Goal: Task Accomplishment & Management: Manage account settings

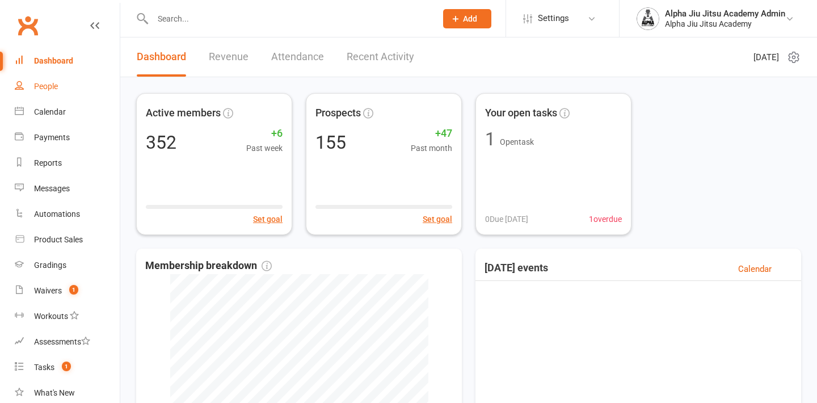
click at [77, 87] on link "People" at bounding box center [67, 87] width 105 height 26
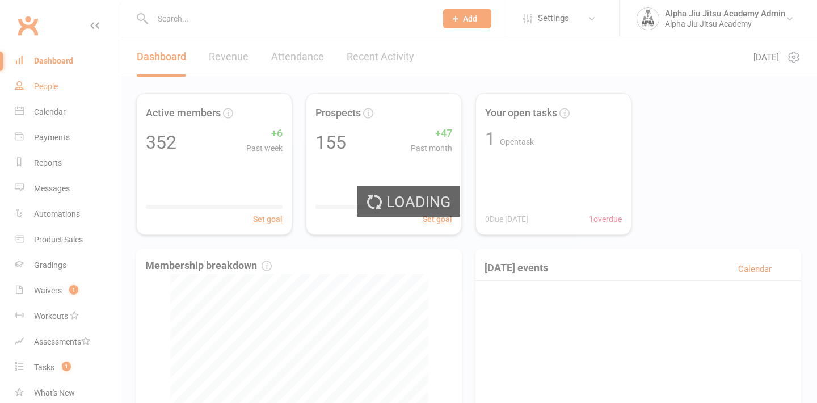
select select "100"
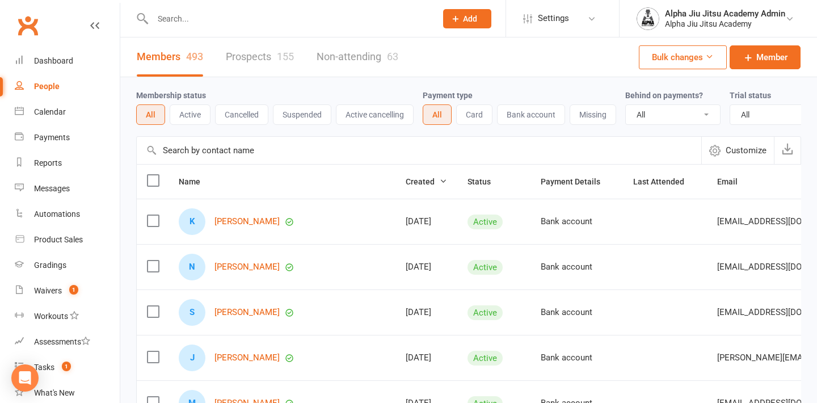
select select "100"
click at [192, 158] on input "text" at bounding box center [419, 150] width 565 height 27
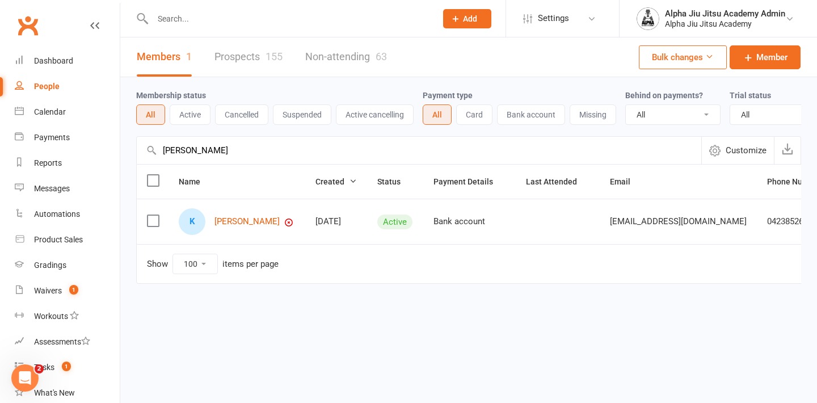
type input "[PERSON_NAME]"
drag, startPoint x: 192, startPoint y: 173, endPoint x: 239, endPoint y: 224, distance: 69.5
click at [239, 224] on link "[PERSON_NAME]" at bounding box center [246, 222] width 65 height 10
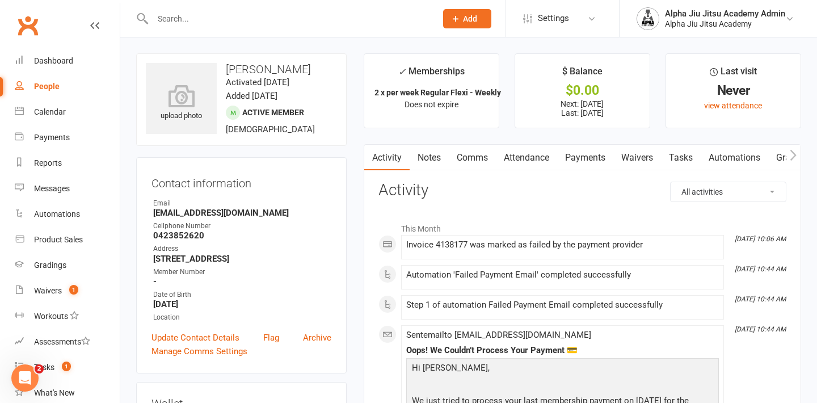
click at [590, 166] on link "Payments" at bounding box center [585, 158] width 56 height 26
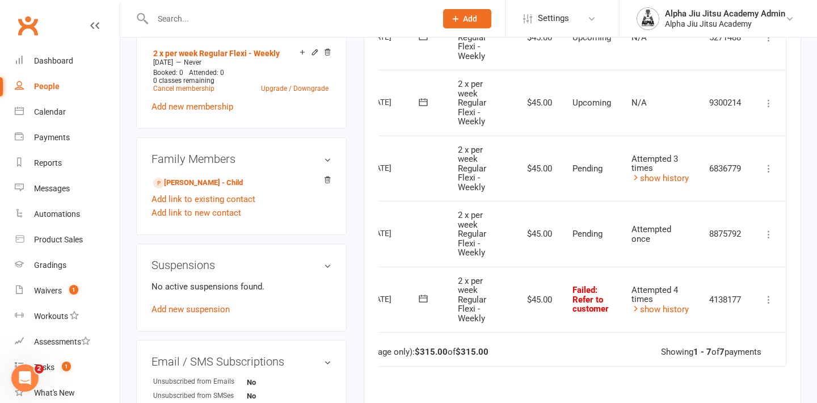
scroll to position [0, 58]
click at [770, 296] on icon at bounding box center [768, 299] width 11 height 11
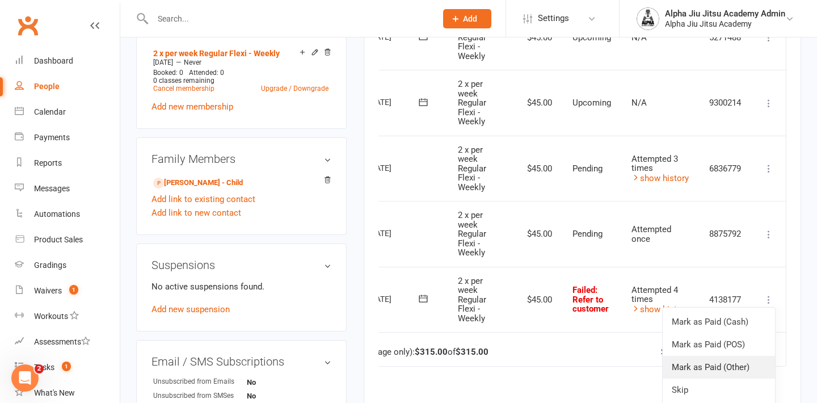
scroll to position [529, 0]
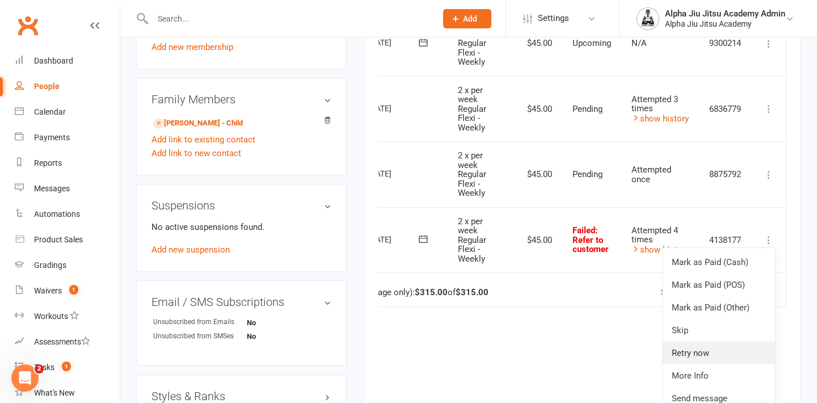
click at [721, 350] on link "Retry now" at bounding box center [719, 353] width 112 height 23
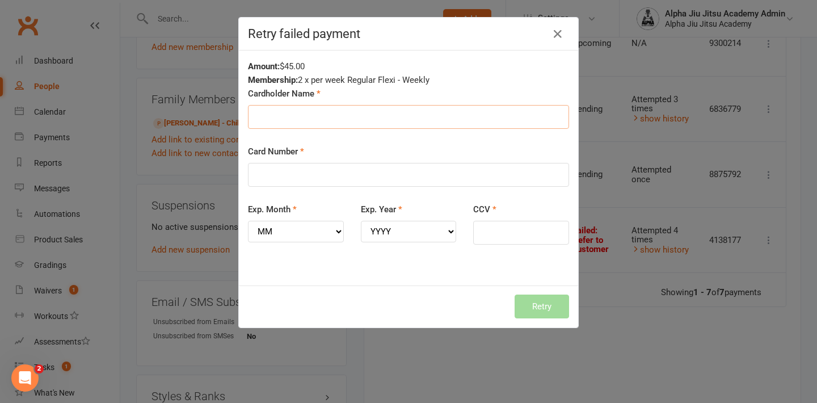
click at [395, 124] on input "Cardholder Name" at bounding box center [408, 117] width 321 height 24
type input "[PERSON_NAME]"
click at [369, 187] on input "Card Number" at bounding box center [408, 175] width 321 height 24
type input "[CREDIT_CARD_NUMBER]"
select select "05"
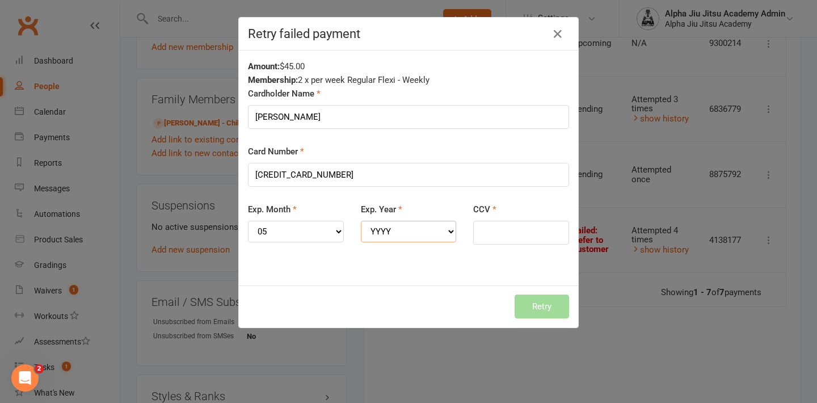
select select "2027"
click at [486, 240] on input "CCV" at bounding box center [521, 233] width 96 height 24
type input "082"
click at [554, 309] on button "Retry" at bounding box center [542, 306] width 54 height 24
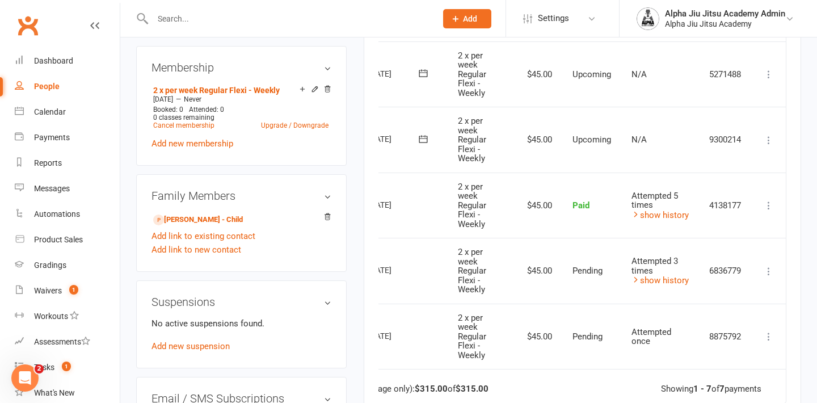
scroll to position [0, 58]
click at [769, 266] on icon at bounding box center [768, 271] width 11 height 11
click at [768, 266] on icon at bounding box center [768, 271] width 11 height 11
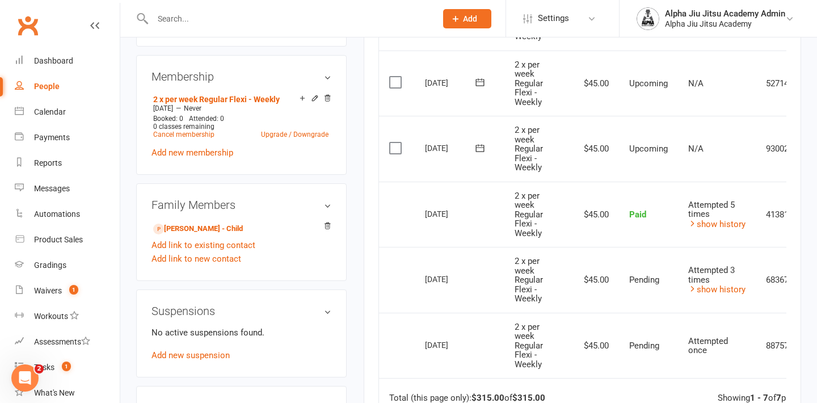
scroll to position [431, 0]
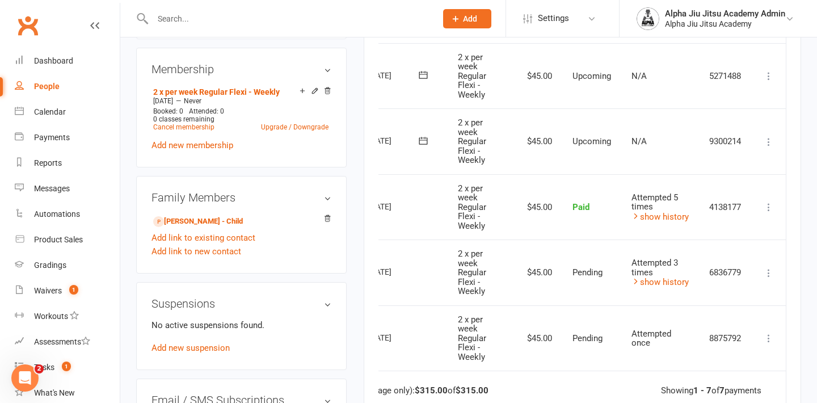
click at [766, 267] on icon at bounding box center [768, 272] width 11 height 11
click at [748, 285] on link "More Info" at bounding box center [719, 295] width 112 height 23
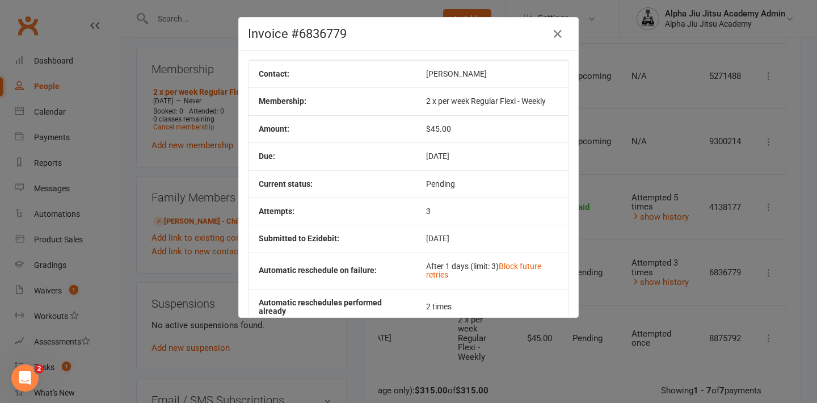
scroll to position [0, 0]
click at [559, 38] on icon "button" at bounding box center [558, 34] width 14 height 14
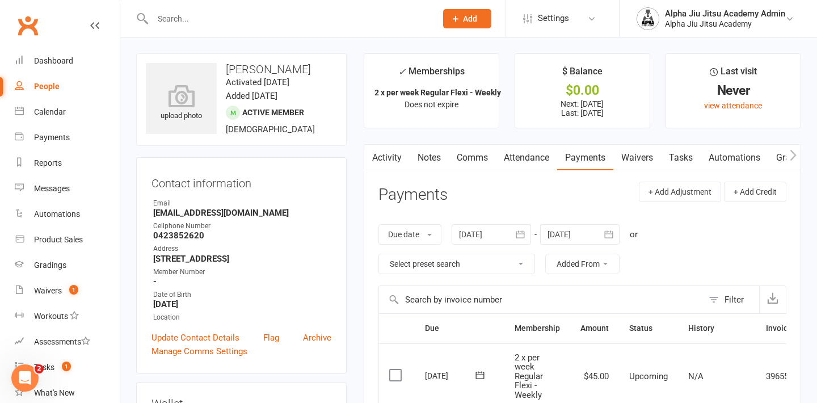
click at [87, 79] on link "People" at bounding box center [67, 87] width 105 height 26
select select "100"
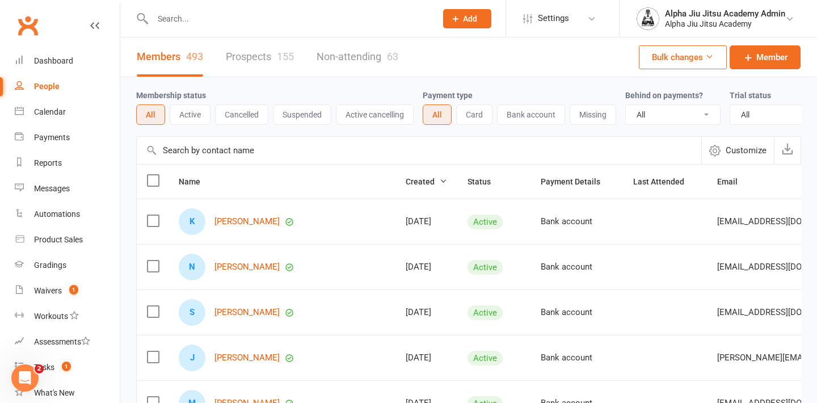
click at [196, 153] on input "text" at bounding box center [419, 150] width 565 height 27
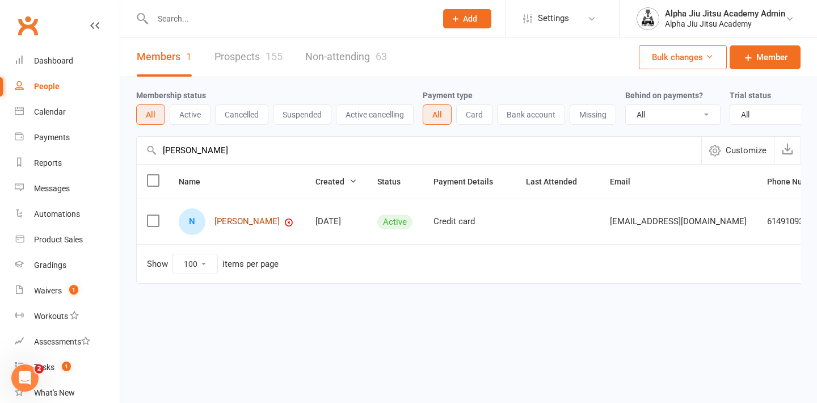
type input "[PERSON_NAME]"
click at [227, 224] on link "[PERSON_NAME]" at bounding box center [246, 222] width 65 height 10
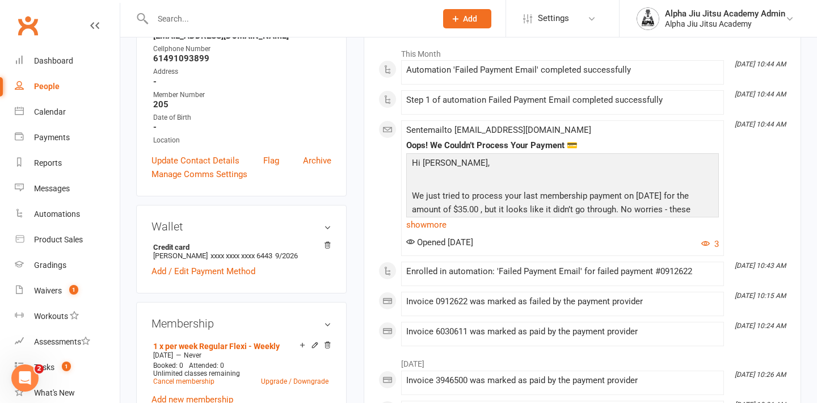
scroll to position [172, 0]
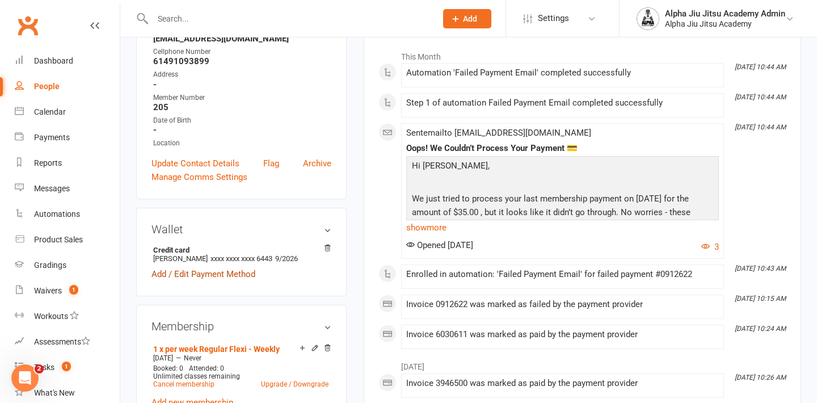
click at [242, 273] on link "Add / Edit Payment Method" at bounding box center [204, 274] width 104 height 14
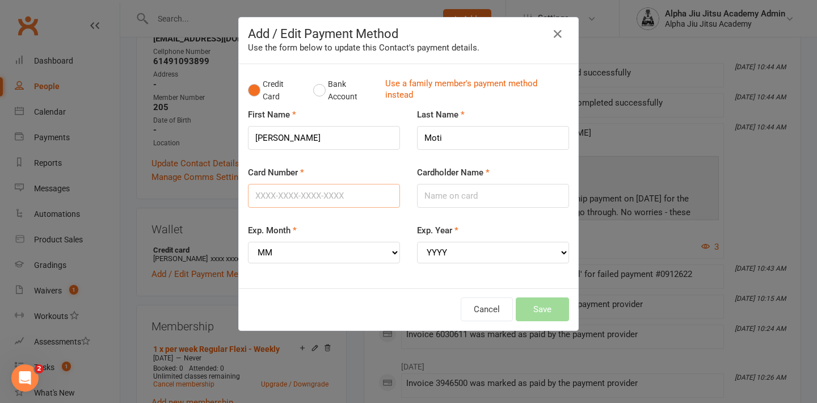
click at [336, 201] on input "Card Number" at bounding box center [324, 196] width 152 height 24
type input "[CREDIT_CARD_NUMBER]"
click at [477, 196] on input "Cardholder Name" at bounding box center [493, 196] width 152 height 24
type input "[PERSON_NAME]"
select select "11"
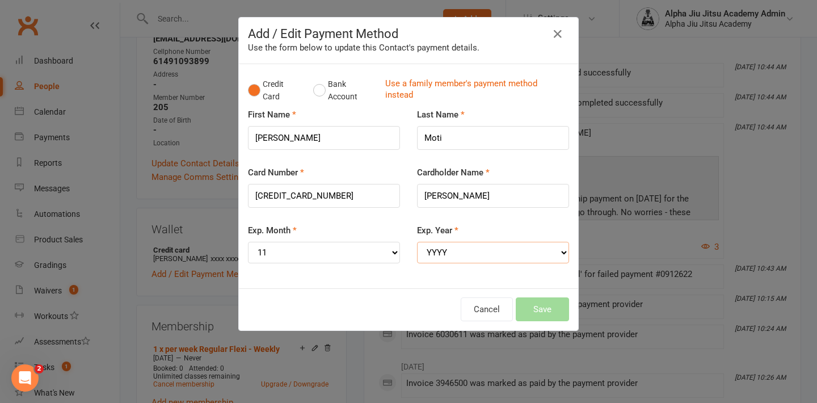
select select "2028"
click at [554, 299] on button "Save" at bounding box center [542, 309] width 53 height 24
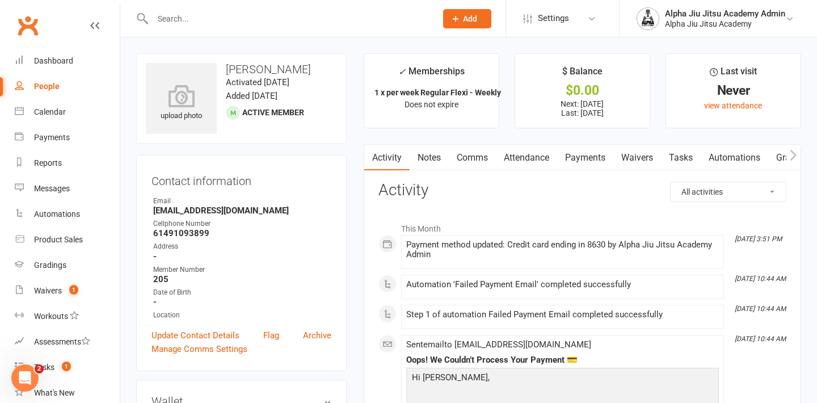
scroll to position [0, 0]
click at [601, 153] on link "Payments" at bounding box center [585, 158] width 56 height 26
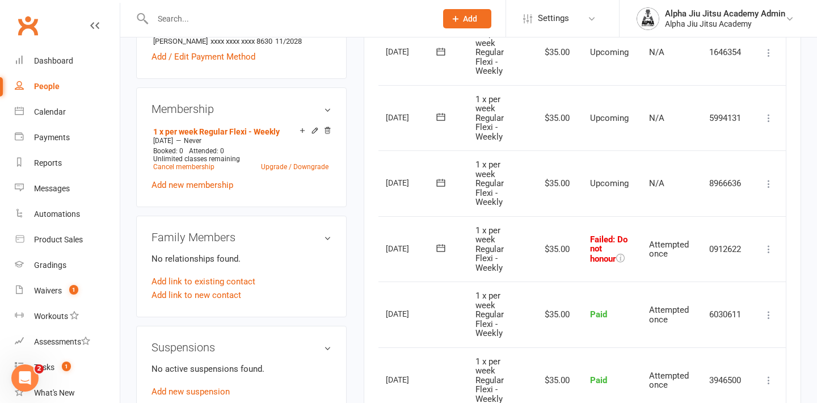
scroll to position [0, 40]
click at [763, 245] on icon at bounding box center [768, 248] width 11 height 11
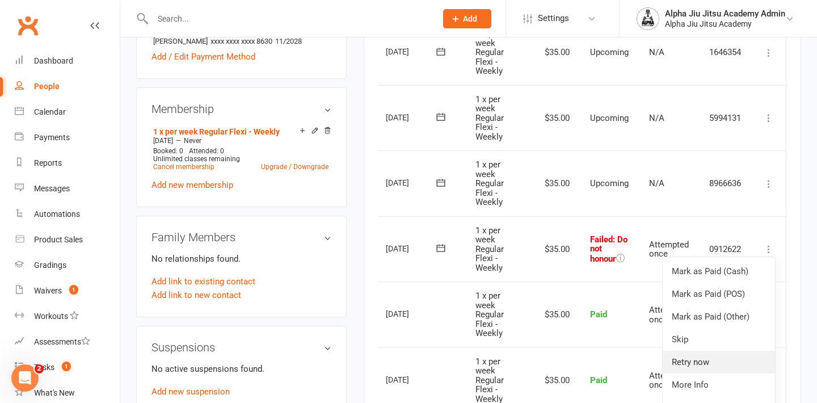
click at [754, 356] on link "Retry now" at bounding box center [719, 362] width 112 height 23
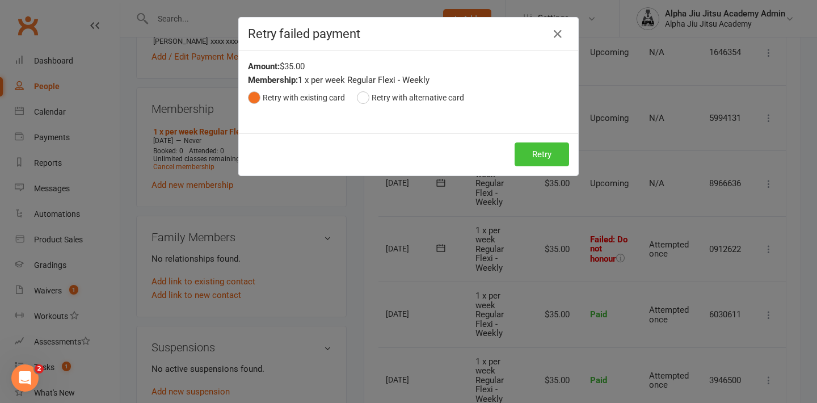
click at [523, 153] on button "Retry" at bounding box center [542, 154] width 54 height 24
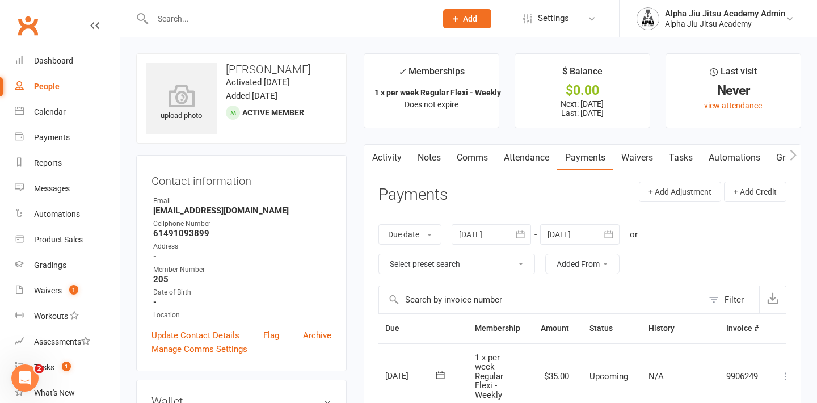
scroll to position [0, 0]
click at [79, 85] on link "People" at bounding box center [67, 87] width 105 height 26
select select "100"
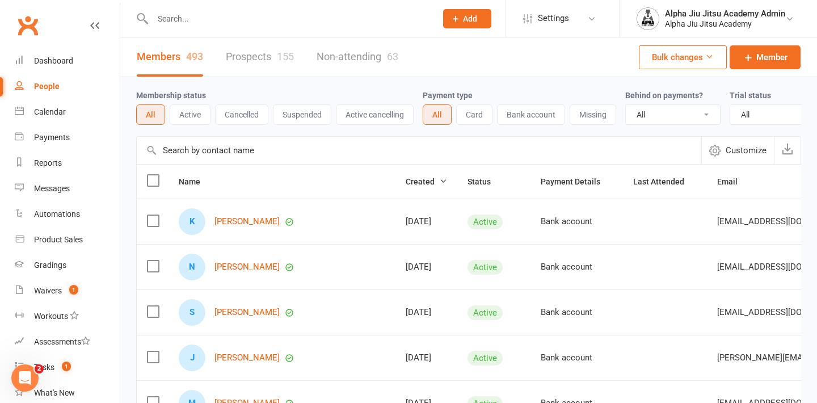
click at [220, 158] on input "text" at bounding box center [419, 150] width 565 height 27
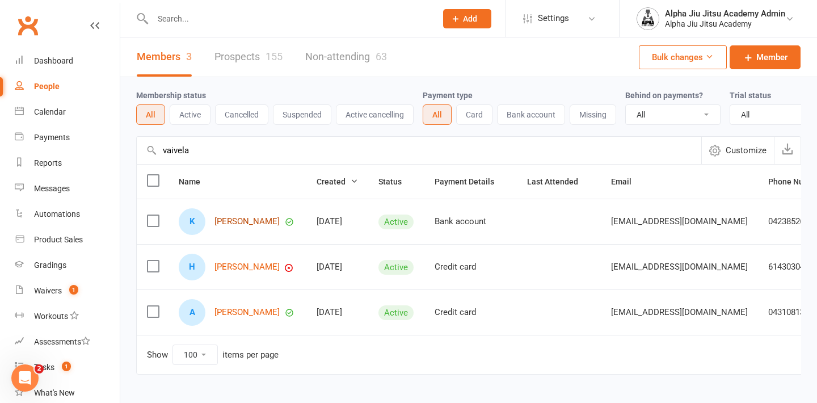
type input "vaivela"
click at [247, 226] on link "[PERSON_NAME]" at bounding box center [246, 222] width 65 height 10
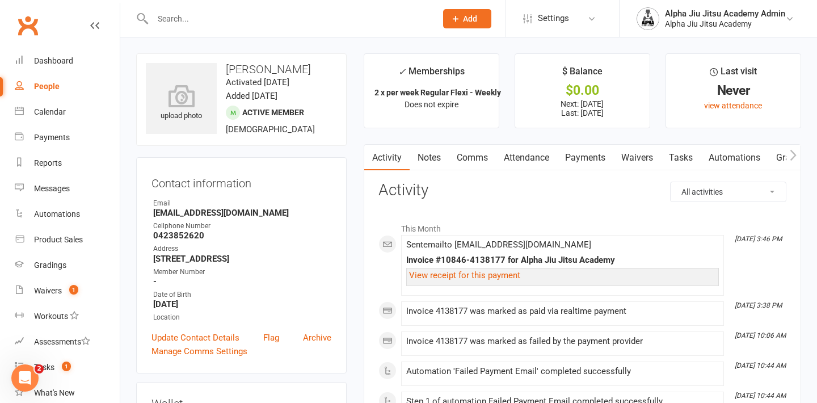
scroll to position [-1, 0]
click at [585, 159] on link "Payments" at bounding box center [585, 158] width 56 height 26
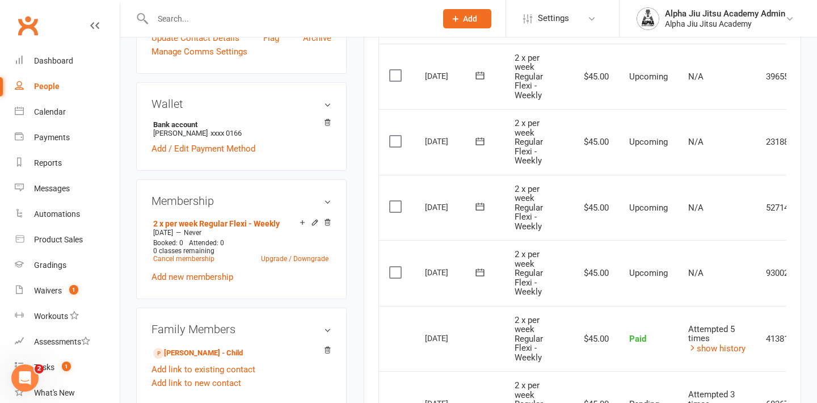
scroll to position [315, 0]
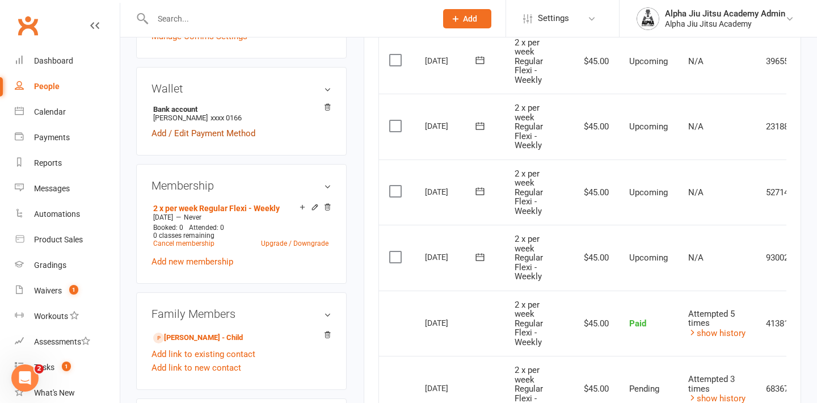
click at [218, 140] on link "Add / Edit Payment Method" at bounding box center [204, 134] width 104 height 14
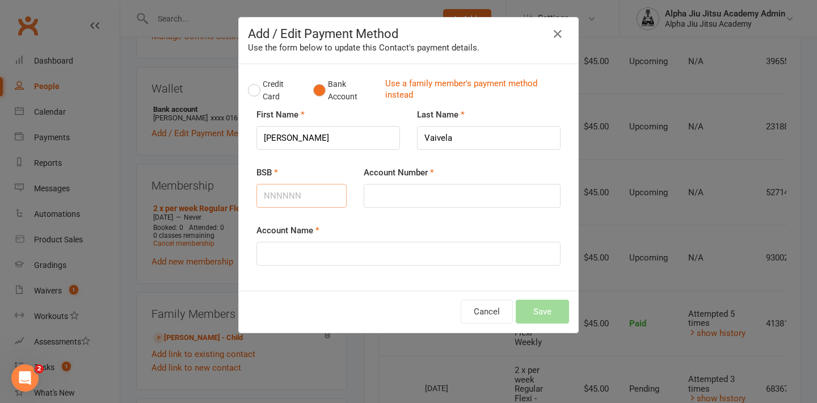
click at [306, 196] on input "BSB" at bounding box center [301, 196] width 90 height 24
click at [257, 91] on button "Credit Card" at bounding box center [274, 90] width 53 height 35
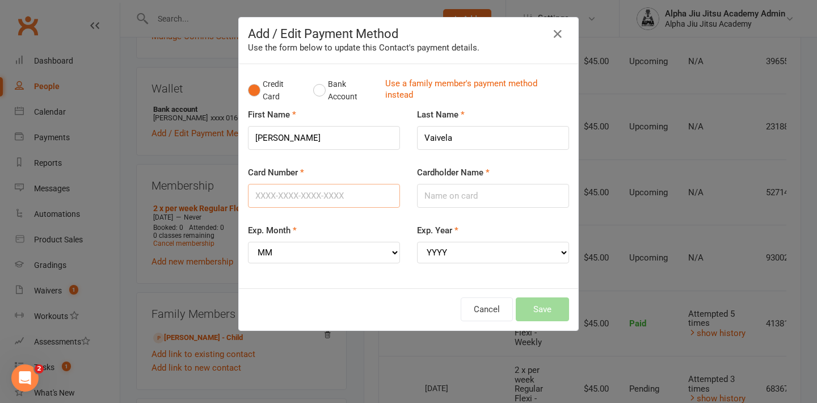
click at [343, 196] on input "Card Number" at bounding box center [324, 196] width 152 height 24
type input "[CREDIT_CARD_NUMBER]"
click at [464, 193] on input "Cardholder Name" at bounding box center [493, 196] width 152 height 24
type input "J"
type input "[PERSON_NAME]"
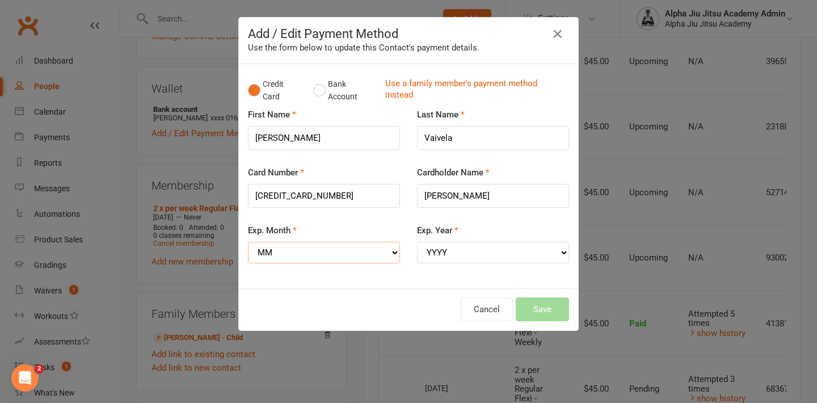
select select "05"
select select "2027"
click at [540, 300] on button "Save" at bounding box center [542, 309] width 53 height 24
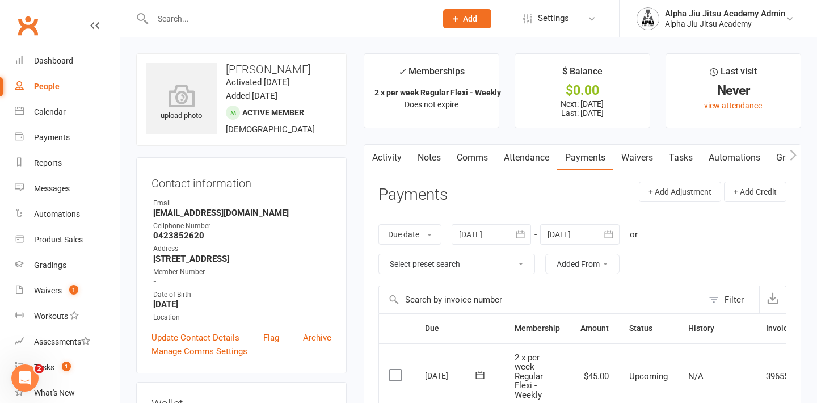
scroll to position [0, 0]
click at [48, 88] on div "People" at bounding box center [47, 86] width 26 height 9
select select "100"
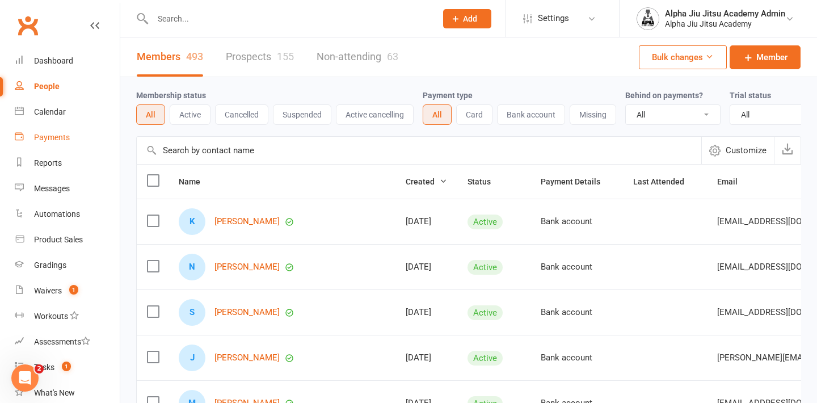
click at [67, 142] on link "Payments" at bounding box center [67, 138] width 105 height 26
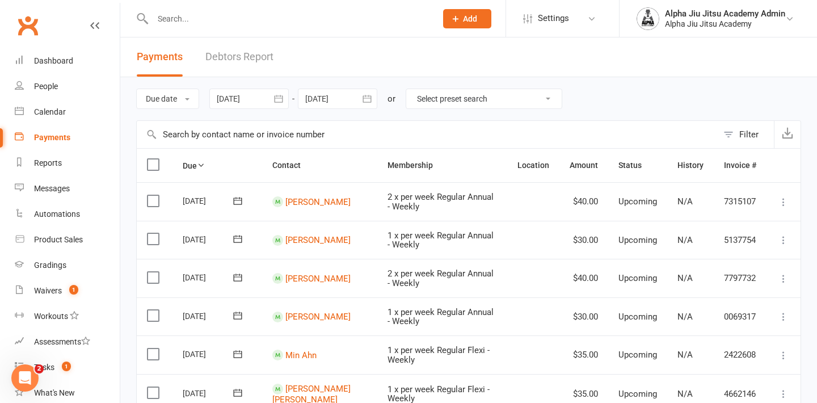
click at [235, 58] on link "Debtors Report" at bounding box center [239, 56] width 68 height 39
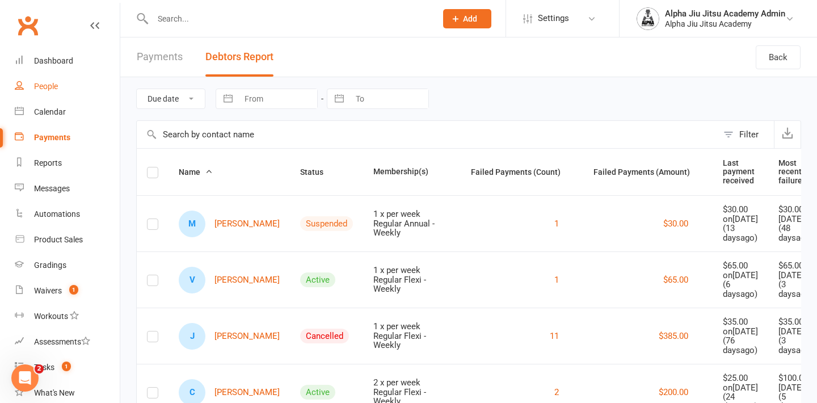
click at [45, 83] on div "People" at bounding box center [46, 86] width 24 height 9
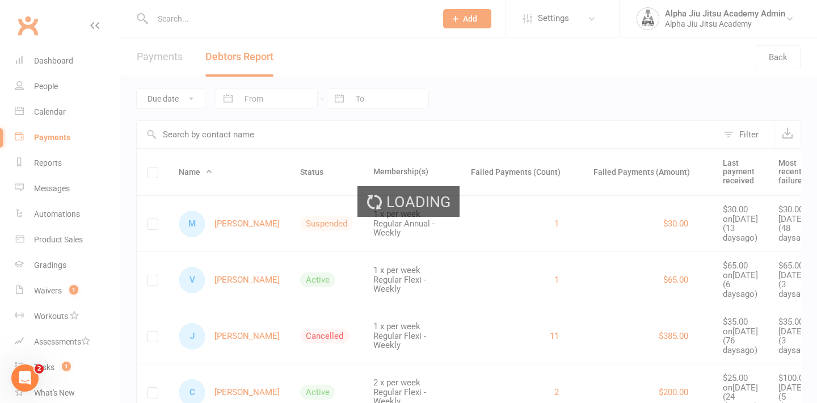
select select "100"
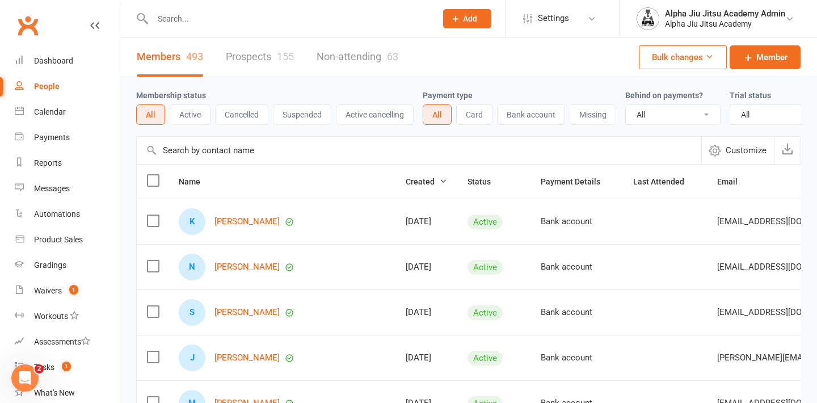
click at [247, 150] on input "text" at bounding box center [419, 150] width 565 height 27
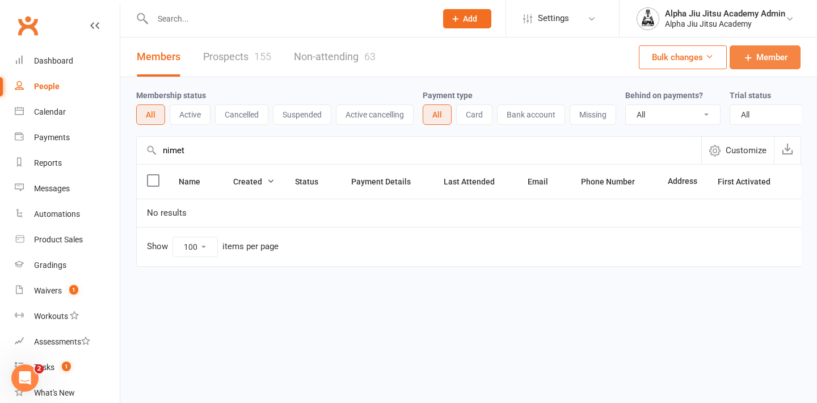
type input "nimet"
click at [776, 57] on span "Member" at bounding box center [771, 58] width 31 height 14
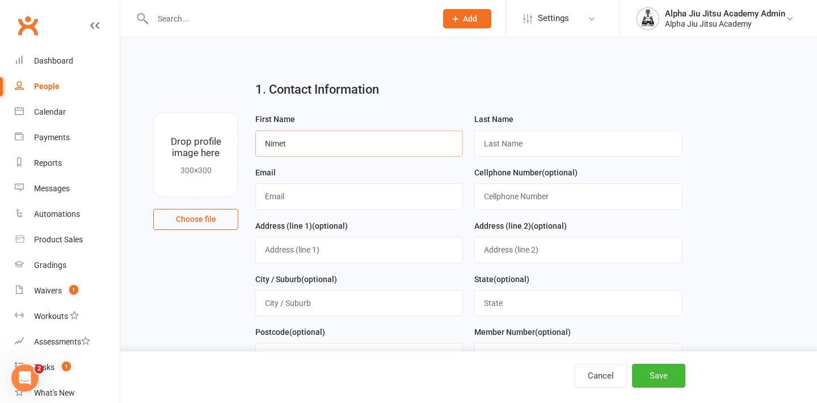
type input "Nimet"
type input "[PERSON_NAME]"
click at [374, 184] on div "Email" at bounding box center [359, 188] width 208 height 44
type input "[DOMAIN_NAME][EMAIL_ADDRESS][DOMAIN_NAME]"
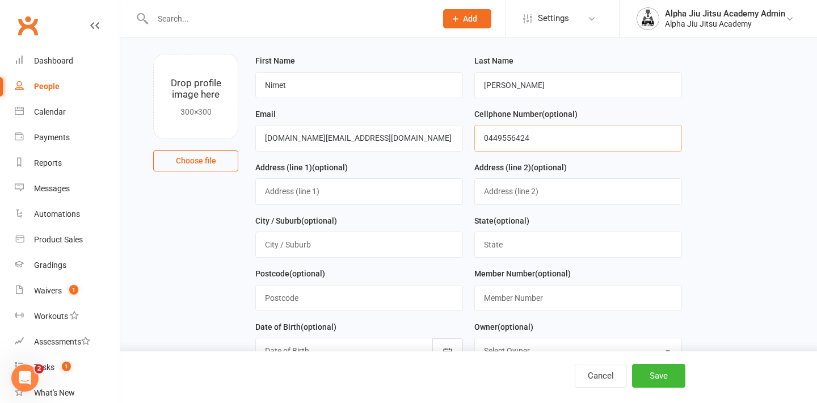
type input "0449556424"
type input "[STREET_ADDRESS][PERSON_NAME]"
type input "[GEOGRAPHIC_DATA]"
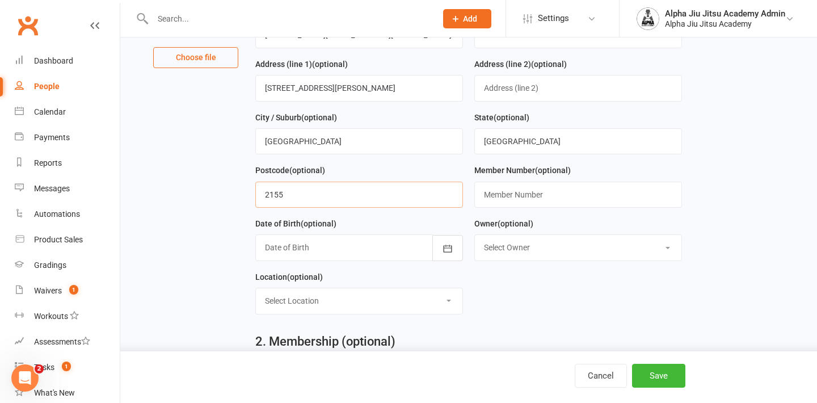
type input "2155"
click at [374, 251] on div at bounding box center [359, 247] width 208 height 26
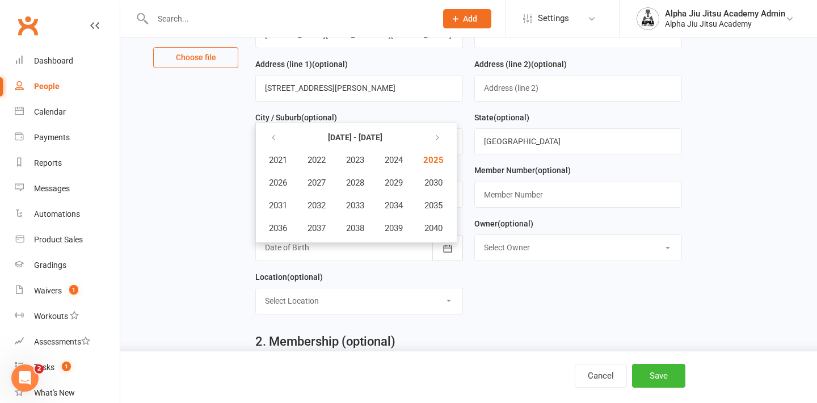
click at [423, 270] on div "Date of Birth (optional) [DATE] - [DATE] 2021 2022 2023 2024 2025 2026 2027 202…" at bounding box center [359, 243] width 219 height 53
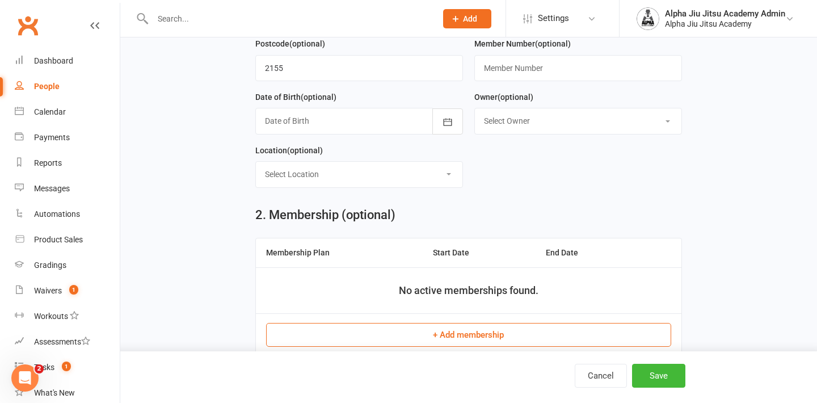
scroll to position [300, 0]
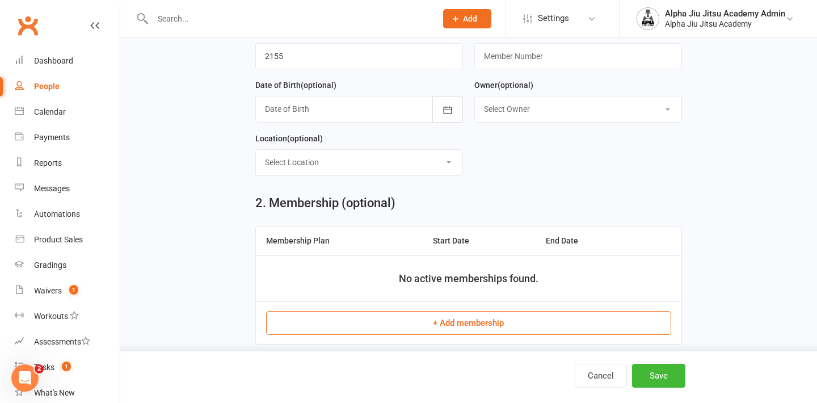
click at [449, 323] on button "+ Add membership" at bounding box center [468, 323] width 405 height 24
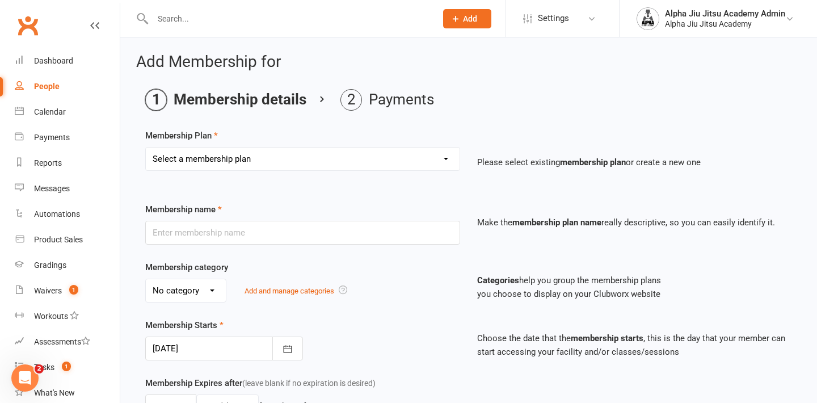
select select "1"
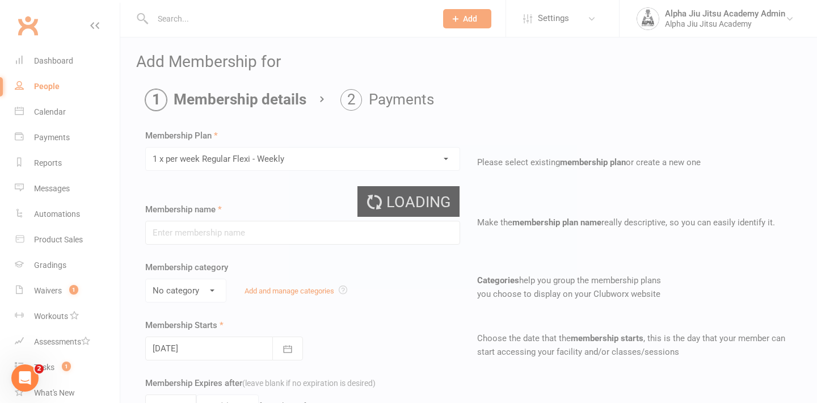
type input "1 x per week Regular Flexi - Weekly"
select select "1"
type input "0"
select select "?"
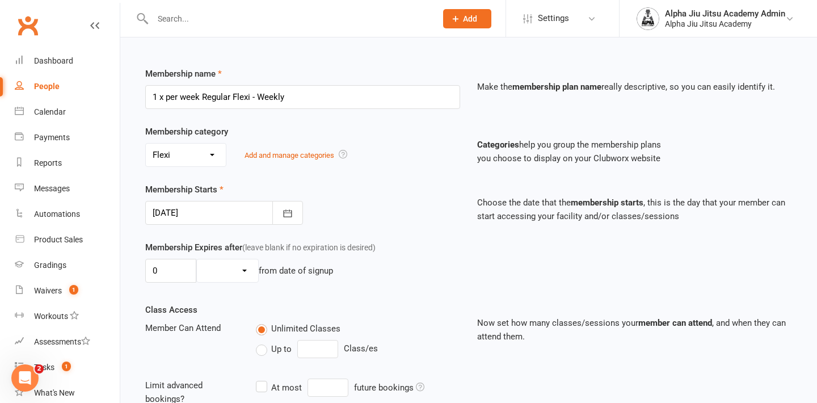
scroll to position [199, 0]
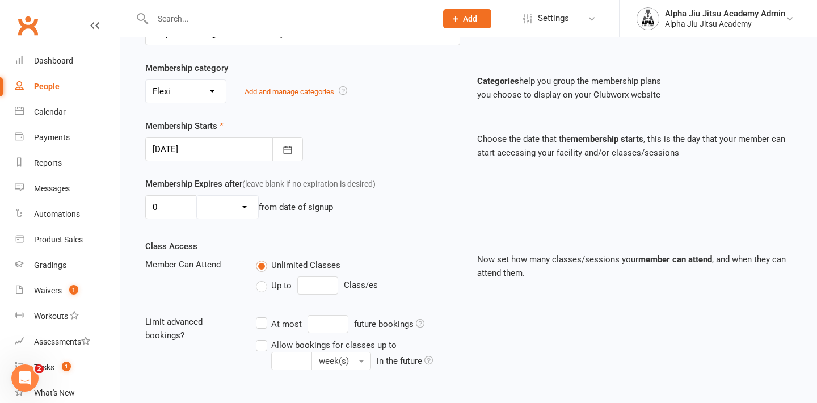
click at [259, 292] on label "Up to" at bounding box center [274, 286] width 36 height 14
click at [259, 279] on input "Up to" at bounding box center [259, 279] width 7 height 0
type input "0"
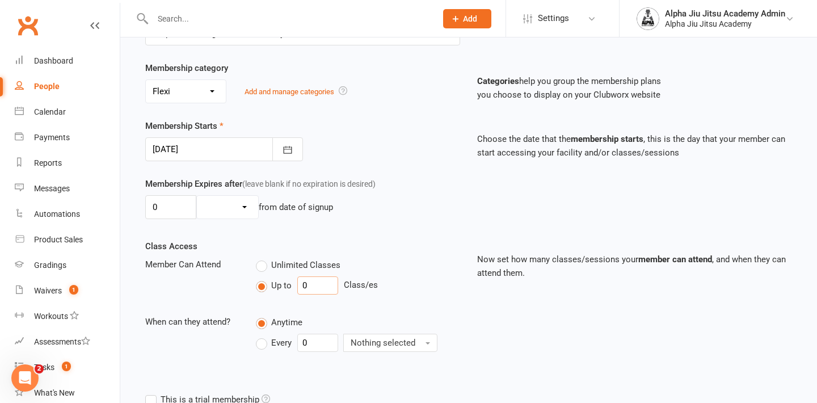
click at [329, 289] on input "0" at bounding box center [317, 285] width 41 height 18
type input "1"
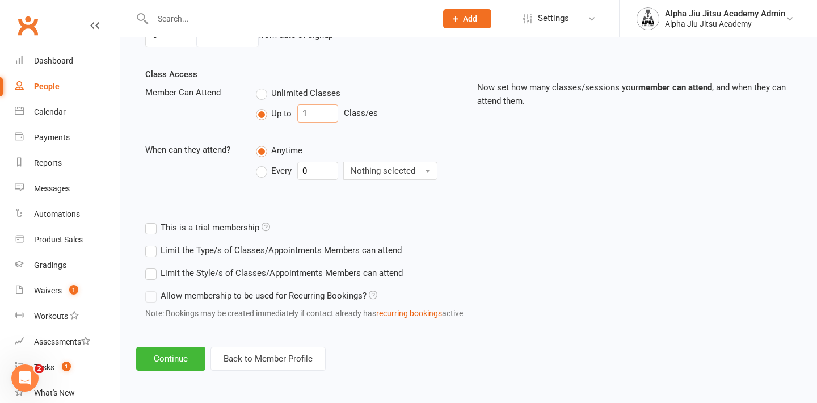
scroll to position [382, 0]
click at [164, 351] on button "Continue" at bounding box center [170, 359] width 69 height 24
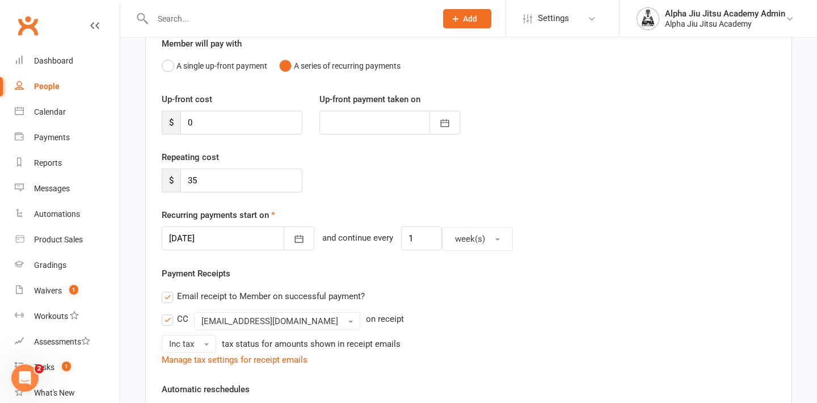
scroll to position [127, 0]
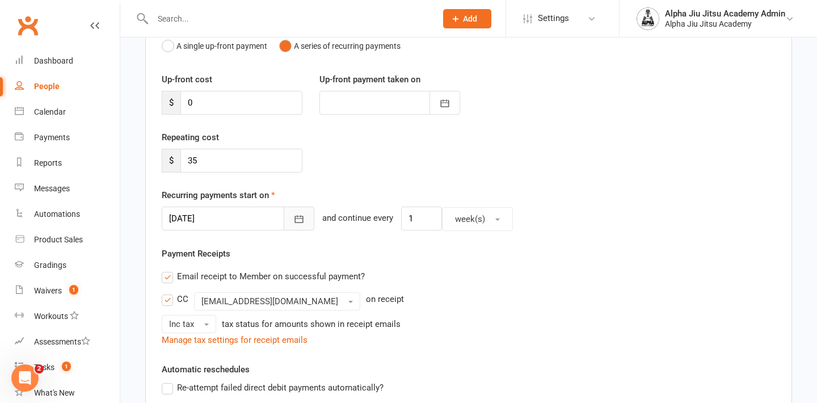
click at [293, 222] on icon "button" at bounding box center [298, 218] width 11 height 11
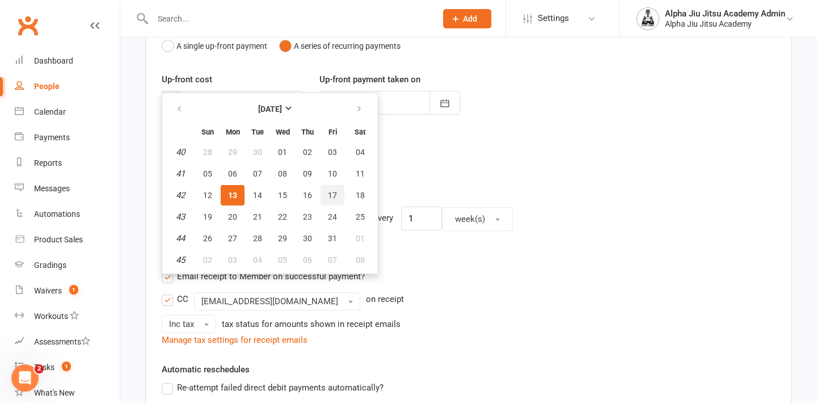
click at [334, 199] on span "17" at bounding box center [332, 195] width 9 height 9
type input "[DATE]"
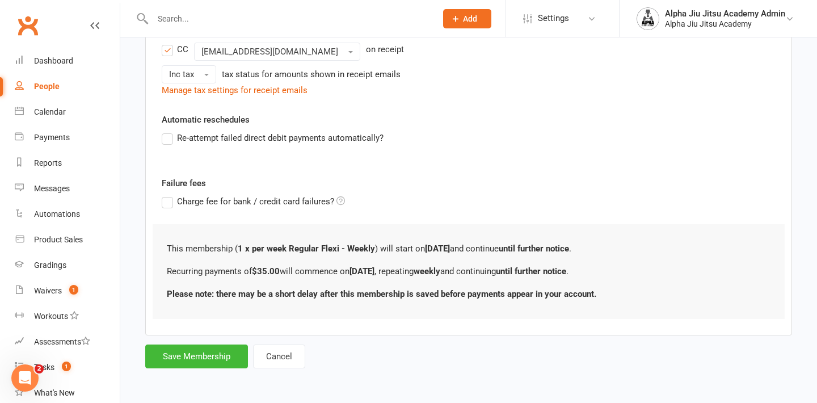
scroll to position [380, 0]
click at [214, 360] on button "Save Membership" at bounding box center [196, 356] width 103 height 24
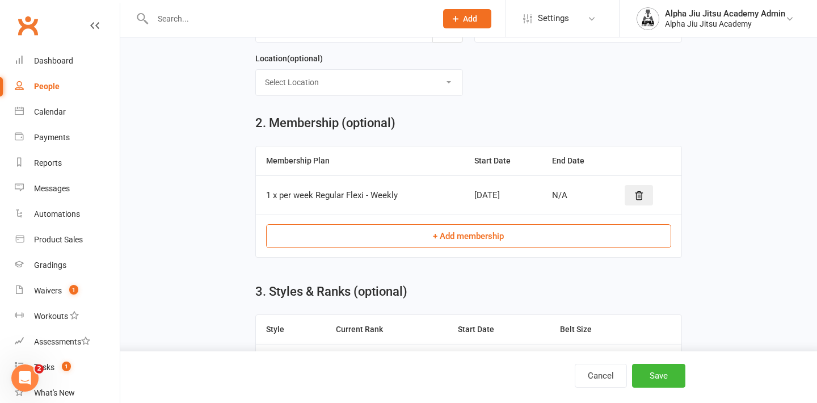
scroll to position [492, 0]
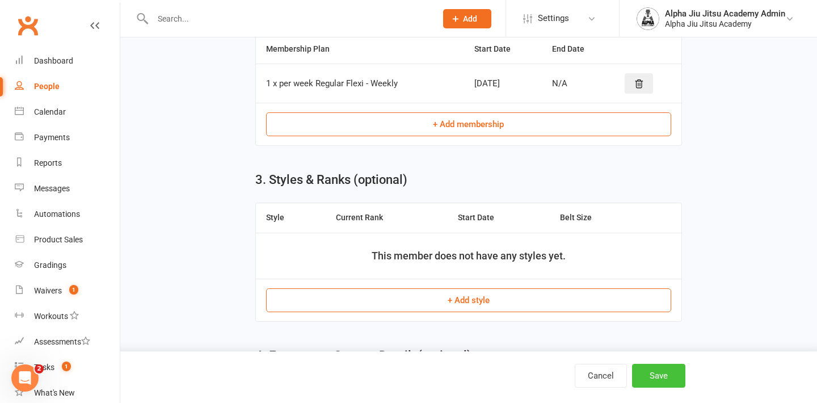
click at [662, 373] on button "Save" at bounding box center [658, 376] width 53 height 24
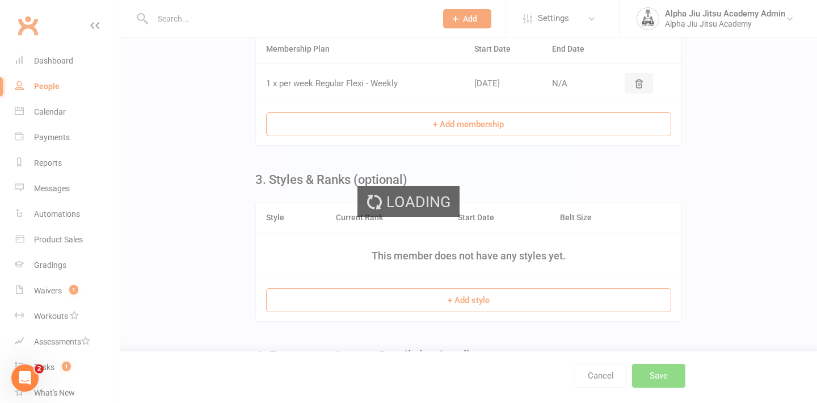
scroll to position [0, 0]
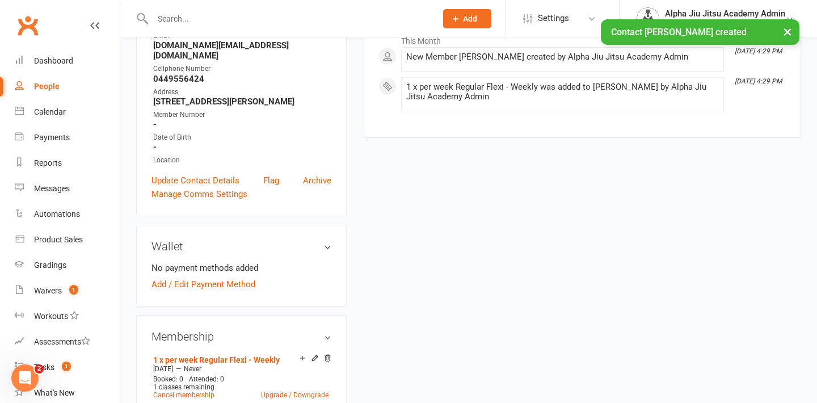
scroll to position [214, 0]
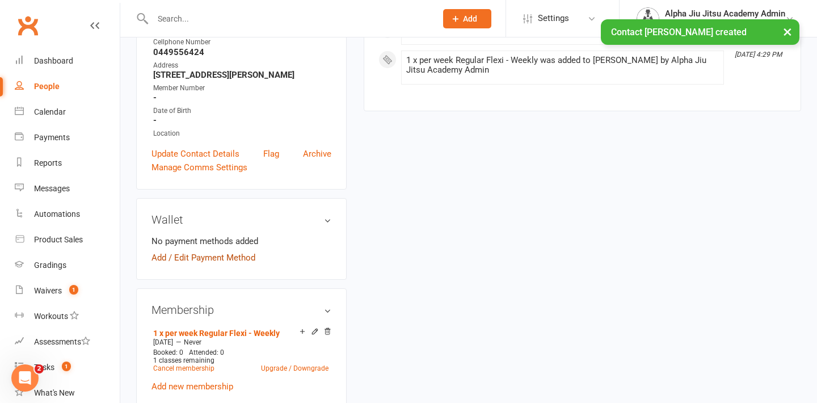
click at [213, 251] on link "Add / Edit Payment Method" at bounding box center [204, 258] width 104 height 14
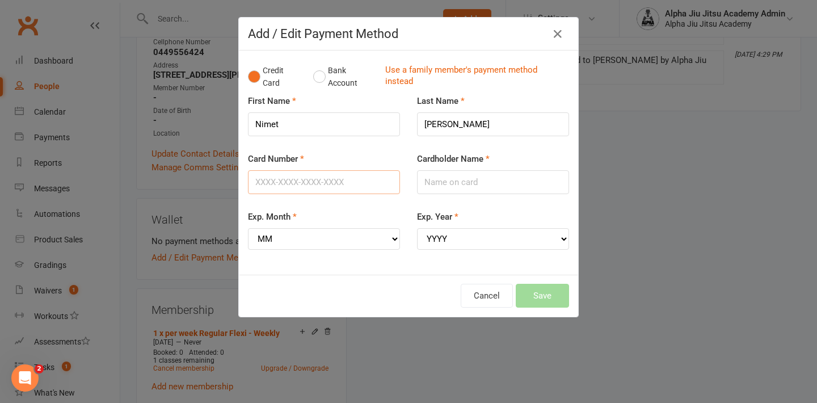
click at [281, 187] on input "Card Number" at bounding box center [324, 182] width 152 height 24
type input "[CREDIT_CARD_NUMBER]"
click at [427, 190] on input "Cardholder Name" at bounding box center [493, 182] width 152 height 24
type input "[PERSON_NAME]"
select select "04"
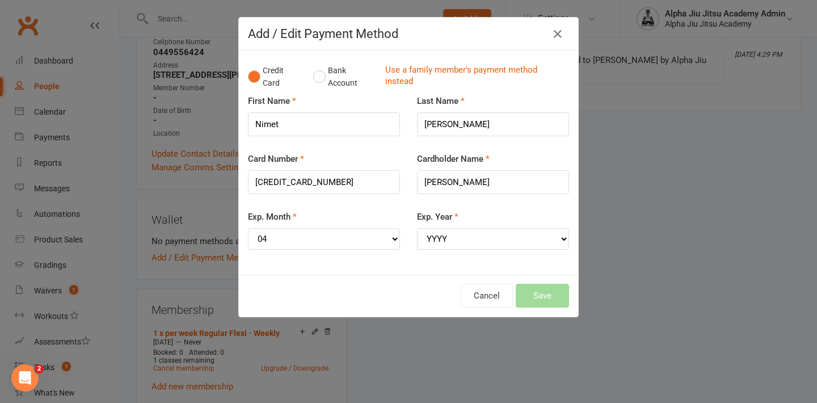
click at [450, 229] on div "Exp. Year YYYY 2025 2026 2027 2028 2029 2030 2031 2032 2033 2034" at bounding box center [493, 230] width 152 height 40
select select "2028"
click at [534, 292] on button "Save" at bounding box center [542, 296] width 53 height 24
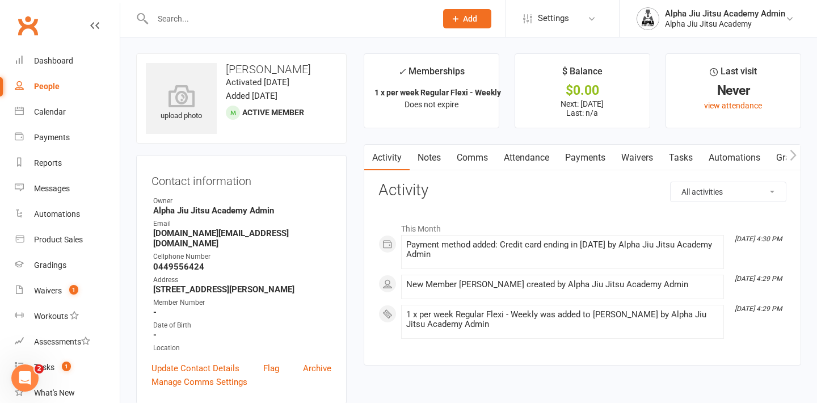
scroll to position [0, 0]
click at [73, 82] on link "People" at bounding box center [67, 87] width 105 height 26
select select "100"
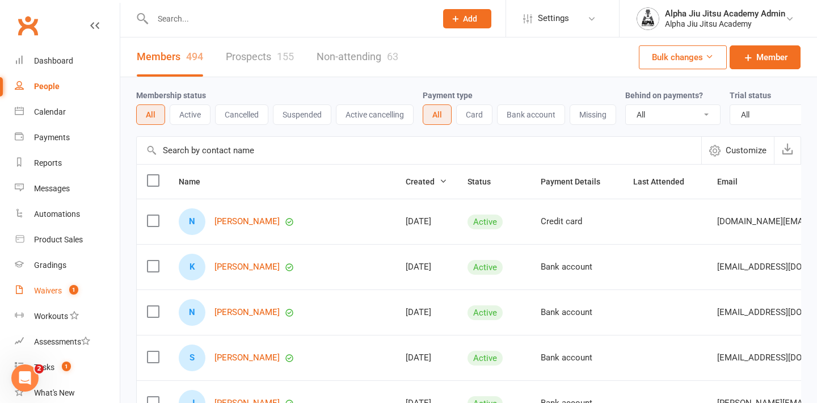
click at [47, 293] on div "Waivers" at bounding box center [48, 290] width 28 height 9
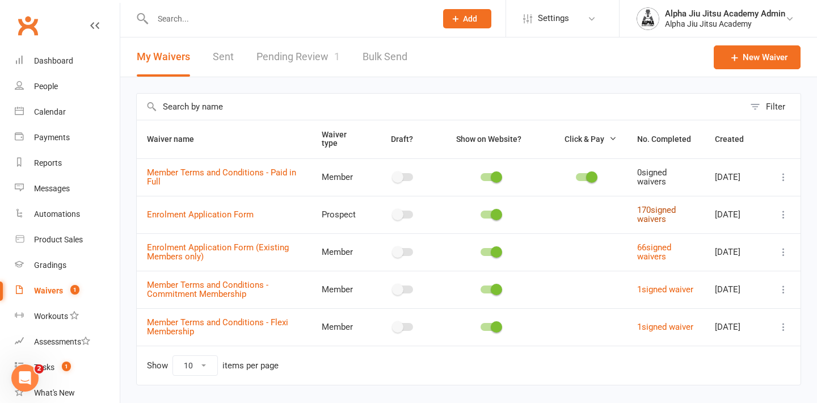
click at [662, 219] on link "170 signed waivers" at bounding box center [656, 215] width 39 height 20
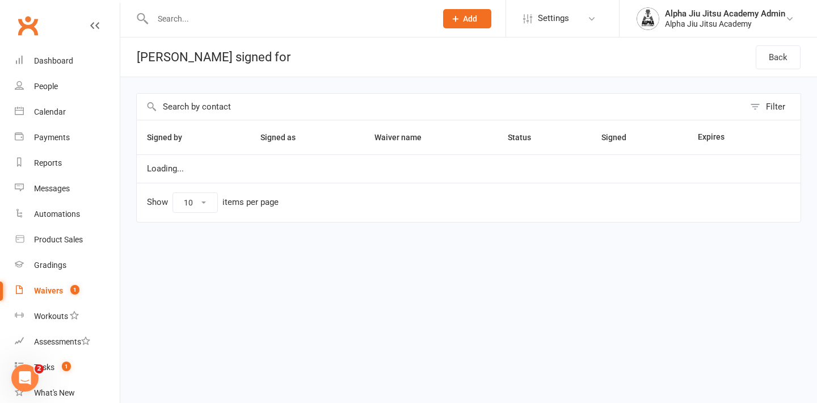
select select "100"
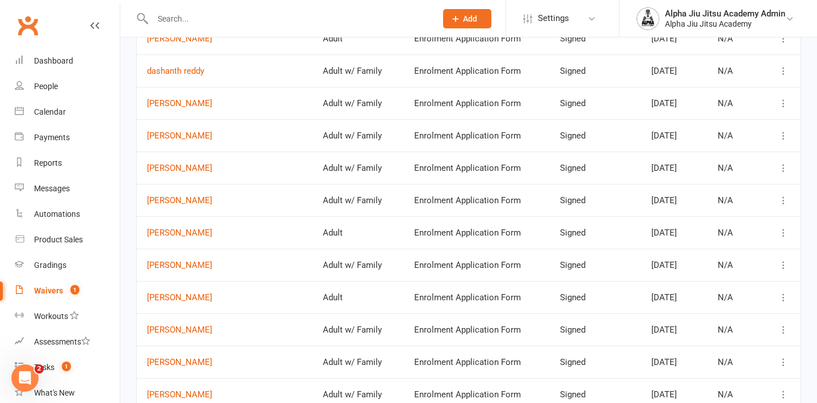
scroll to position [490, 0]
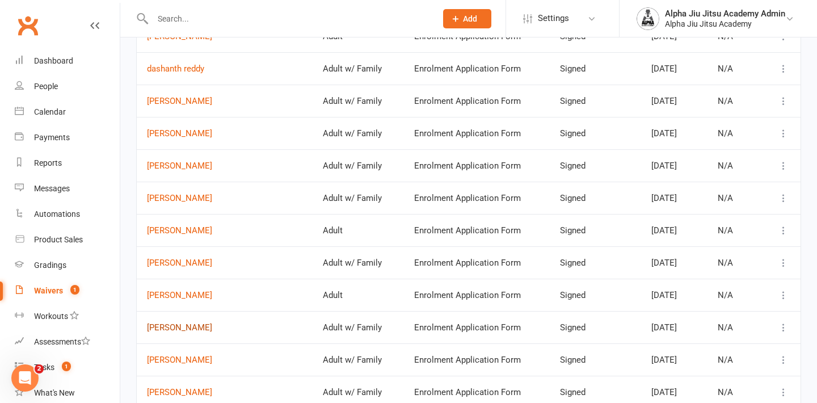
click at [203, 330] on link "[PERSON_NAME]" at bounding box center [224, 328] width 155 height 10
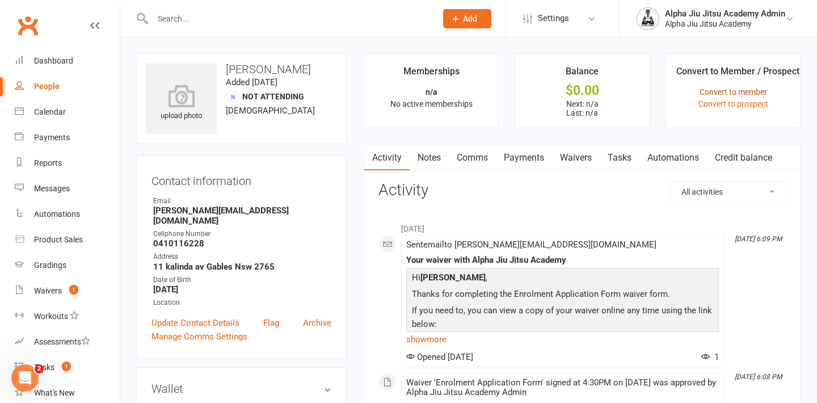
click at [736, 91] on link "Convert to member" at bounding box center [734, 91] width 68 height 9
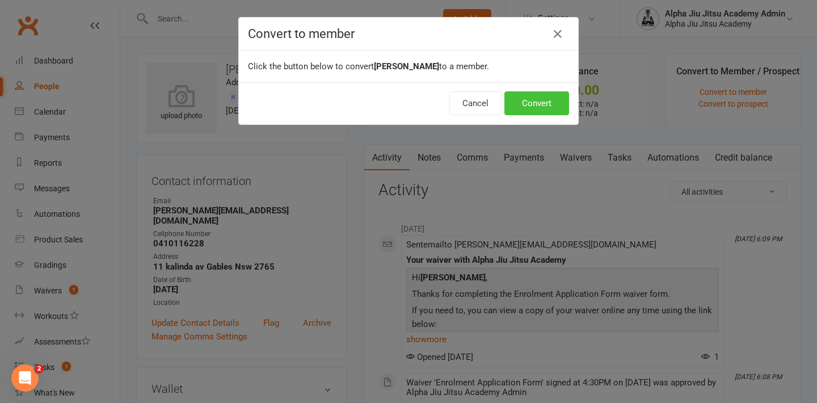
click at [554, 100] on button "Convert" at bounding box center [536, 103] width 65 height 24
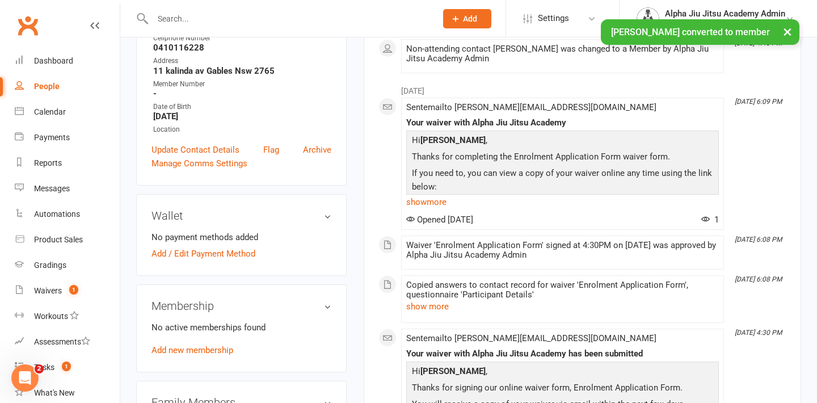
scroll to position [196, 0]
click at [226, 246] on link "Add / Edit Payment Method" at bounding box center [204, 253] width 104 height 14
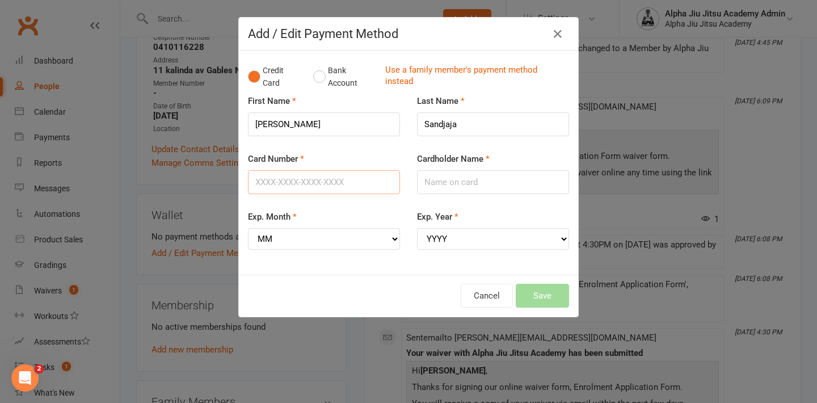
click at [311, 179] on input "Card Number" at bounding box center [324, 182] width 152 height 24
click at [469, 184] on input "Cardholder Name" at bounding box center [493, 182] width 152 height 24
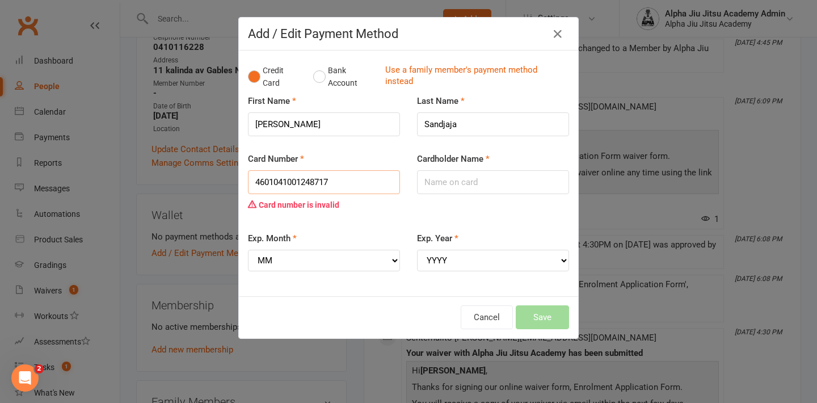
click at [360, 183] on input "4601041001248717" at bounding box center [324, 182] width 152 height 24
click at [279, 186] on input "4601041001248717" at bounding box center [324, 182] width 152 height 24
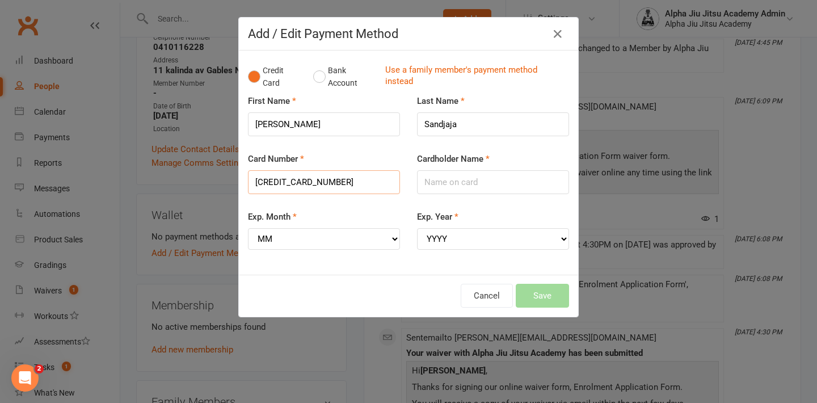
type input "[CREDIT_CARD_NUMBER]"
click at [440, 191] on input "Cardholder Name" at bounding box center [493, 182] width 152 height 24
type input "[PERSON_NAME]"
select select "04"
select select "2028"
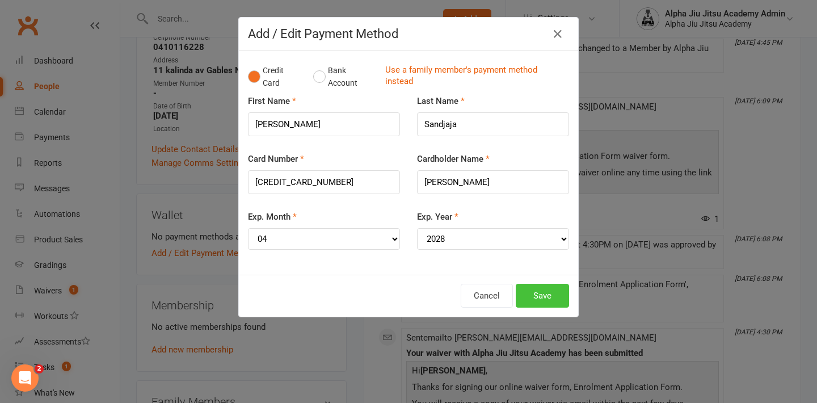
click at [547, 287] on button "Save" at bounding box center [542, 296] width 53 height 24
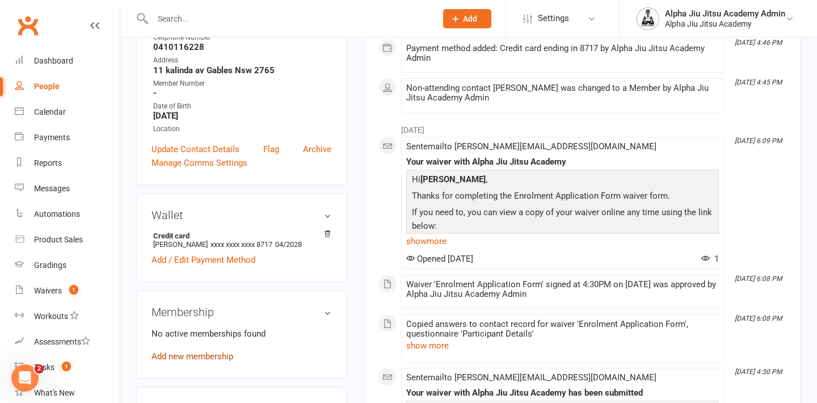
click at [206, 351] on link "Add new membership" at bounding box center [193, 356] width 82 height 10
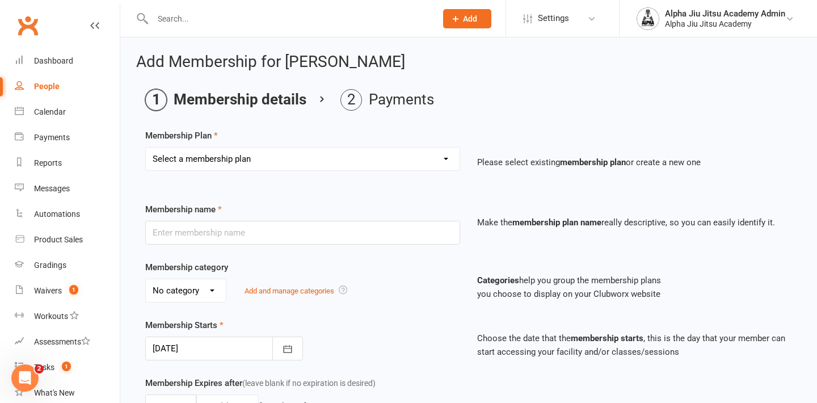
select select "1"
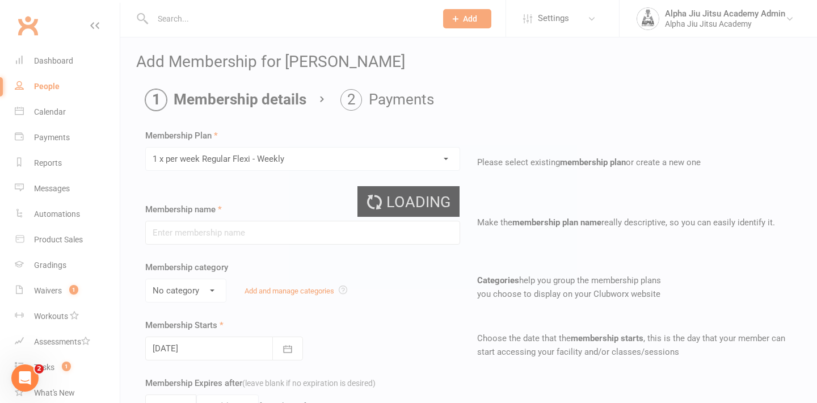
type input "1 x per week Regular Flexi - Weekly"
select select "1"
type input "0"
select select "?"
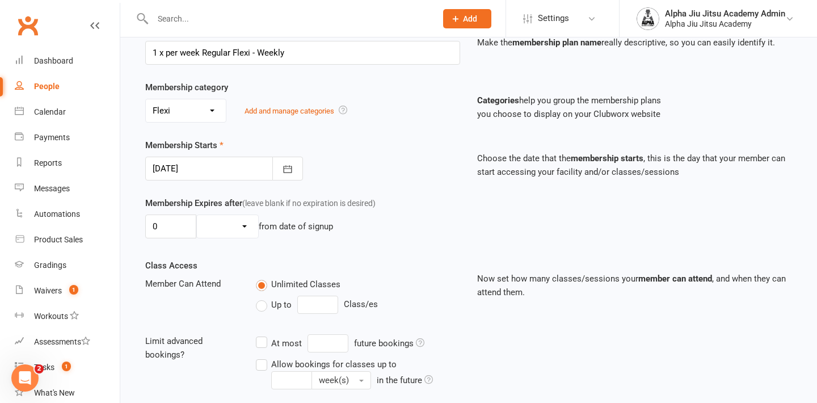
scroll to position [188, 0]
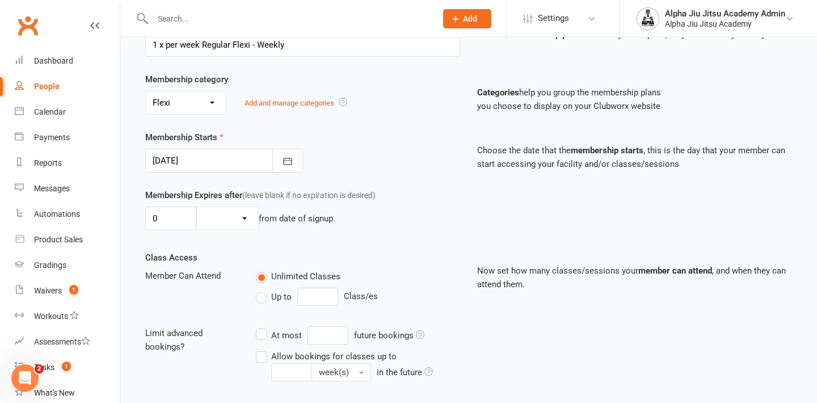
click at [257, 304] on label "Up to" at bounding box center [274, 297] width 36 height 14
click at [257, 290] on input "Up to" at bounding box center [259, 290] width 7 height 0
type input "0"
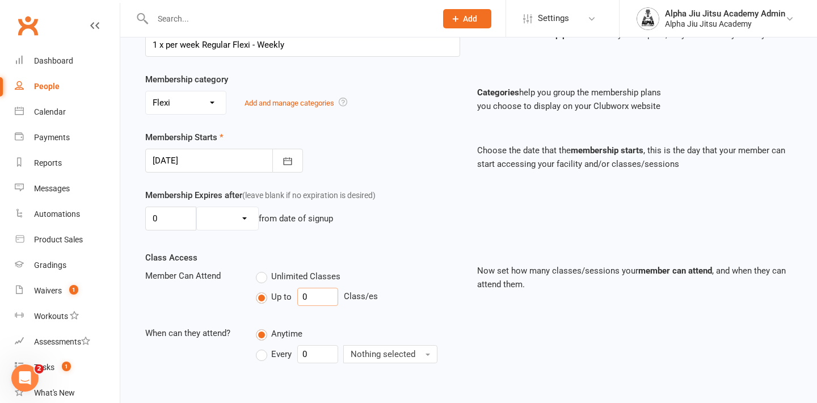
click at [307, 304] on input "0" at bounding box center [317, 297] width 41 height 18
type input "1"
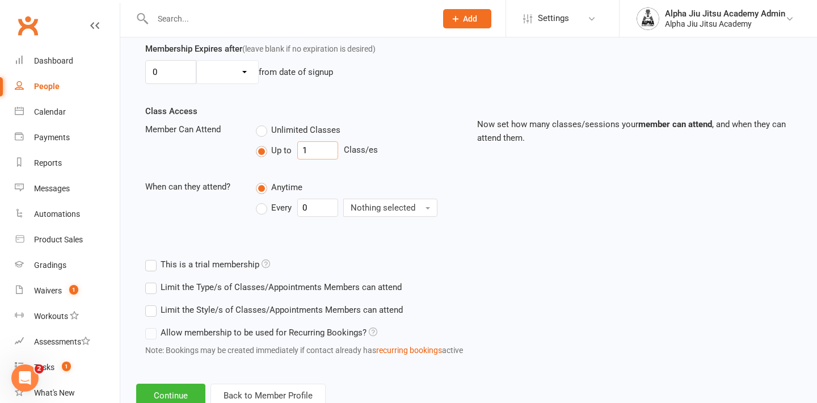
scroll to position [340, 0]
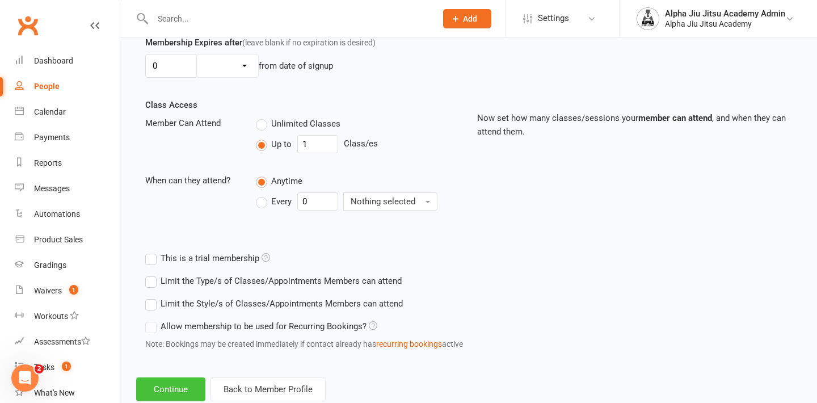
click at [178, 390] on button "Continue" at bounding box center [170, 389] width 69 height 24
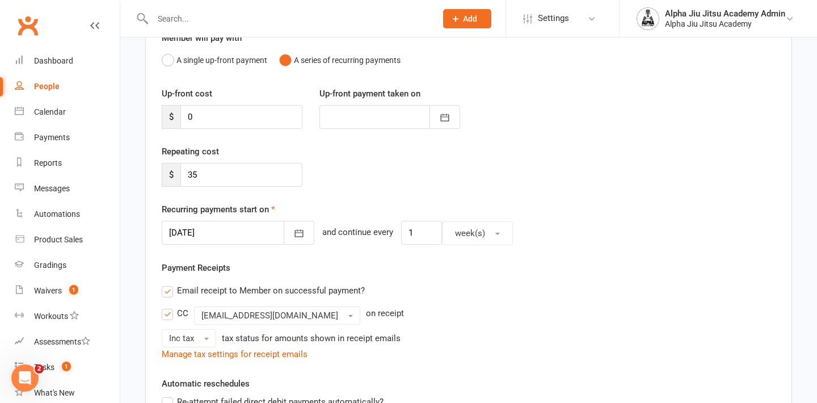
scroll to position [115, 0]
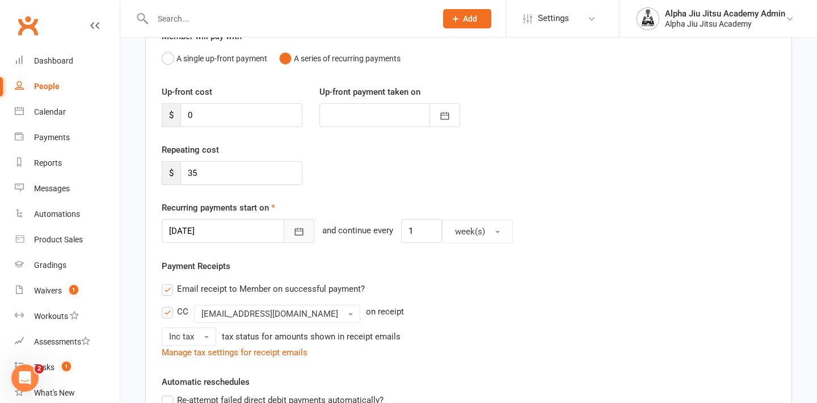
click at [293, 235] on icon "button" at bounding box center [298, 231] width 11 height 11
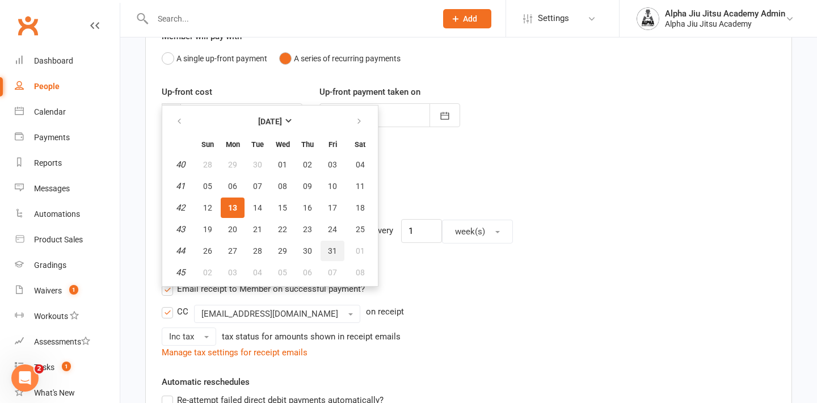
click at [328, 251] on span "31" at bounding box center [332, 250] width 9 height 9
type input "[DATE]"
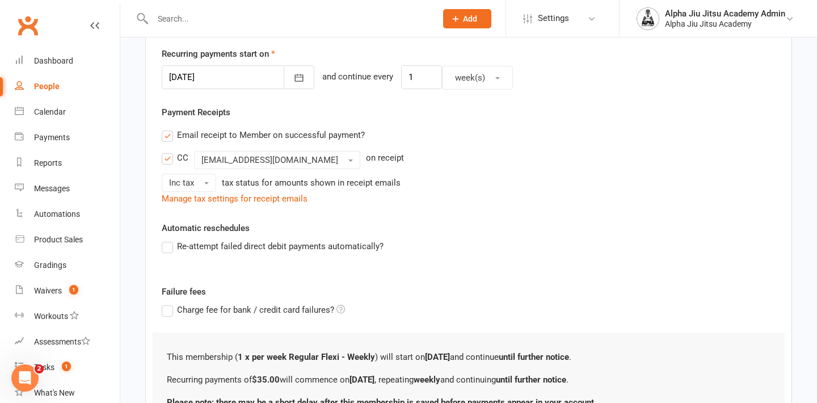
scroll to position [271, 0]
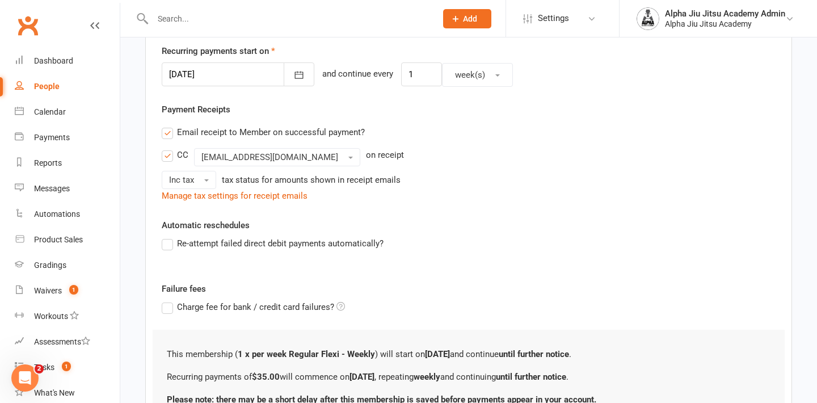
click at [169, 249] on label "Re-attempt failed direct debit payments automatically?" at bounding box center [273, 244] width 222 height 14
click at [169, 237] on input "Re-attempt failed direct debit payments automatically?" at bounding box center [165, 237] width 7 height 0
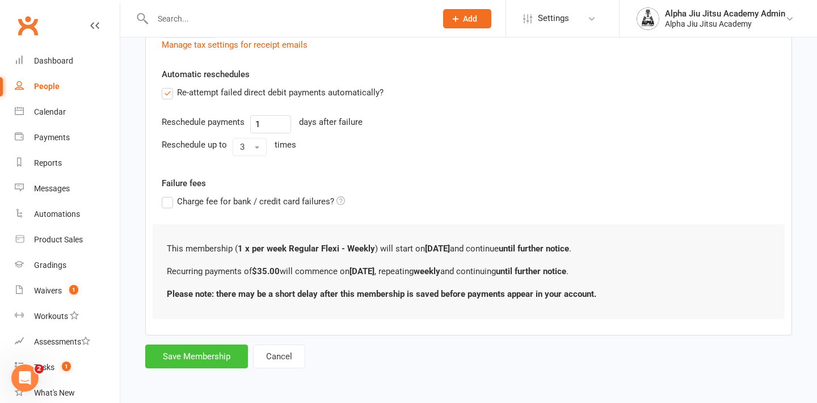
scroll to position [426, 0]
click at [203, 357] on button "Save Membership" at bounding box center [196, 356] width 103 height 24
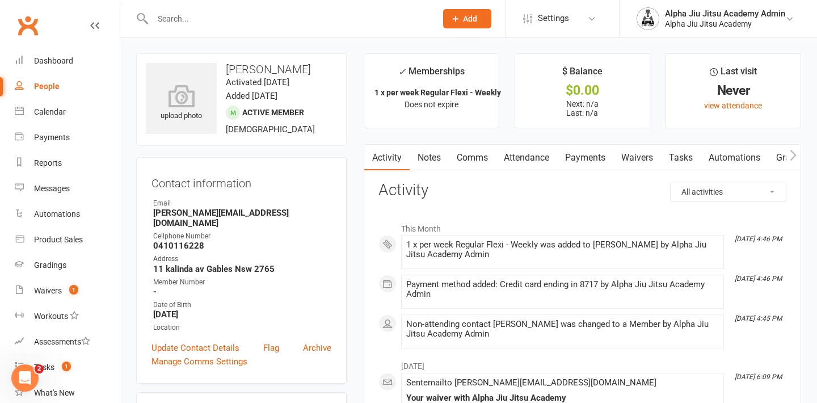
drag, startPoint x: 313, startPoint y: 69, endPoint x: 229, endPoint y: 68, distance: 84.6
click at [229, 68] on h3 "[PERSON_NAME]" at bounding box center [241, 69] width 191 height 12
click at [57, 84] on div "People" at bounding box center [47, 86] width 26 height 9
select select "100"
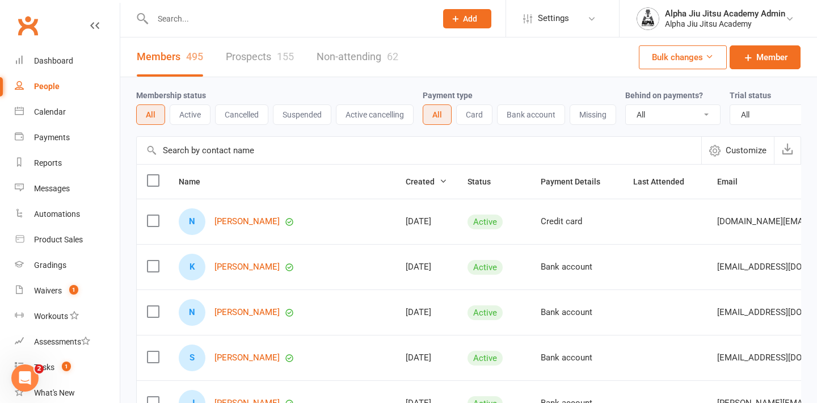
click at [198, 154] on input "text" at bounding box center [419, 150] width 565 height 27
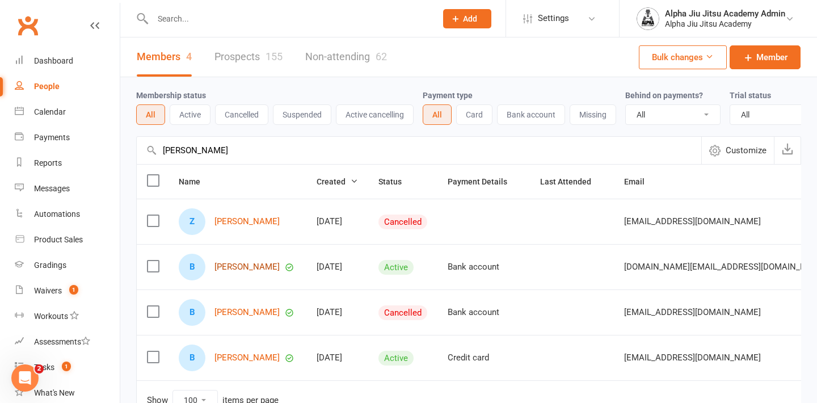
type input "[PERSON_NAME]"
click at [249, 272] on link "[PERSON_NAME]" at bounding box center [246, 267] width 65 height 10
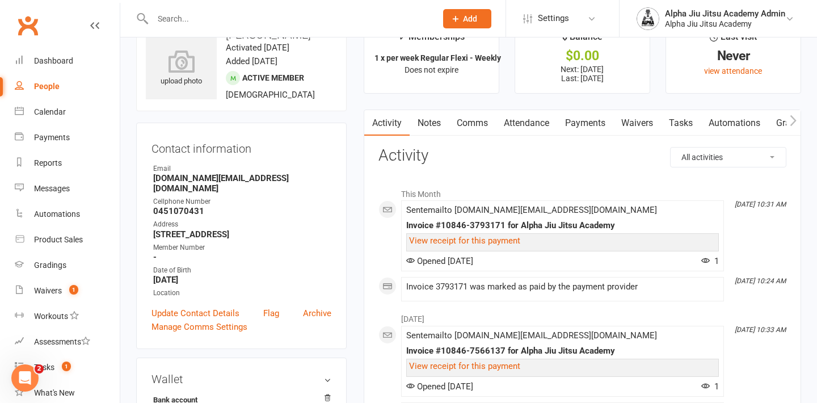
scroll to position [37, 0]
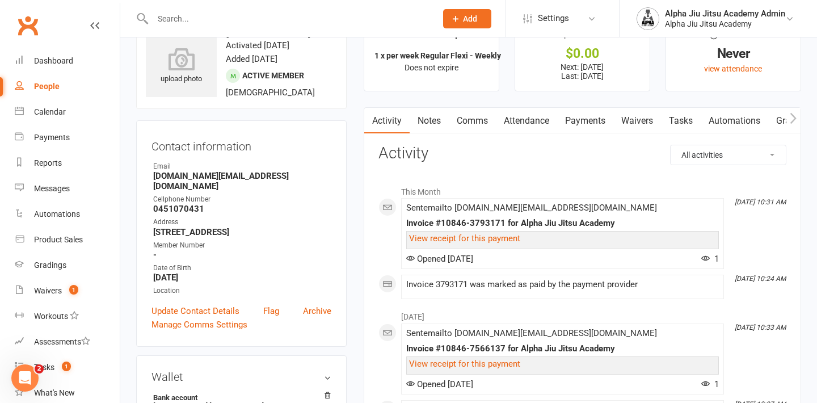
click at [591, 117] on link "Payments" at bounding box center [585, 121] width 56 height 26
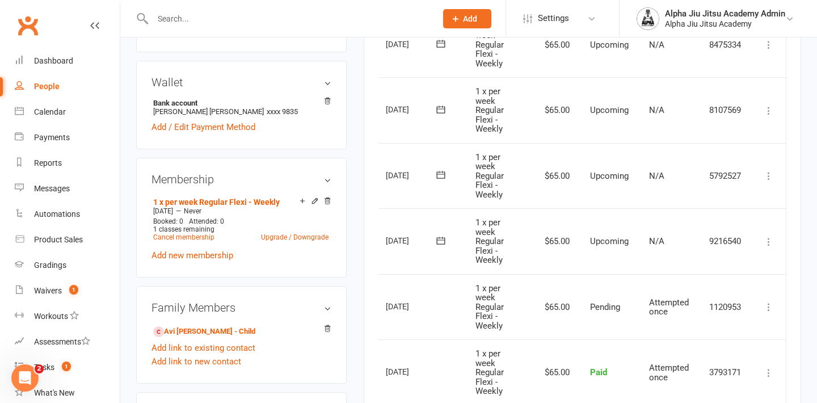
scroll to position [329, 0]
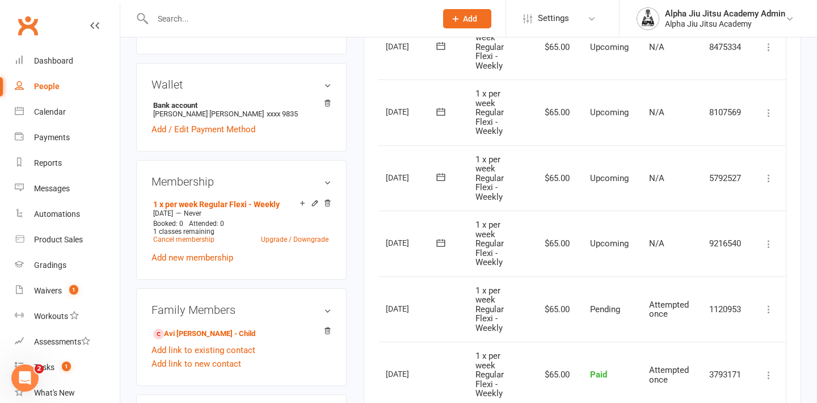
click at [762, 241] on button at bounding box center [769, 244] width 14 height 14
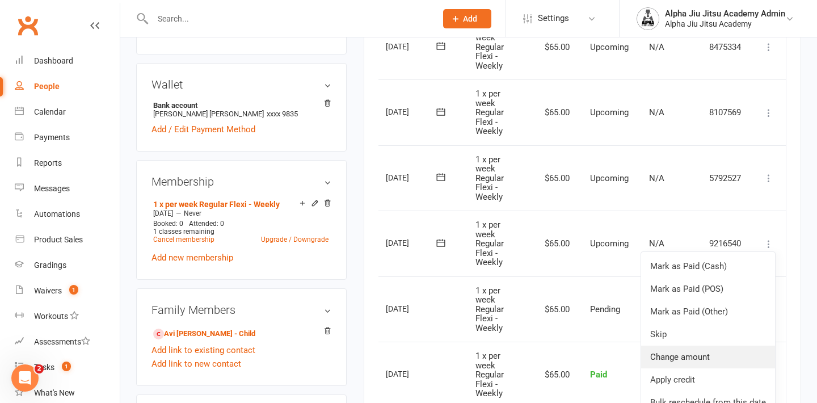
click at [730, 348] on link "Change amount" at bounding box center [708, 357] width 134 height 23
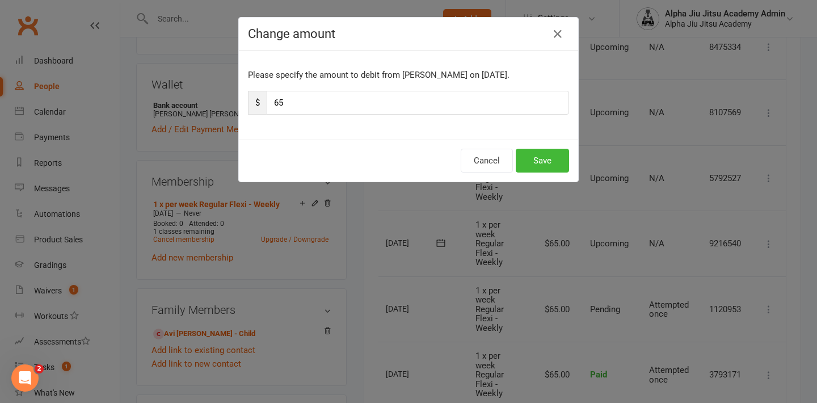
click at [279, 104] on input "65" at bounding box center [418, 103] width 302 height 24
type input "35"
click at [546, 165] on button "Save" at bounding box center [542, 161] width 53 height 24
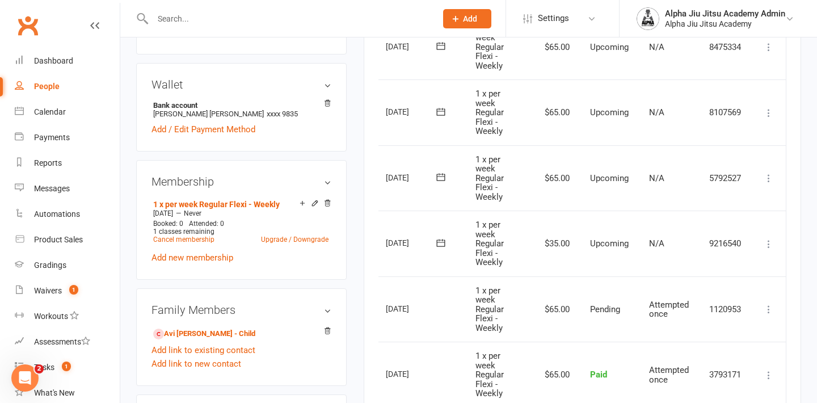
click at [767, 175] on icon at bounding box center [768, 177] width 11 height 11
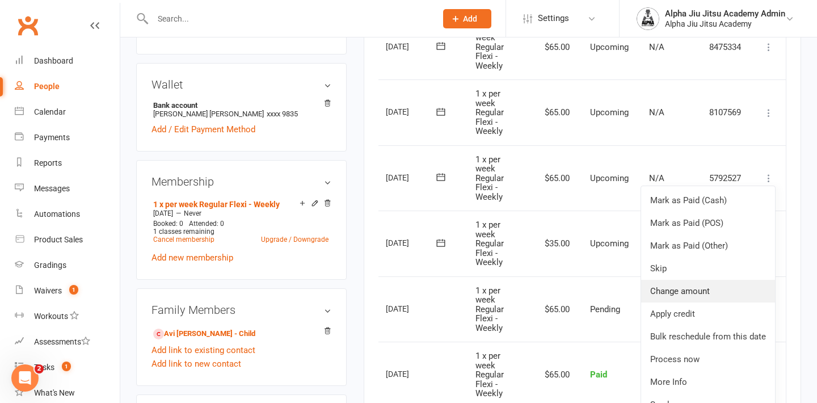
click at [708, 287] on link "Change amount" at bounding box center [708, 291] width 134 height 23
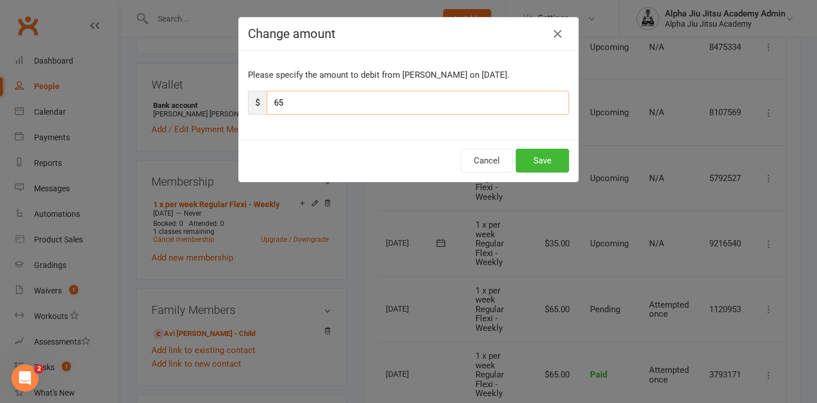
click at [280, 101] on input "65" at bounding box center [418, 103] width 302 height 24
type input "35"
click at [556, 162] on button "Save" at bounding box center [542, 161] width 53 height 24
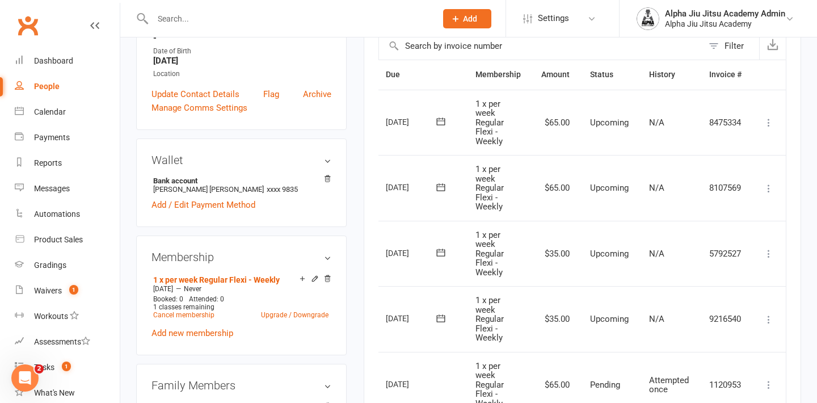
scroll to position [251, 0]
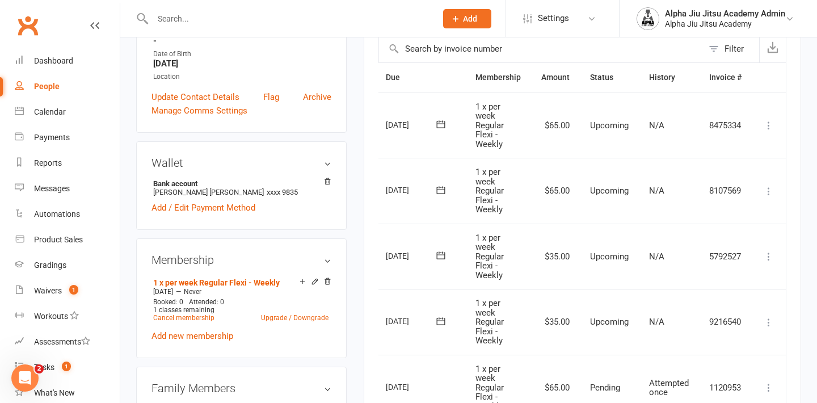
click at [766, 196] on td "Mark as Paid (Cash) [PERSON_NAME] as Paid (POS) Mark as Paid (Other) Skip Chang…" at bounding box center [769, 191] width 34 height 66
click at [769, 189] on icon at bounding box center [768, 191] width 11 height 11
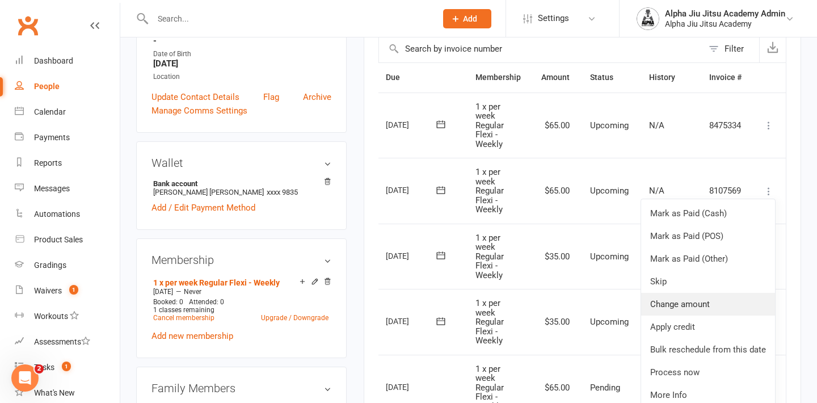
click at [709, 297] on link "Change amount" at bounding box center [708, 304] width 134 height 23
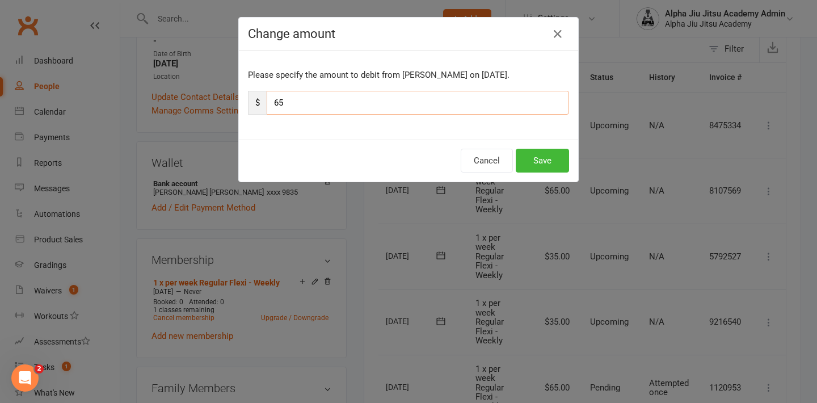
click at [282, 103] on input "65" at bounding box center [418, 103] width 302 height 24
click at [278, 105] on input "65" at bounding box center [418, 103] width 302 height 24
type input "35"
click at [537, 164] on button "Save" at bounding box center [542, 161] width 53 height 24
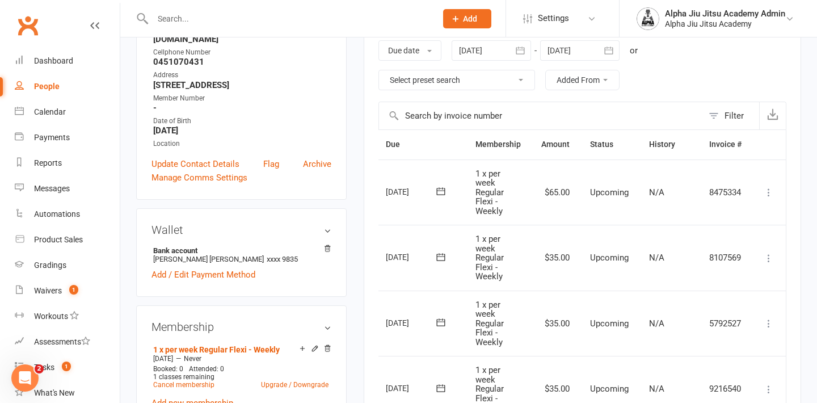
scroll to position [175, 0]
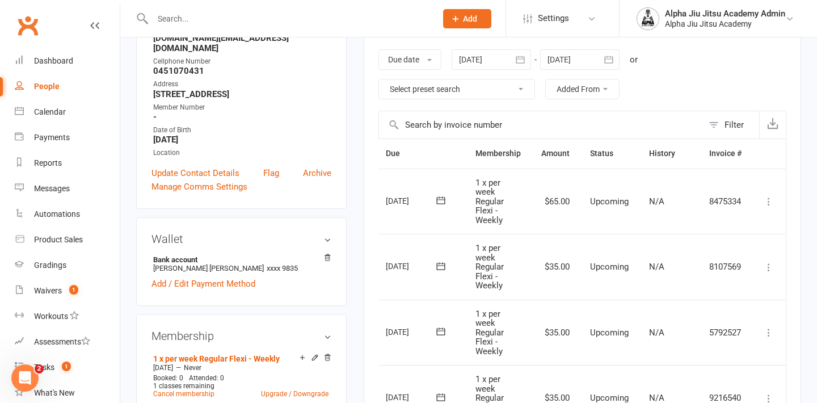
click at [771, 204] on icon at bounding box center [768, 201] width 11 height 11
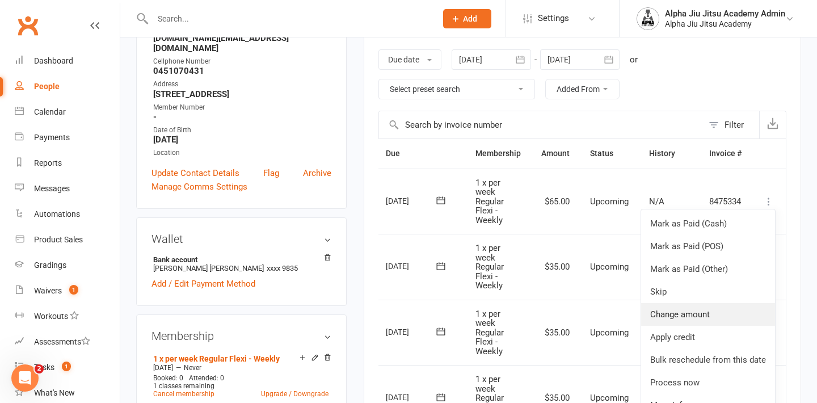
click at [711, 314] on link "Change amount" at bounding box center [708, 314] width 134 height 23
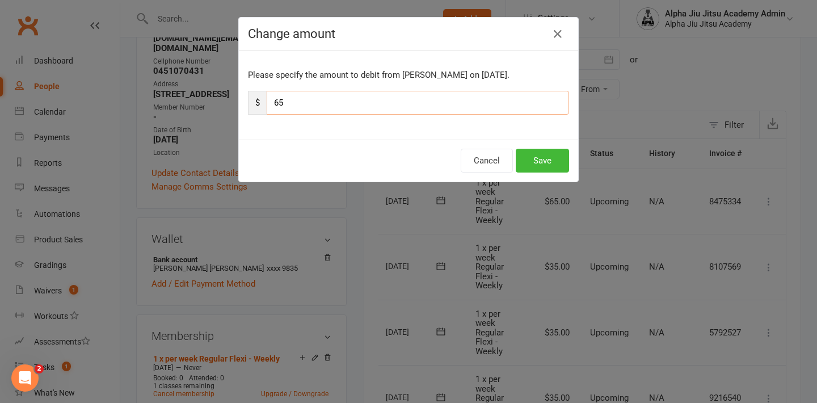
click at [279, 103] on input "65" at bounding box center [418, 103] width 302 height 24
type input "35"
click at [536, 162] on button "Save" at bounding box center [542, 161] width 53 height 24
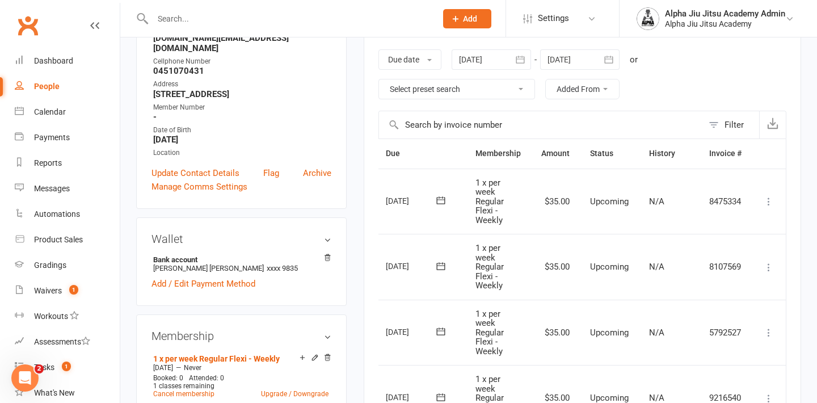
click at [566, 61] on div at bounding box center [579, 59] width 79 height 20
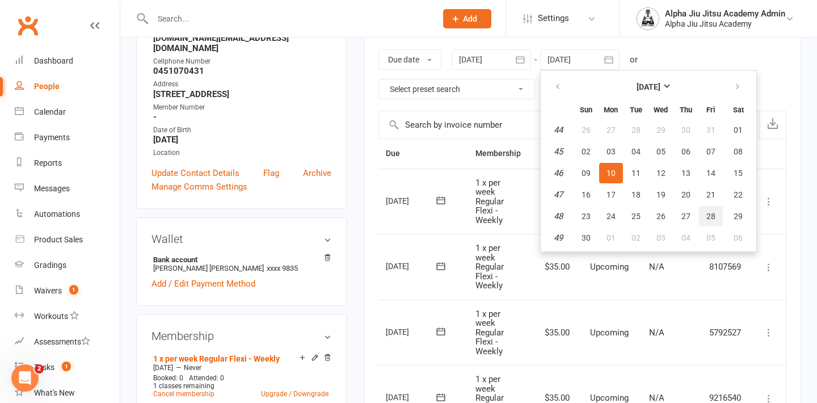
click at [714, 212] on span "28" at bounding box center [710, 216] width 9 height 9
type input "[DATE]"
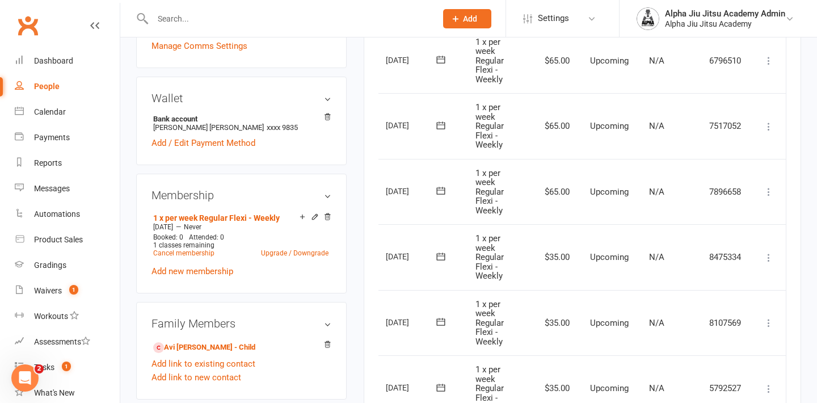
scroll to position [304, 0]
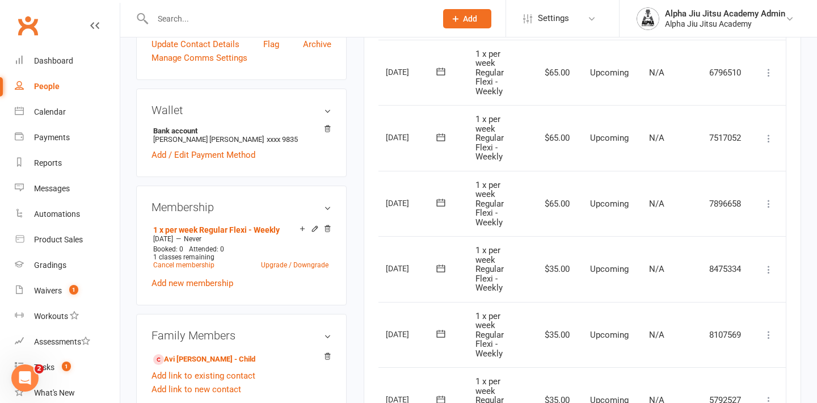
click at [768, 202] on icon at bounding box center [768, 203] width 11 height 11
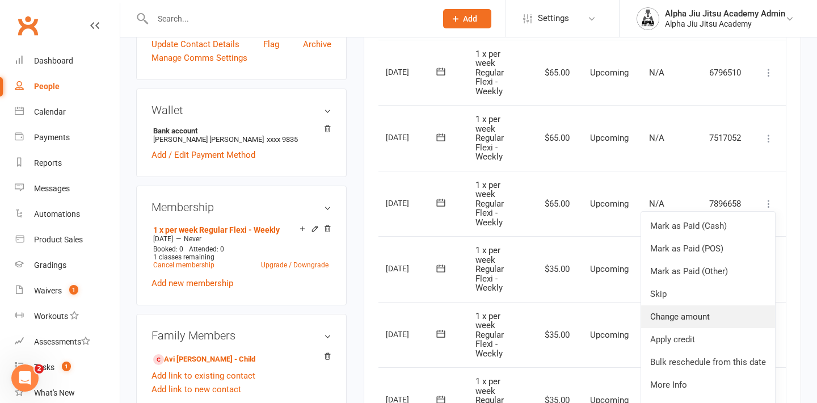
click at [702, 313] on link "Change amount" at bounding box center [708, 316] width 134 height 23
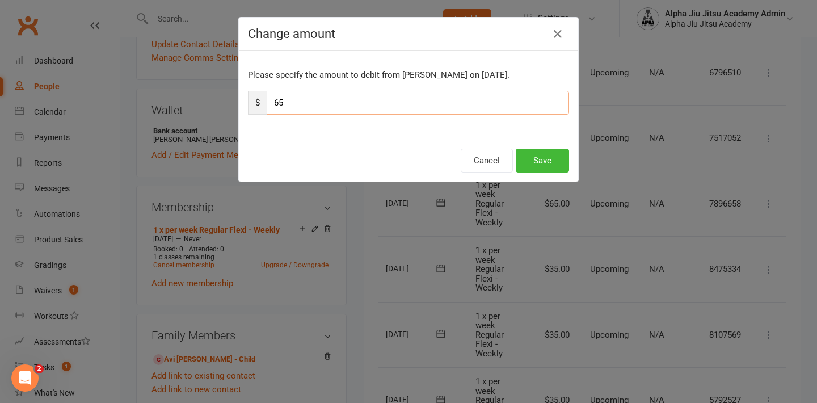
click at [281, 105] on input "65" at bounding box center [418, 103] width 302 height 24
type input "35"
click at [532, 157] on button "Save" at bounding box center [542, 161] width 53 height 24
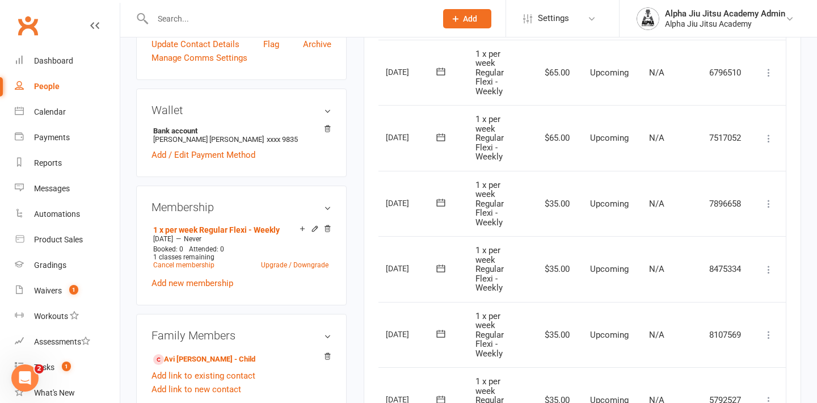
click at [769, 144] on td "Mark as Paid (Cash) Mark as Paid (POS) Mark as Paid (Other) Skip Change amount …" at bounding box center [769, 138] width 34 height 66
click at [769, 139] on icon at bounding box center [768, 138] width 11 height 11
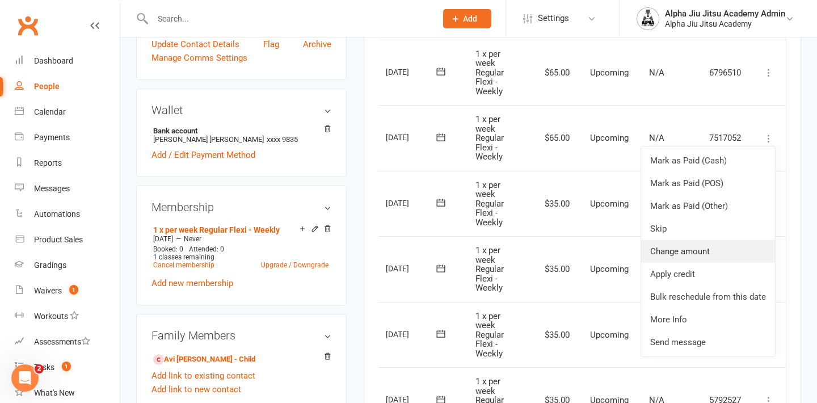
click at [693, 255] on link "Change amount" at bounding box center [708, 251] width 134 height 23
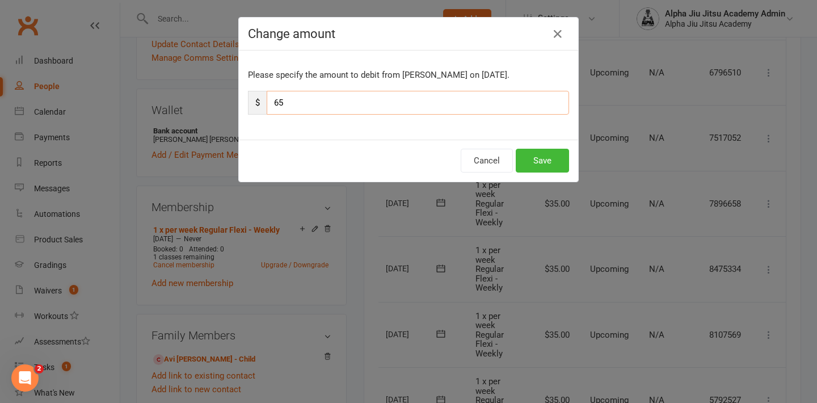
click at [280, 99] on input "65" at bounding box center [418, 103] width 302 height 24
type input "35"
click at [536, 160] on button "Save" at bounding box center [542, 161] width 53 height 24
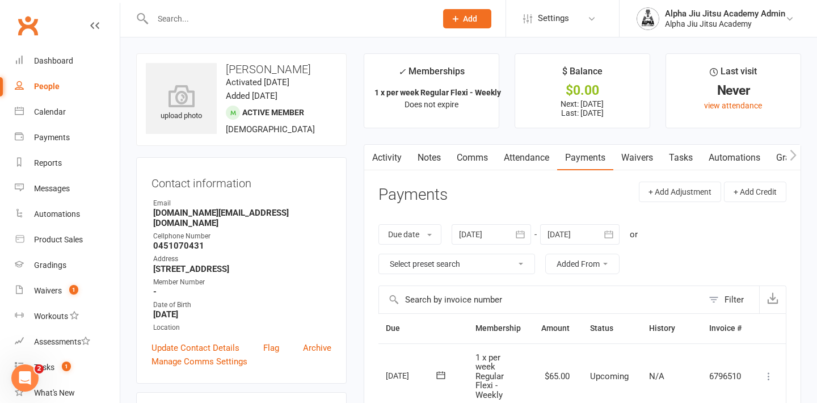
scroll to position [0, 0]
click at [54, 87] on div "People" at bounding box center [47, 86] width 26 height 9
select select "100"
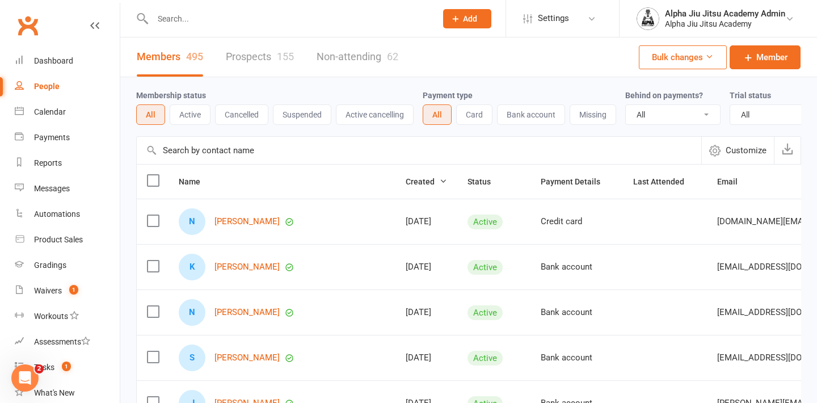
click at [193, 155] on input "text" at bounding box center [419, 150] width 565 height 27
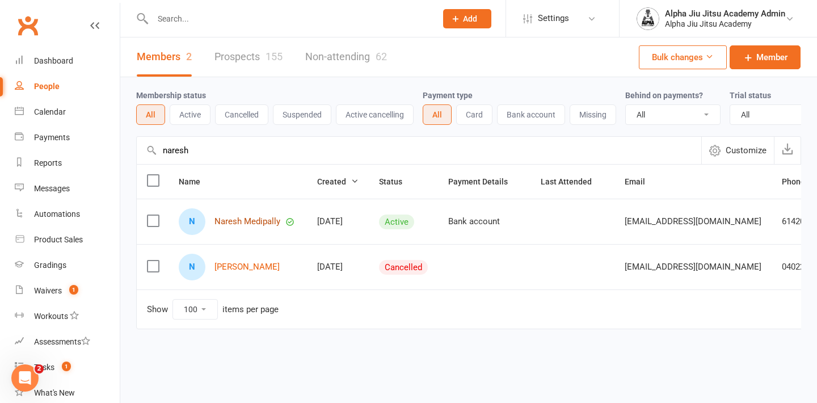
type input "naresh"
click at [259, 226] on link "Naresh Medipally" at bounding box center [247, 222] width 66 height 10
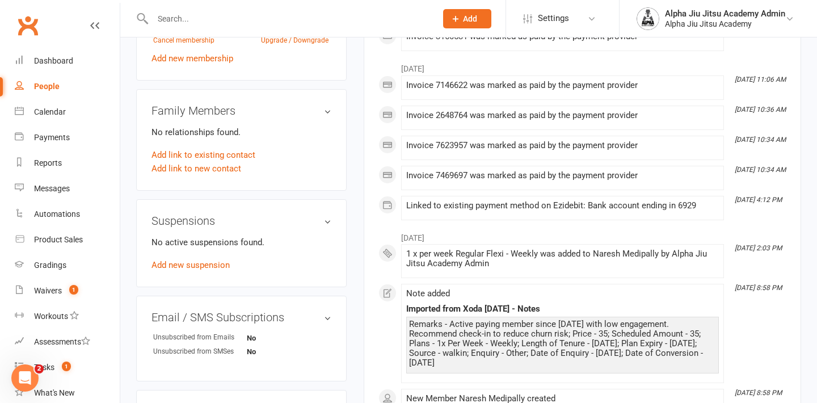
scroll to position [516, 0]
click at [214, 263] on link "Add new suspension" at bounding box center [191, 264] width 78 height 10
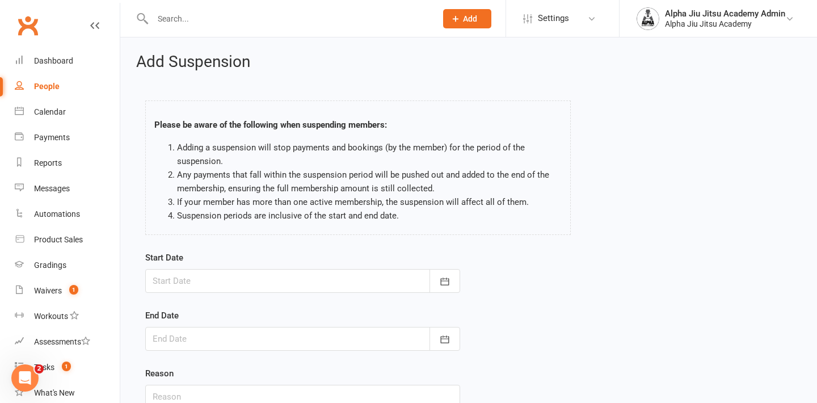
click at [232, 292] on div at bounding box center [302, 281] width 315 height 24
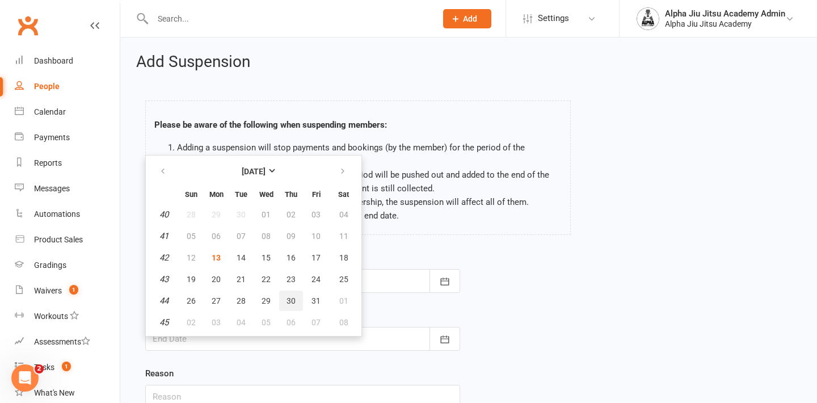
click at [292, 297] on span "30" at bounding box center [291, 300] width 9 height 9
type input "[DATE]"
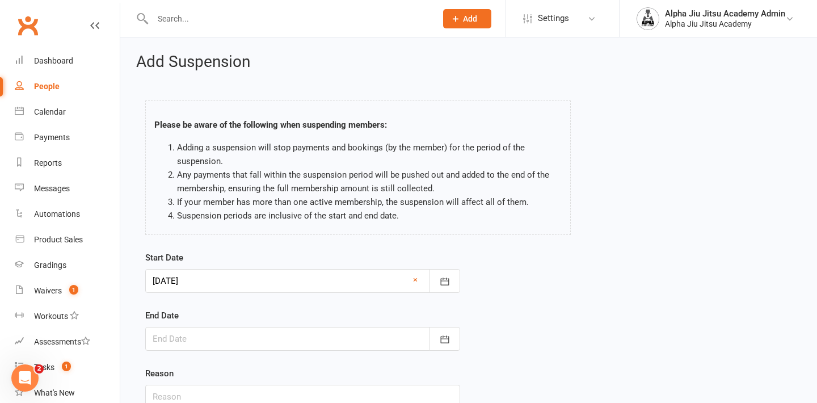
click at [241, 340] on div at bounding box center [302, 339] width 315 height 24
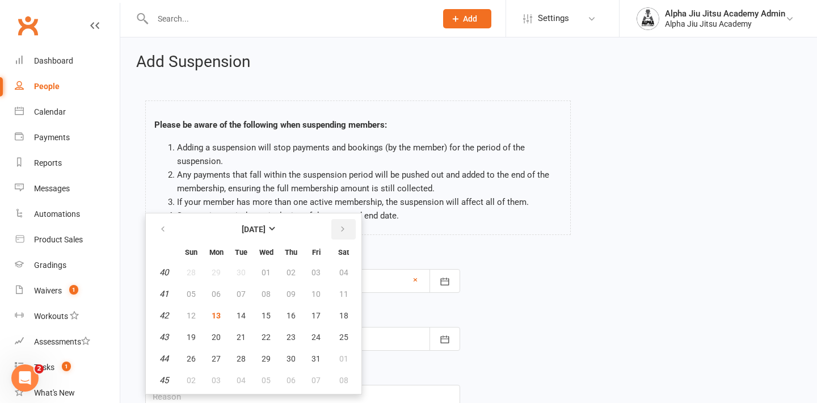
click at [339, 233] on icon "button" at bounding box center [343, 229] width 8 height 9
click at [293, 316] on span "19" at bounding box center [291, 315] width 9 height 9
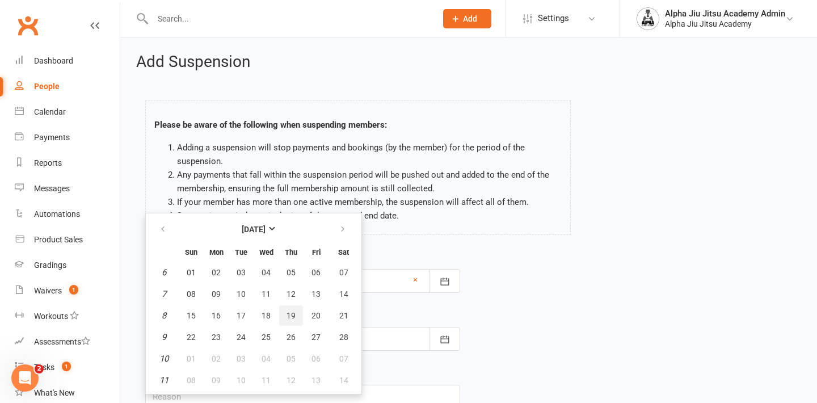
type input "[DATE]"
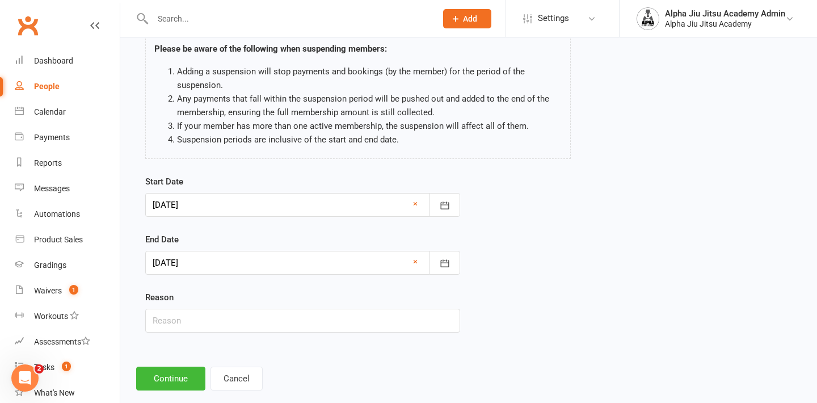
scroll to position [98, 0]
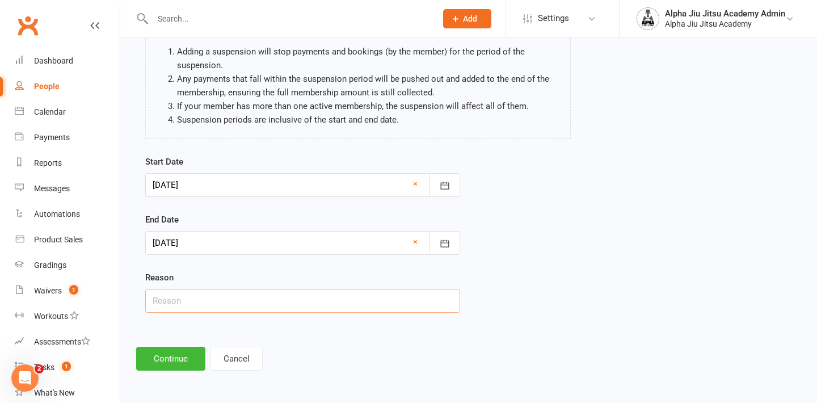
click at [192, 300] on input "text" at bounding box center [302, 301] width 315 height 24
type input "Travelling"
click at [158, 364] on button "Continue" at bounding box center [170, 359] width 69 height 24
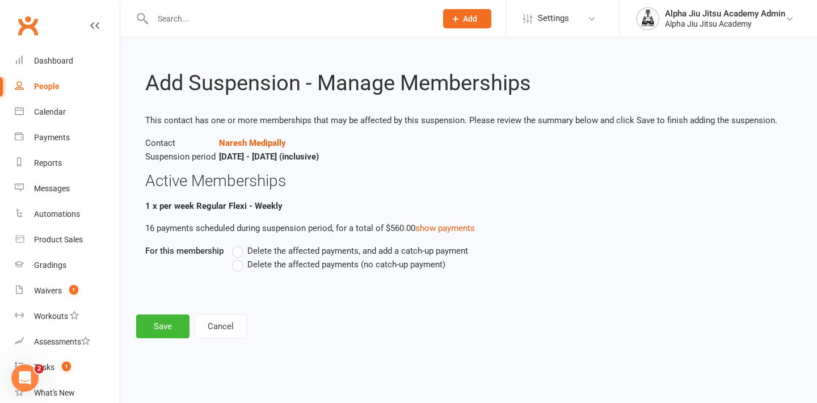
scroll to position [0, 0]
click at [238, 266] on label "Delete the affected payments (no catch-up payment)" at bounding box center [338, 265] width 213 height 14
click at [238, 258] on input "Delete the affected payments (no catch-up payment)" at bounding box center [235, 258] width 7 height 0
click at [169, 315] on button "Save" at bounding box center [162, 326] width 53 height 24
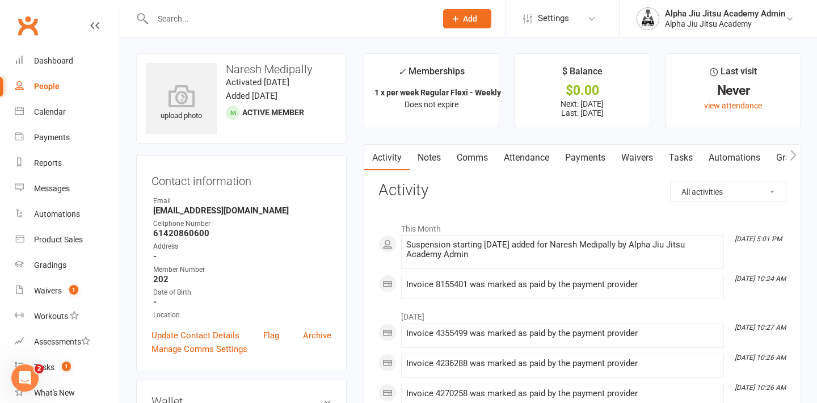
click at [48, 91] on link "People" at bounding box center [67, 87] width 105 height 26
select select "100"
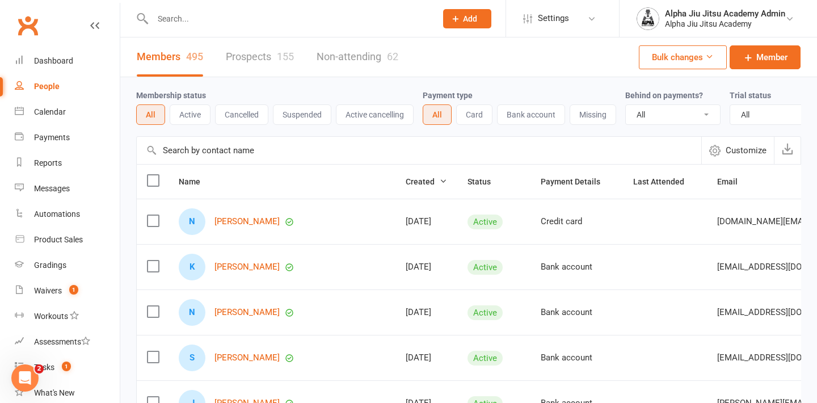
click at [211, 155] on input "text" at bounding box center [419, 150] width 565 height 27
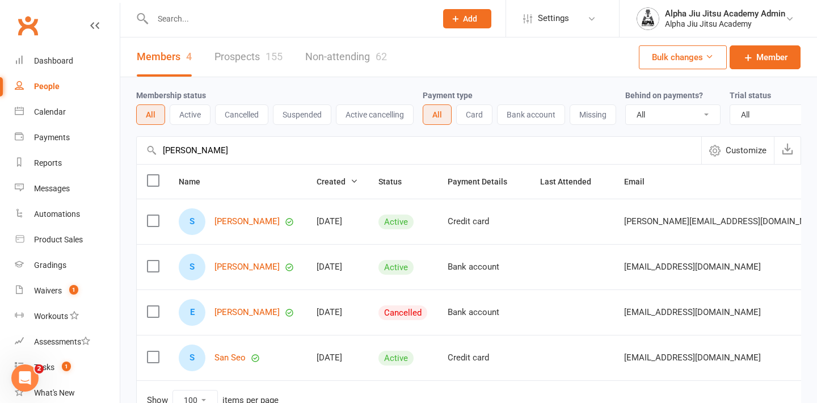
type input "[PERSON_NAME]"
drag, startPoint x: 211, startPoint y: 155, endPoint x: 245, endPoint y: 227, distance: 79.7
click at [245, 226] on link "[PERSON_NAME]" at bounding box center [246, 222] width 65 height 10
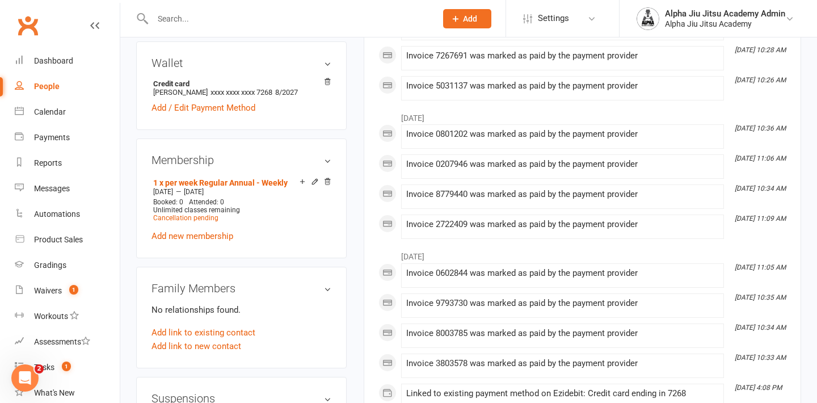
scroll to position [369, 0]
click at [204, 213] on span "Cancellation pending" at bounding box center [185, 217] width 65 height 8
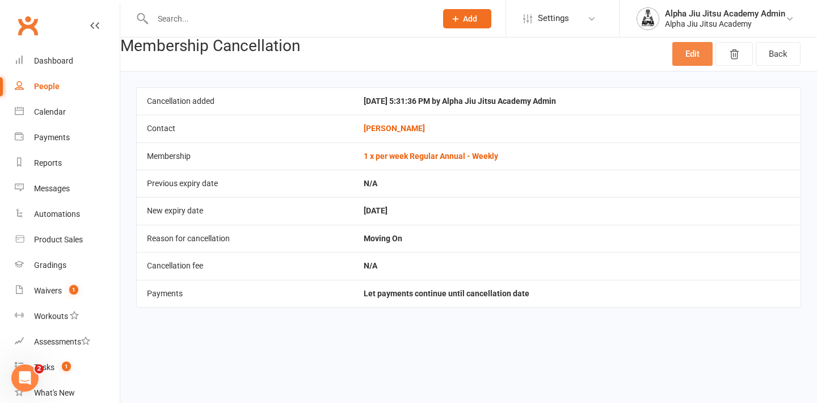
click at [678, 56] on link "Edit" at bounding box center [692, 54] width 40 height 24
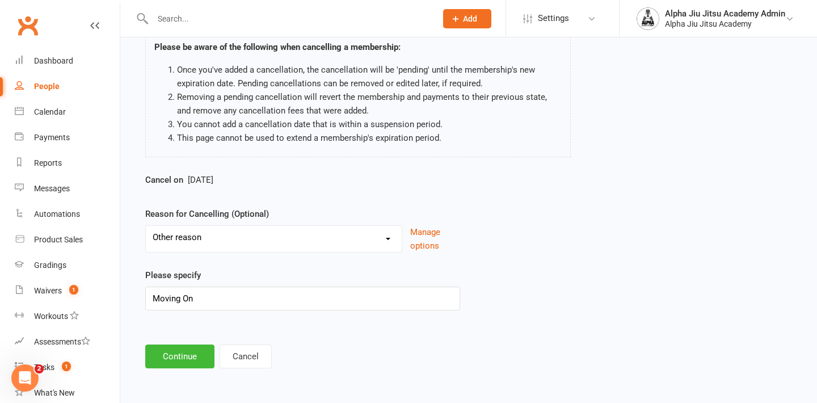
scroll to position [93, 0]
click at [213, 175] on span "[DATE]" at bounding box center [201, 180] width 26 height 10
click at [242, 350] on button "Cancel" at bounding box center [246, 356] width 52 height 24
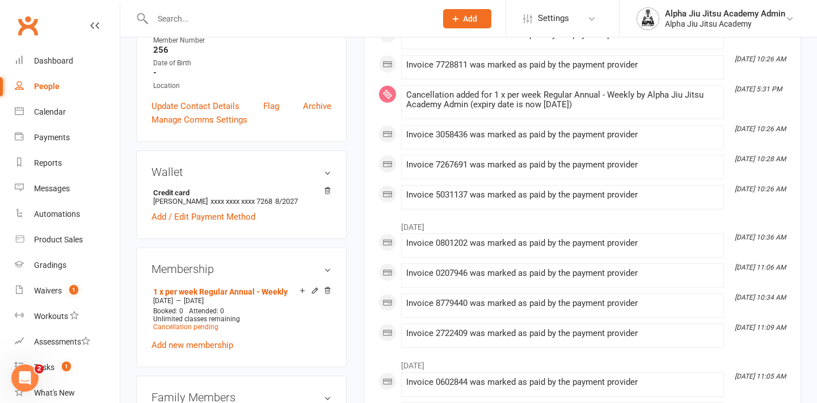
scroll to position [367, 0]
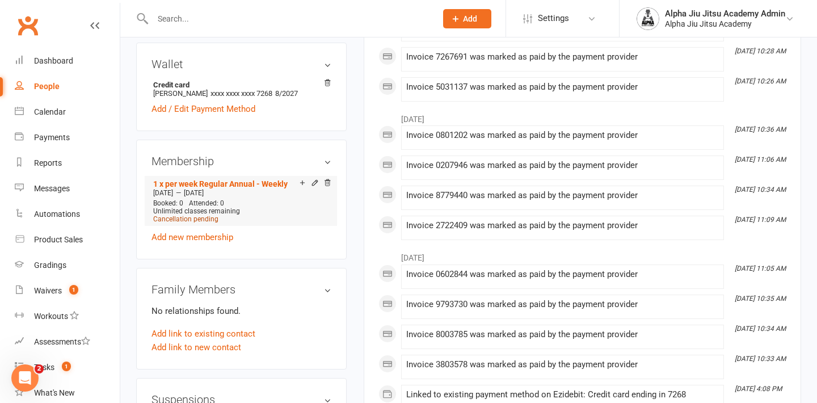
click at [195, 215] on span "Cancellation pending" at bounding box center [185, 219] width 65 height 8
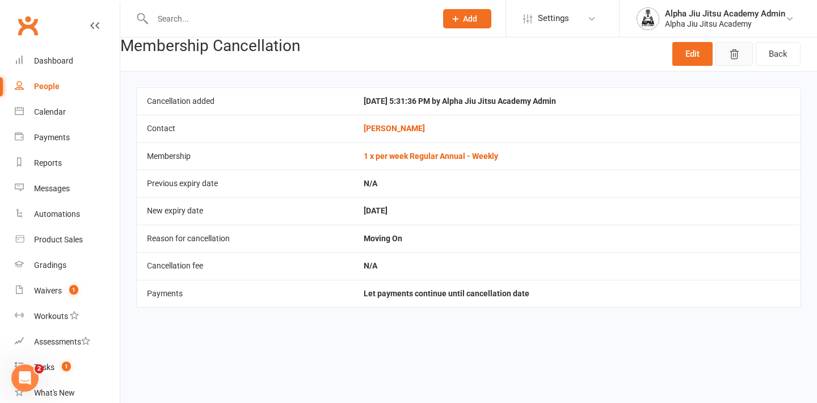
click at [735, 53] on icon "button" at bounding box center [734, 54] width 11 height 11
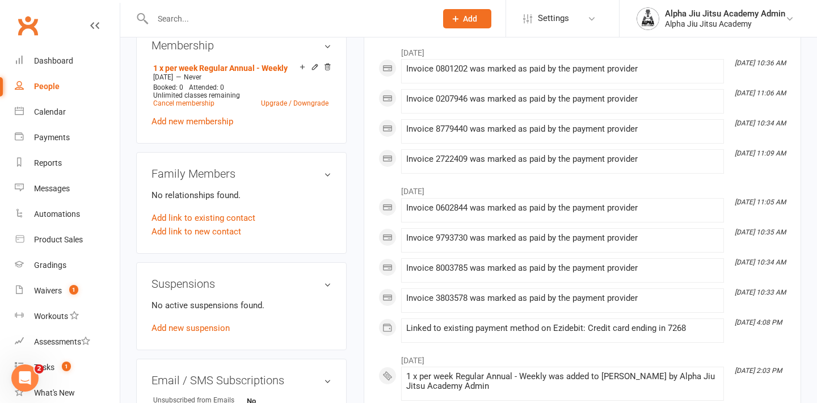
scroll to position [454, 0]
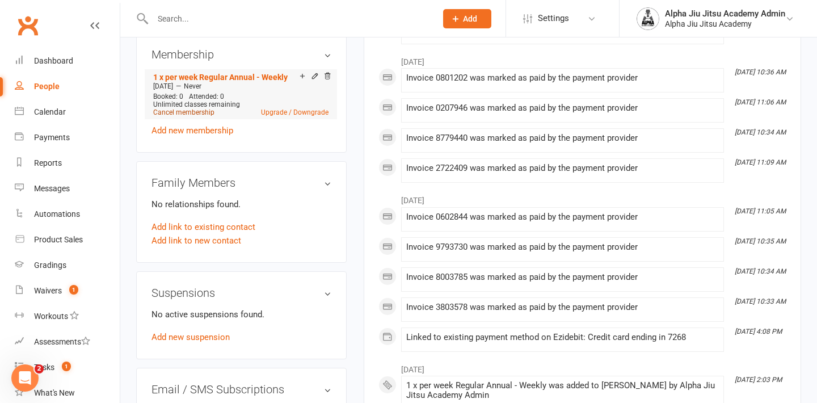
click at [207, 108] on link "Cancel membership" at bounding box center [183, 112] width 61 height 8
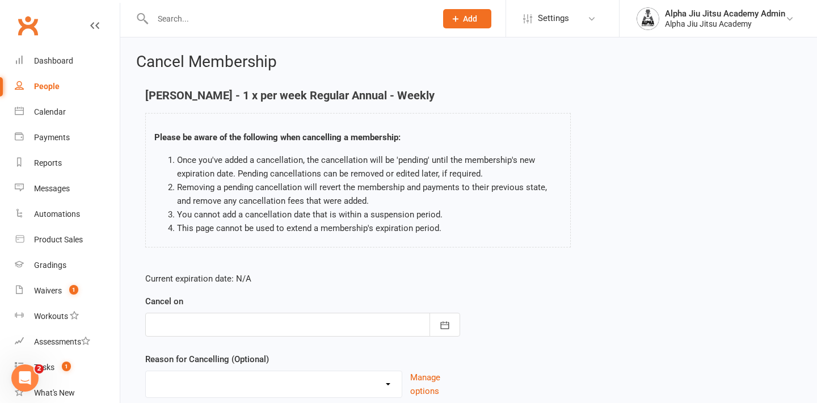
click at [245, 320] on div at bounding box center [302, 325] width 315 height 24
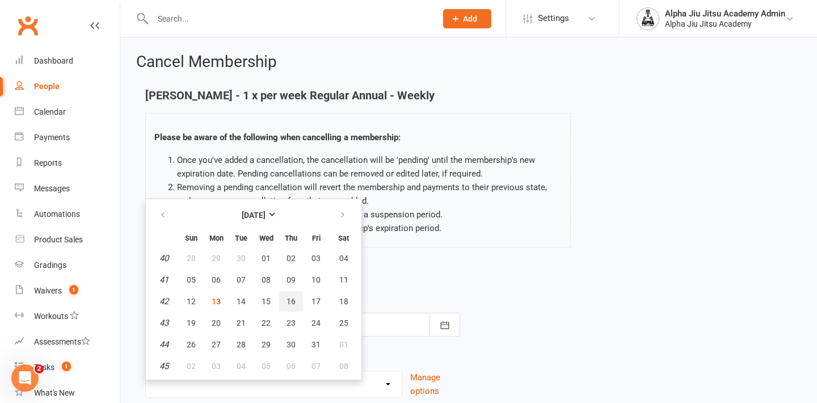
click at [296, 299] on button "16" at bounding box center [291, 301] width 24 height 20
type input "[DATE]"
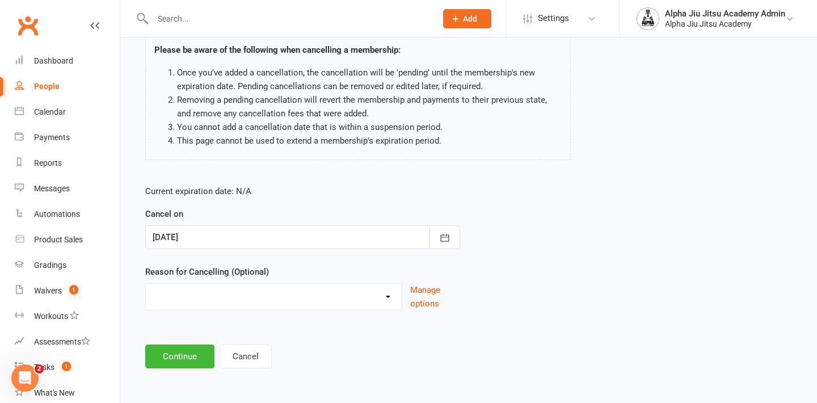
scroll to position [90, 0]
select select "4"
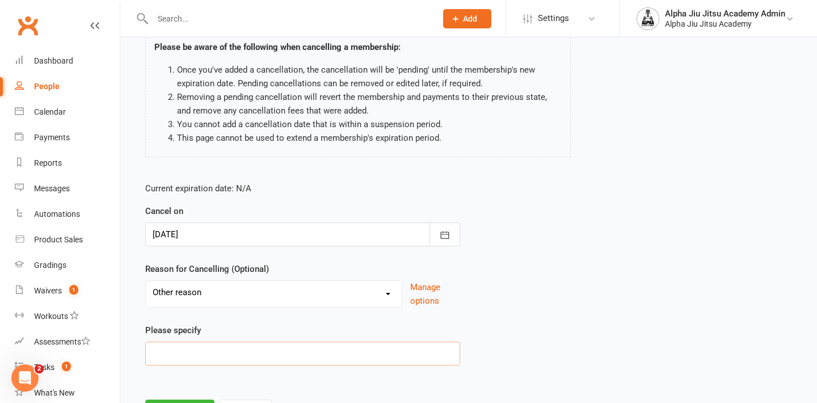
click at [195, 354] on input at bounding box center [302, 354] width 315 height 24
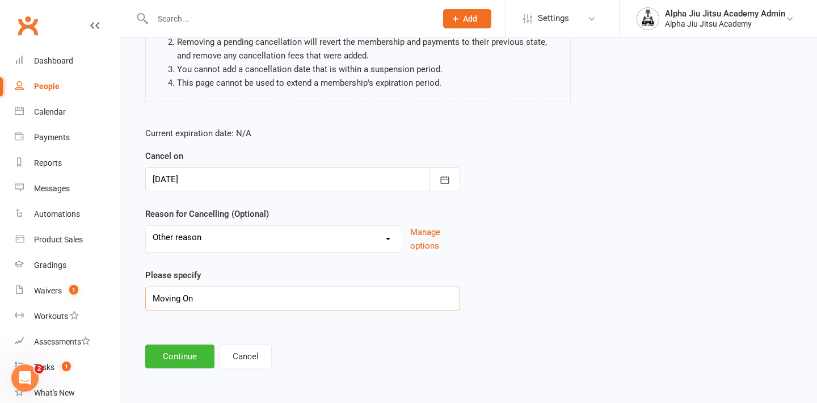
scroll to position [149, 0]
type input "Moving On"
click at [174, 360] on button "Continue" at bounding box center [179, 356] width 69 height 24
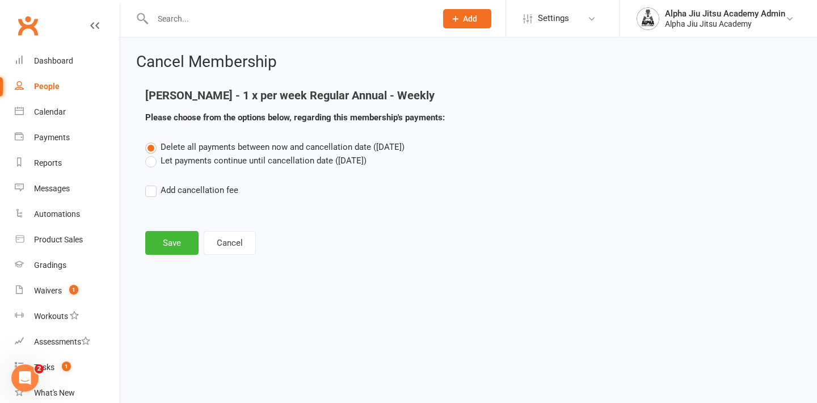
click at [149, 164] on label "Let payments continue until cancellation date ([DATE])" at bounding box center [255, 161] width 221 height 14
click at [149, 154] on input "Let payments continue until cancellation date ([DATE])" at bounding box center [148, 154] width 7 height 0
click at [169, 232] on button "Save" at bounding box center [171, 243] width 53 height 24
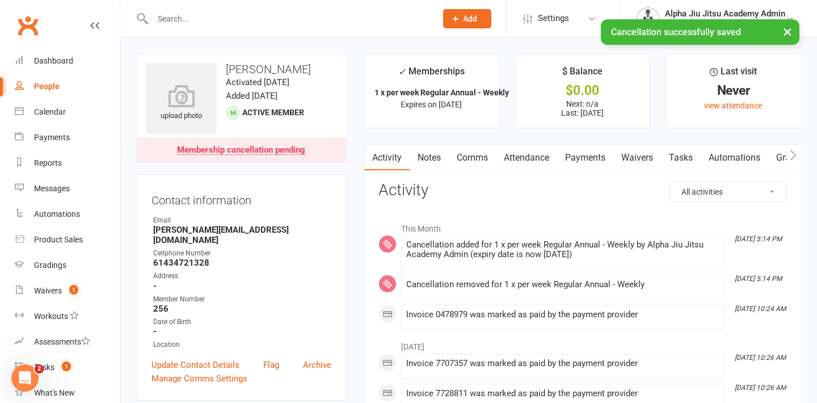
click at [56, 85] on div "People" at bounding box center [47, 86] width 26 height 9
select select "100"
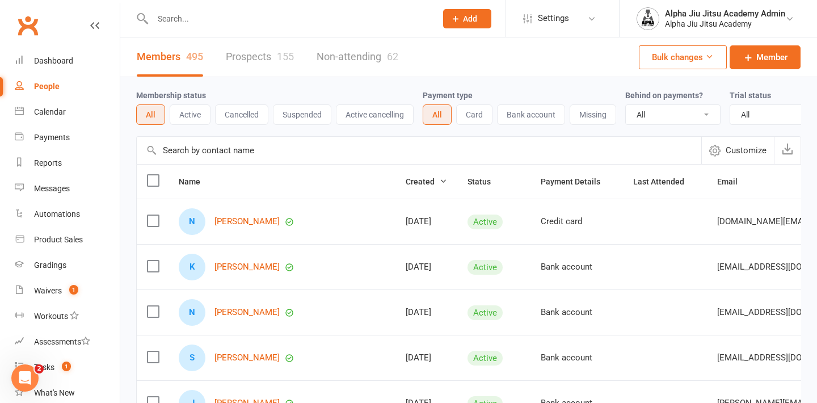
click at [205, 155] on input "text" at bounding box center [419, 150] width 565 height 27
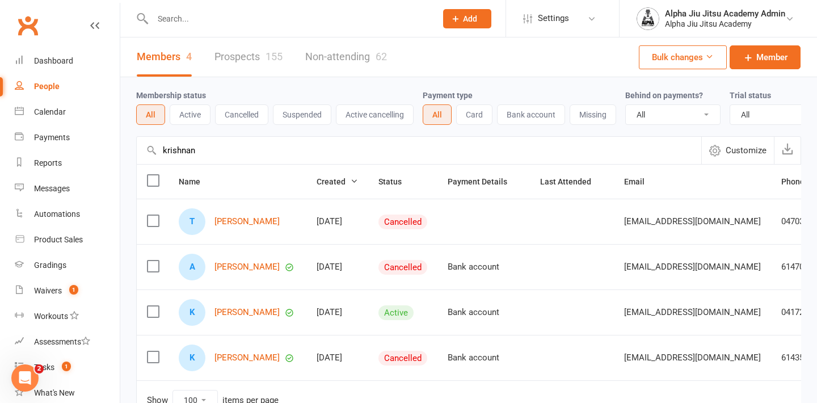
type input "[DEMOGRAPHIC_DATA]"
drag, startPoint x: 205, startPoint y: 155, endPoint x: 232, endPoint y: 230, distance: 79.5
click at [232, 226] on link "[PERSON_NAME]" at bounding box center [246, 222] width 65 height 10
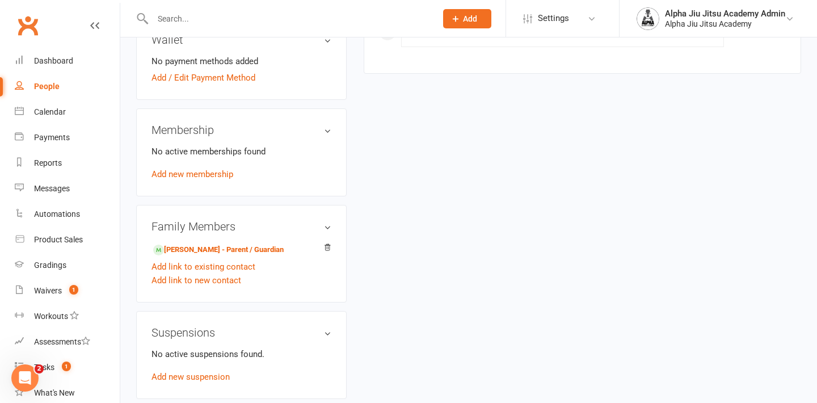
scroll to position [367, 0]
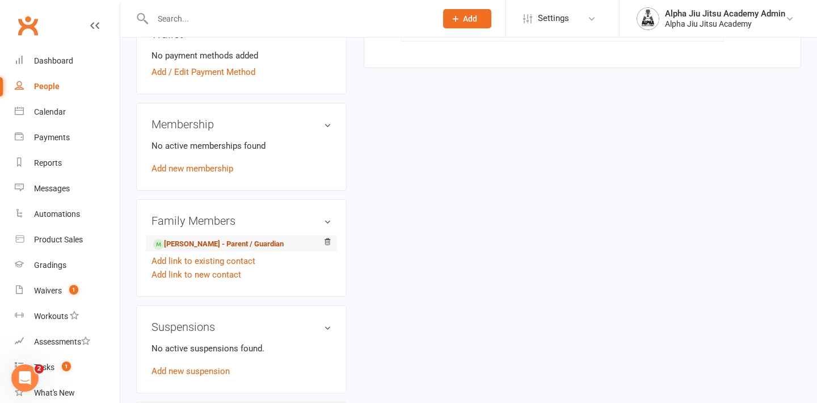
click at [226, 242] on link "[PERSON_NAME] - Parent / Guardian" at bounding box center [218, 244] width 131 height 12
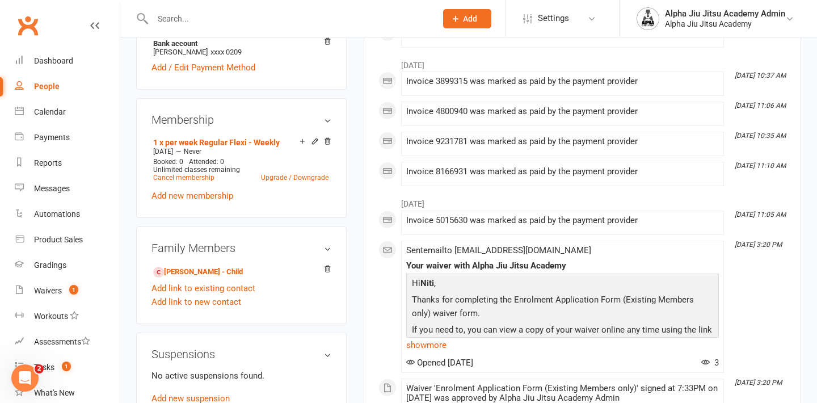
scroll to position [313, 0]
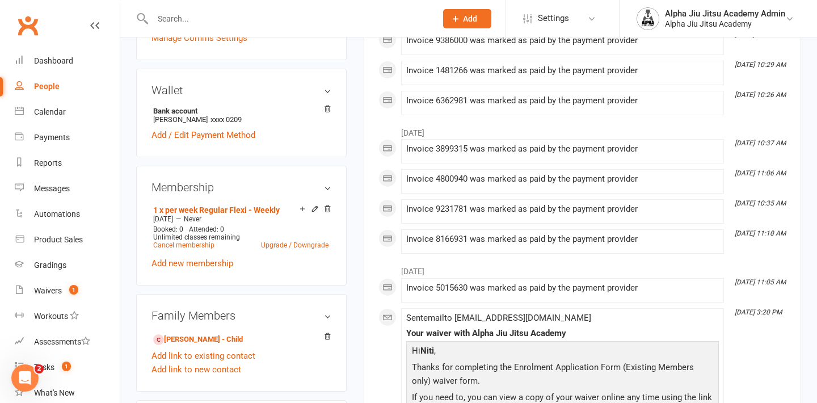
click at [324, 95] on h3 "Wallet" at bounding box center [242, 90] width 180 height 12
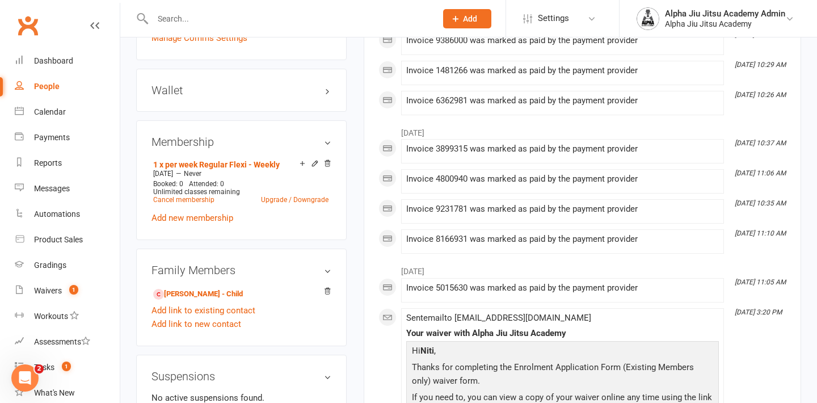
click at [324, 95] on h3 "Wallet" at bounding box center [242, 90] width 180 height 12
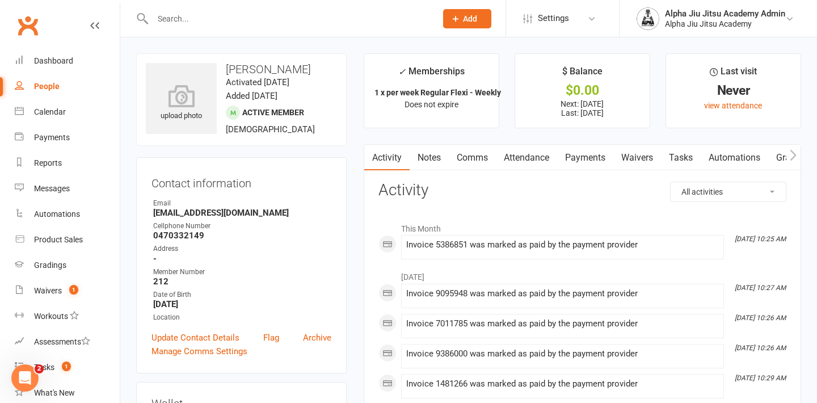
scroll to position [0, 0]
click at [58, 84] on div "People" at bounding box center [47, 86] width 26 height 9
select select "100"
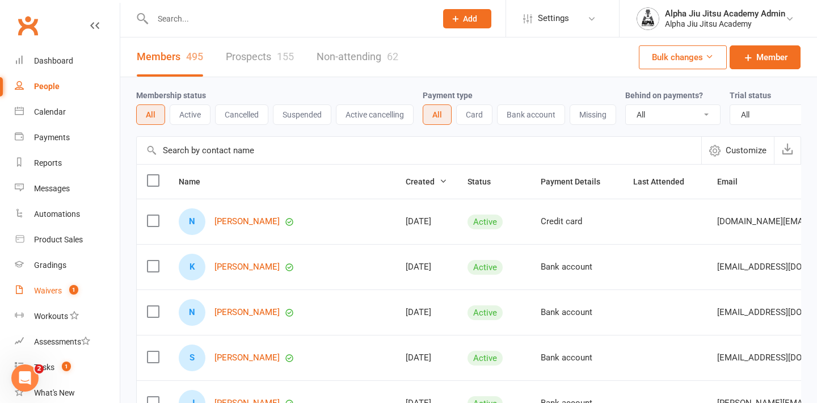
click at [54, 287] on div "Waivers" at bounding box center [48, 290] width 28 height 9
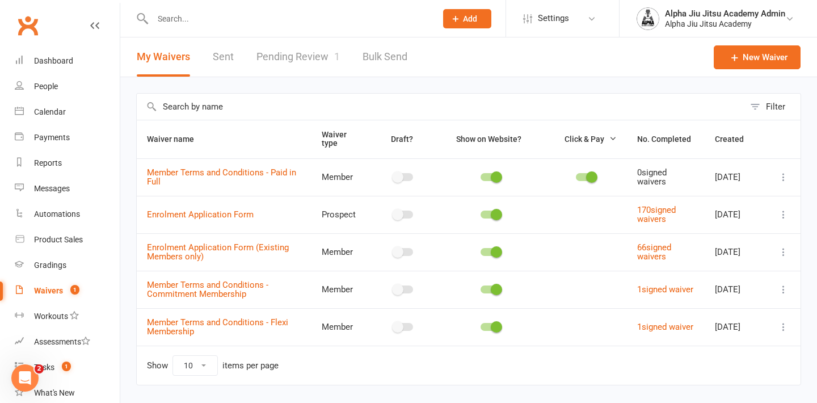
click at [301, 57] on link "Pending Review 1" at bounding box center [297, 56] width 83 height 39
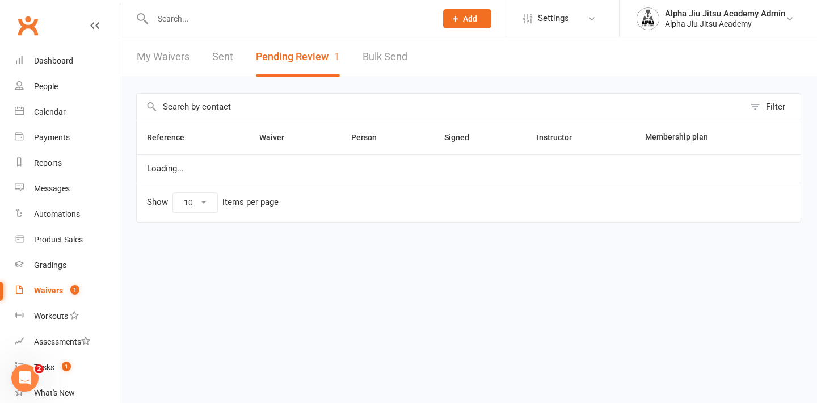
select select "50"
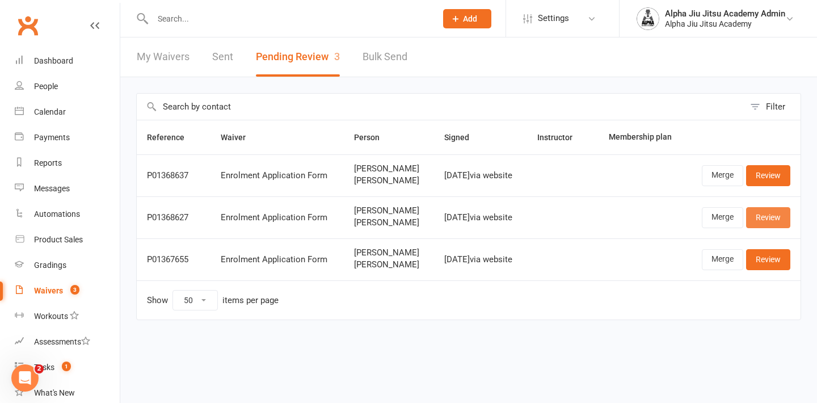
click at [771, 224] on link "Review" at bounding box center [768, 217] width 44 height 20
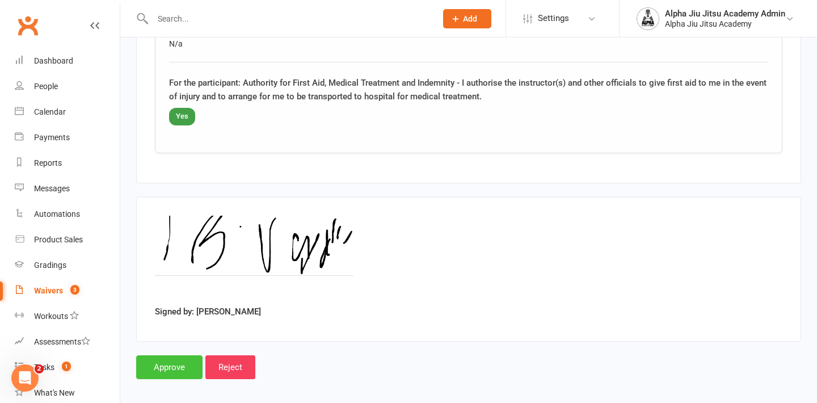
scroll to position [2419, 0]
click at [158, 356] on input "Approve" at bounding box center [169, 368] width 66 height 24
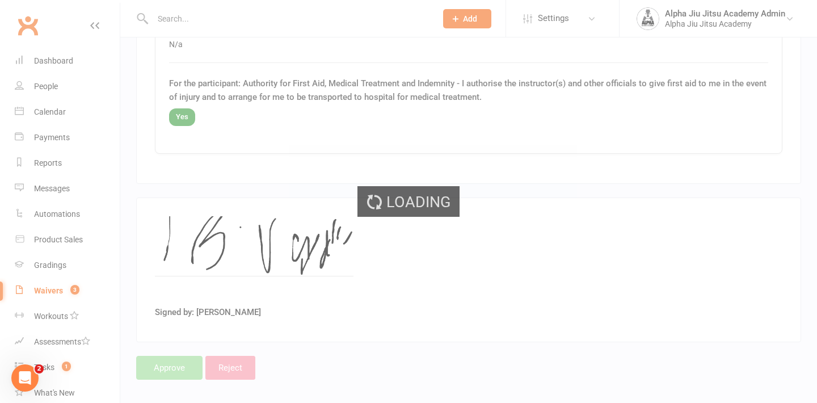
select select "50"
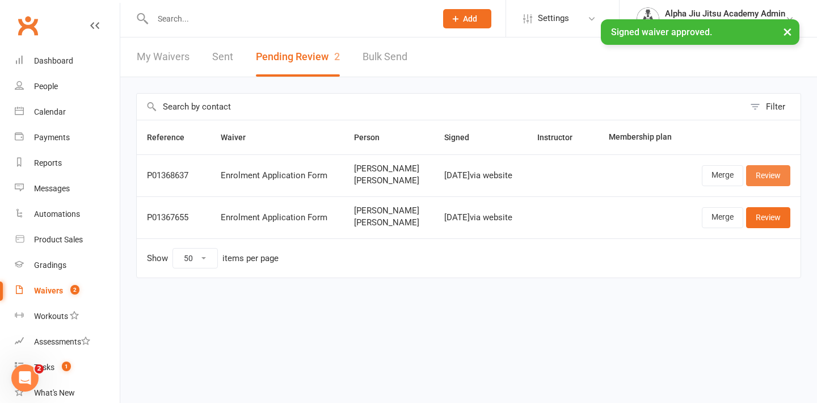
click at [762, 183] on link "Review" at bounding box center [768, 175] width 44 height 20
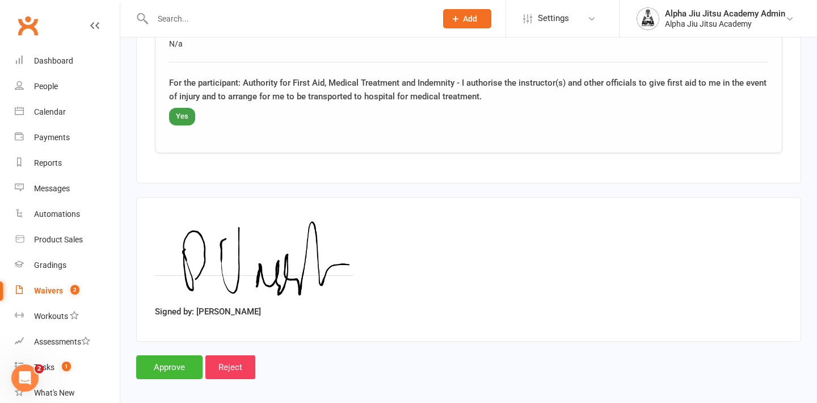
scroll to position [2419, 0]
click at [173, 361] on input "Approve" at bounding box center [169, 368] width 66 height 24
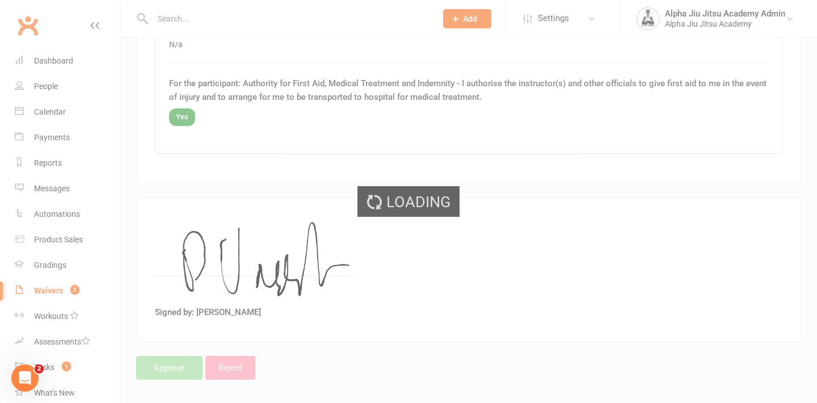
select select "50"
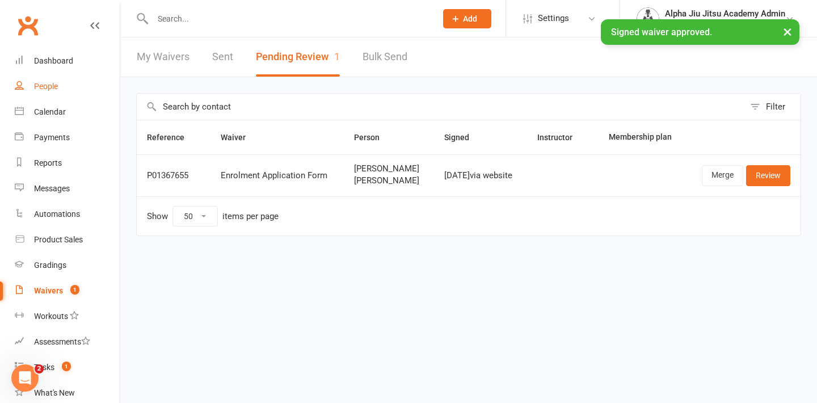
click at [62, 87] on link "People" at bounding box center [67, 87] width 105 height 26
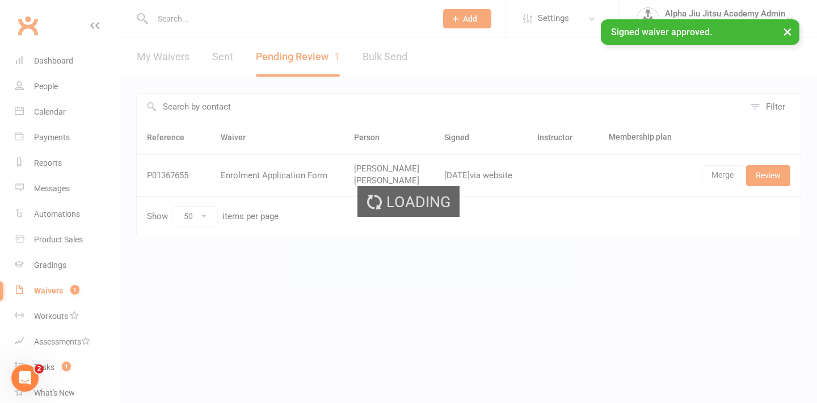
select select "100"
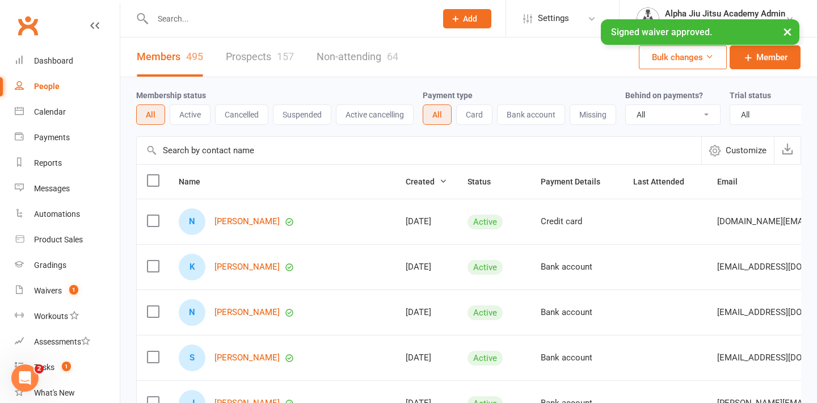
click at [192, 155] on input "text" at bounding box center [419, 150] width 565 height 27
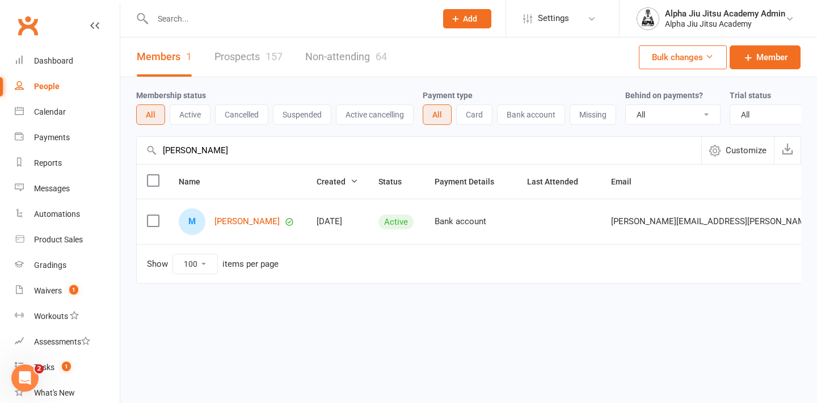
type input "[PERSON_NAME]"
drag, startPoint x: 204, startPoint y: 165, endPoint x: 196, endPoint y: 172, distance: 10.8
click at [196, 172] on th "Name" at bounding box center [238, 182] width 138 height 34
click at [47, 287] on div "Waivers" at bounding box center [48, 290] width 28 height 9
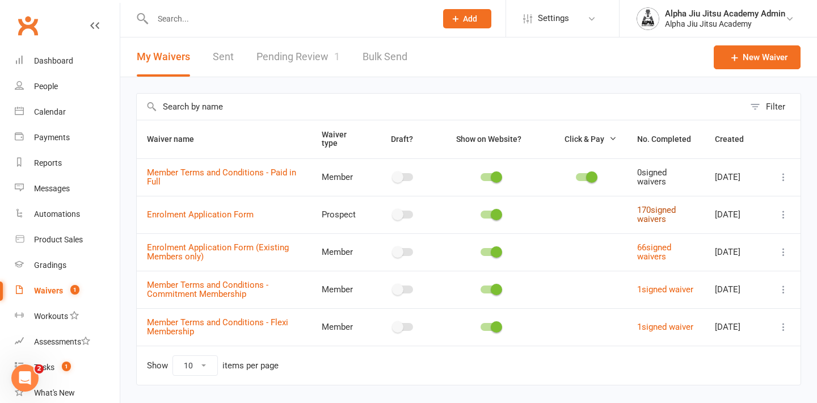
click at [672, 218] on link "170 signed waivers" at bounding box center [656, 215] width 39 height 20
select select "100"
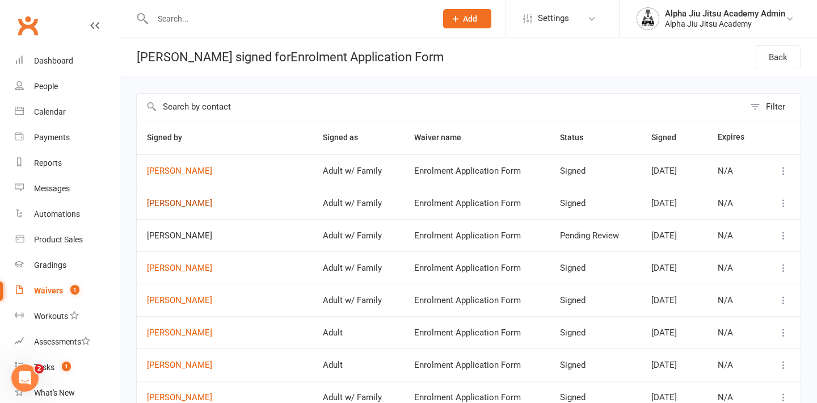
click at [188, 206] on link "[PERSON_NAME]" at bounding box center [224, 204] width 155 height 10
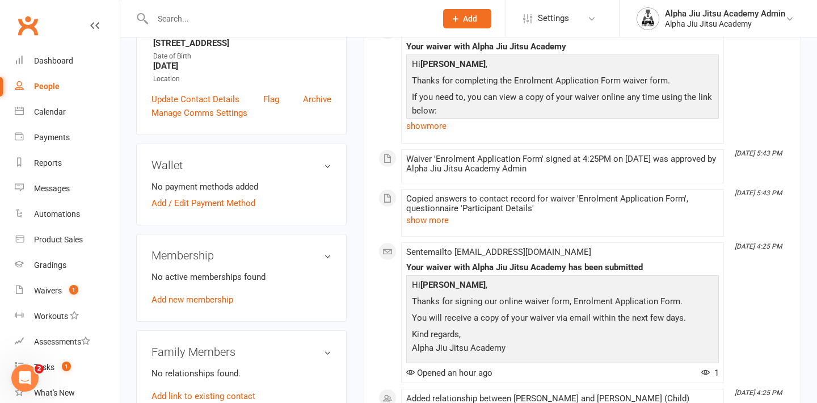
scroll to position [256, 0]
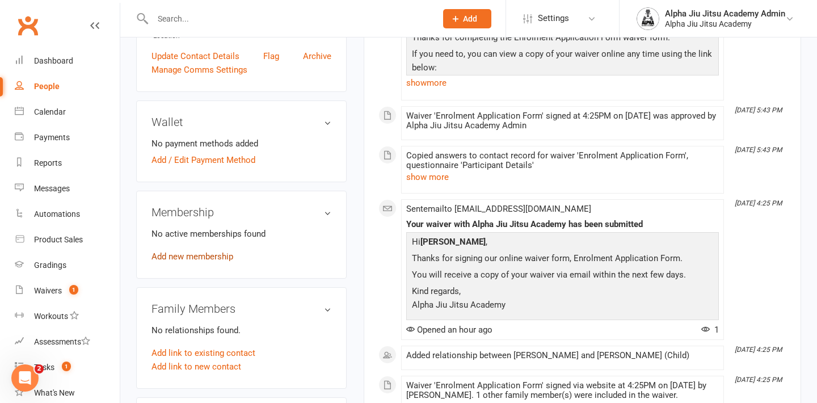
click at [191, 256] on link "Add new membership" at bounding box center [193, 256] width 82 height 10
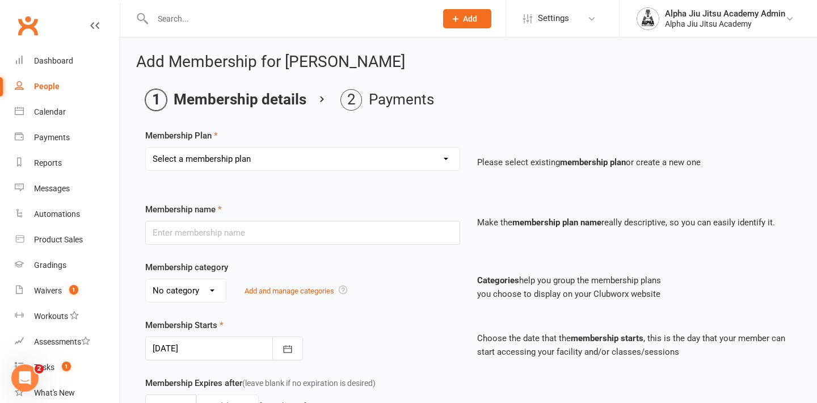
select select "1"
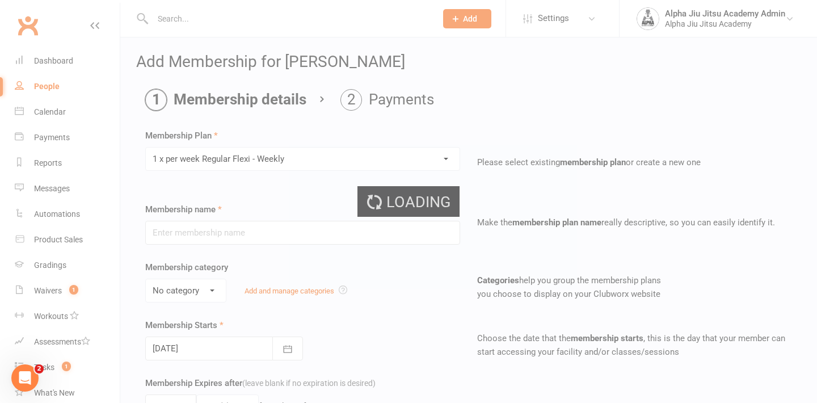
type input "1 x per week Regular Flexi - Weekly"
select select "1"
type input "0"
select select "?"
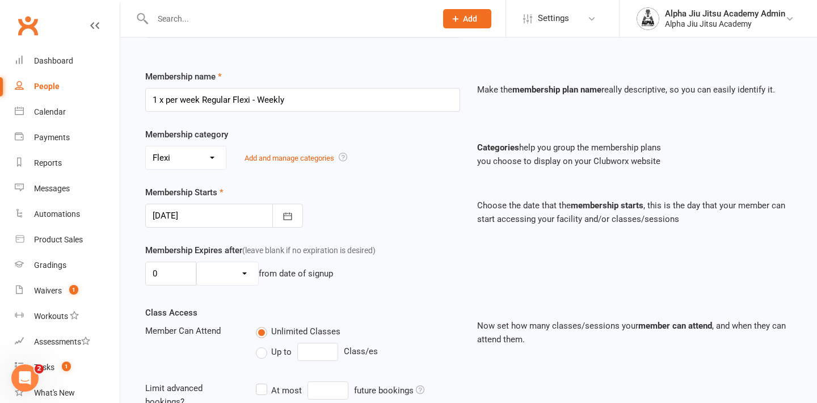
scroll to position [133, 0]
click at [292, 217] on icon "button" at bounding box center [287, 215] width 11 height 11
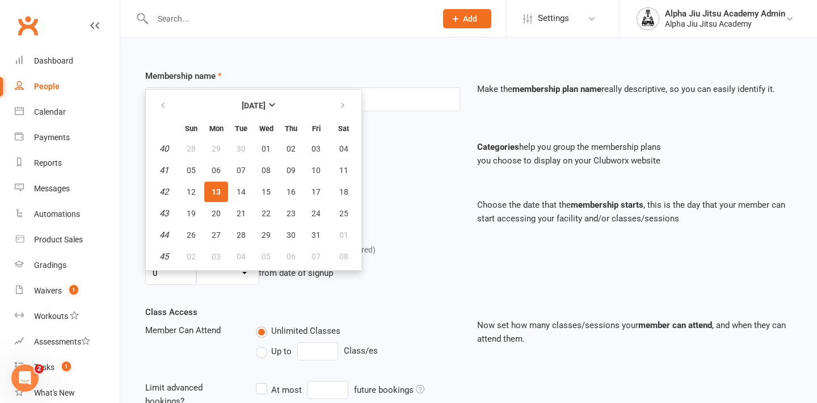
click at [219, 192] on button "13" at bounding box center [216, 192] width 24 height 20
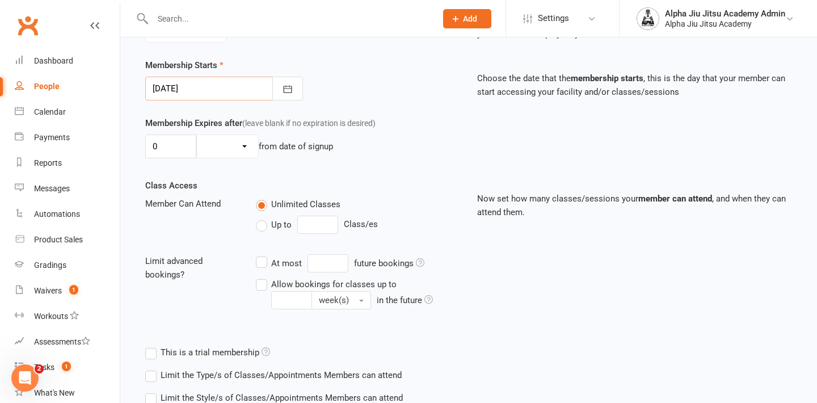
scroll to position [277, 0]
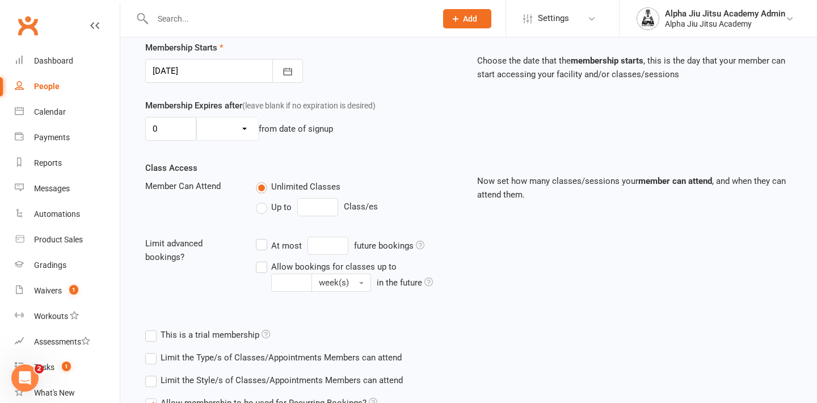
click at [259, 214] on label "Up to" at bounding box center [274, 207] width 36 height 14
click at [259, 200] on input "Up to" at bounding box center [259, 200] width 7 height 0
type input "0"
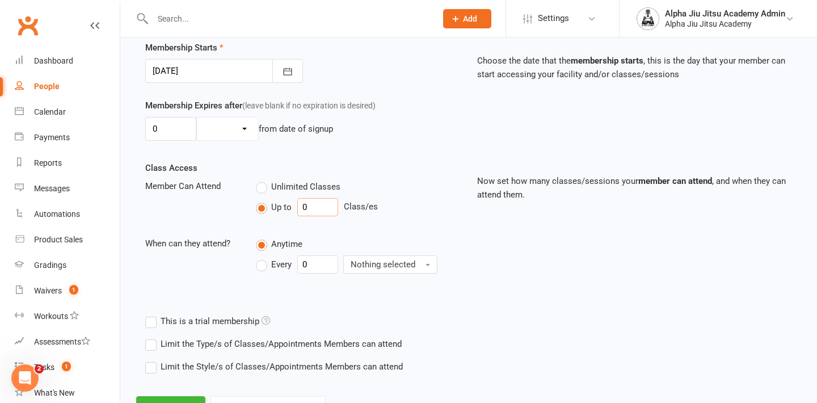
click at [331, 211] on input "0" at bounding box center [317, 207] width 41 height 18
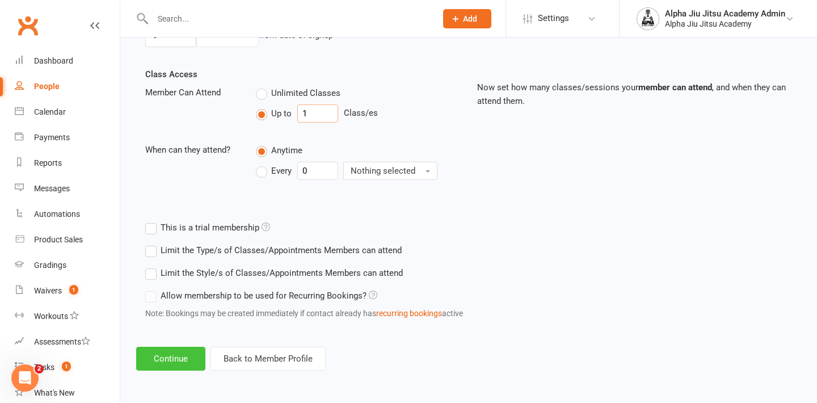
scroll to position [382, 0]
type input "1"
click at [171, 357] on button "Continue" at bounding box center [170, 359] width 69 height 24
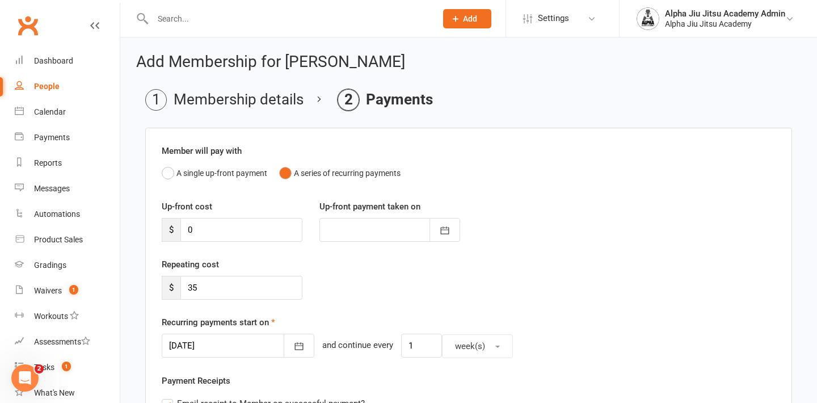
scroll to position [115, 0]
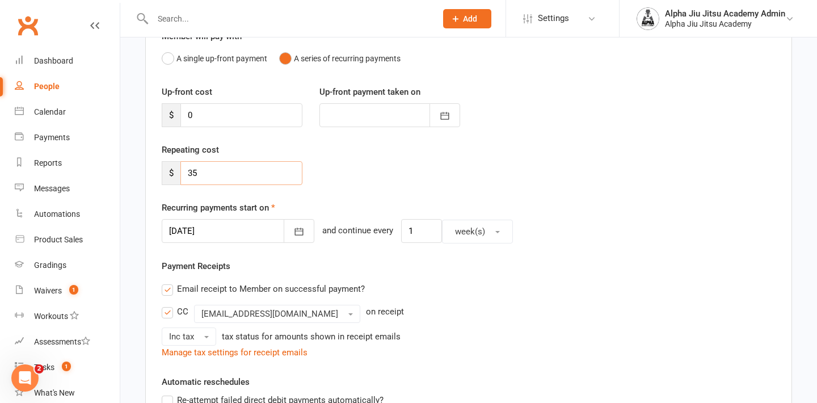
click at [191, 175] on input "35" at bounding box center [241, 173] width 122 height 24
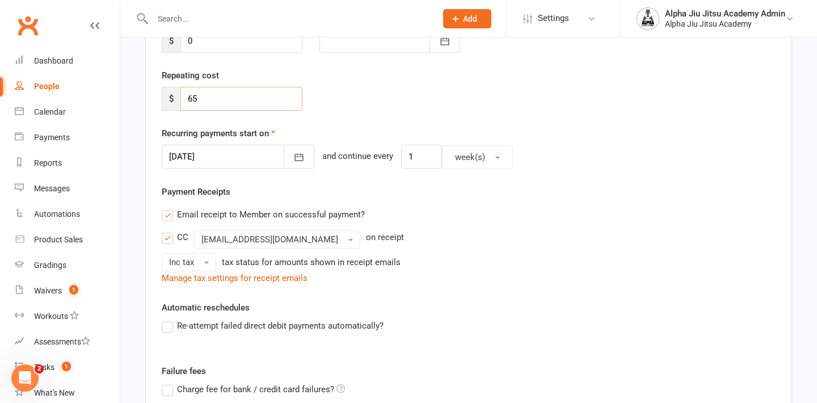
scroll to position [219, 0]
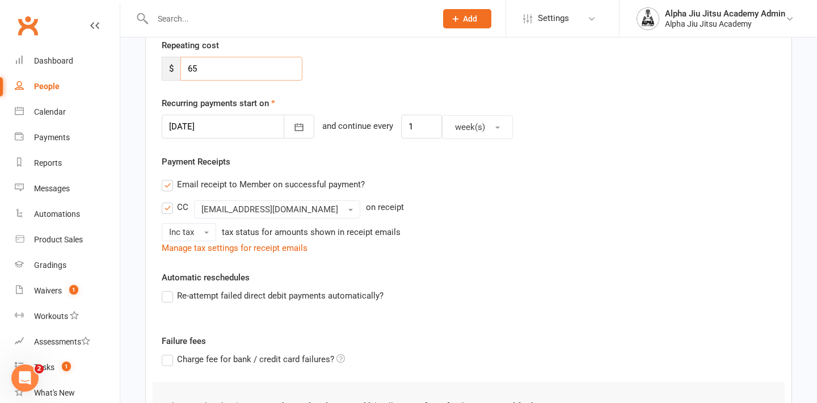
type input "65"
click at [168, 299] on label "Re-attempt failed direct debit payments automatically?" at bounding box center [273, 296] width 222 height 14
click at [168, 289] on input "Re-attempt failed direct debit payments automatically?" at bounding box center [165, 289] width 7 height 0
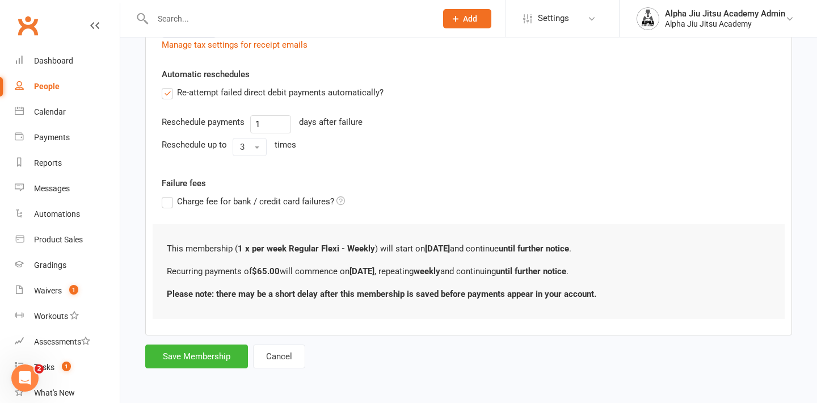
scroll to position [426, 0]
click at [197, 347] on button "Save Membership" at bounding box center [196, 356] width 103 height 24
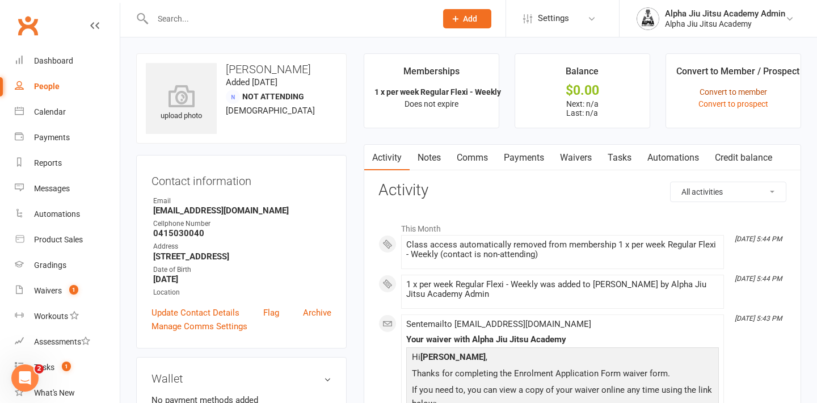
click at [735, 91] on link "Convert to member" at bounding box center [734, 91] width 68 height 9
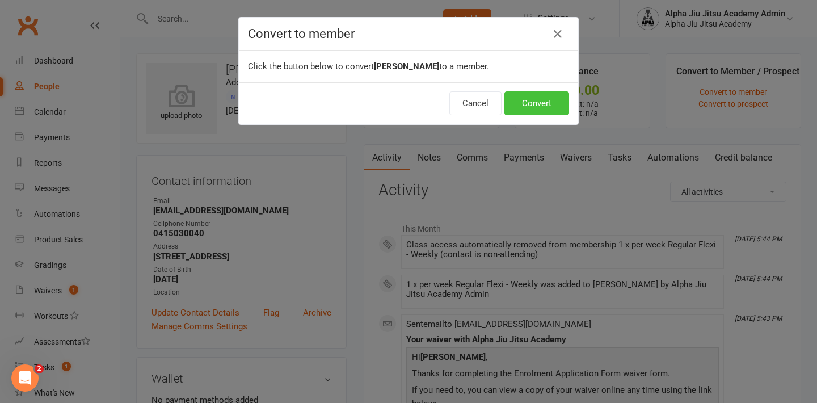
click at [524, 102] on button "Convert" at bounding box center [536, 103] width 65 height 24
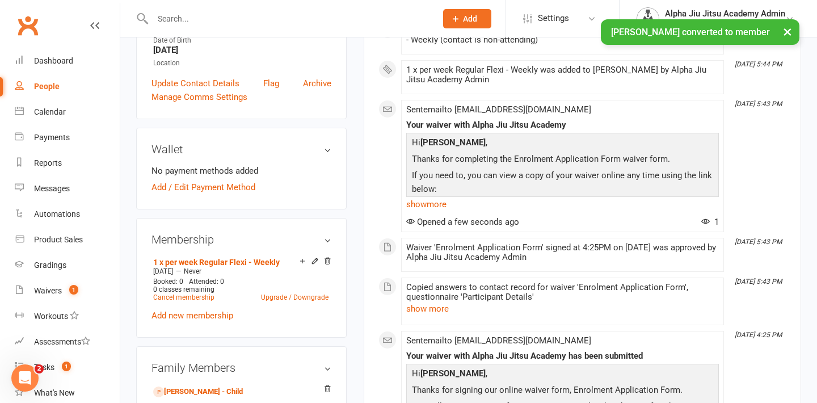
scroll to position [254, 0]
click at [221, 191] on link "Add / Edit Payment Method" at bounding box center [204, 188] width 104 height 14
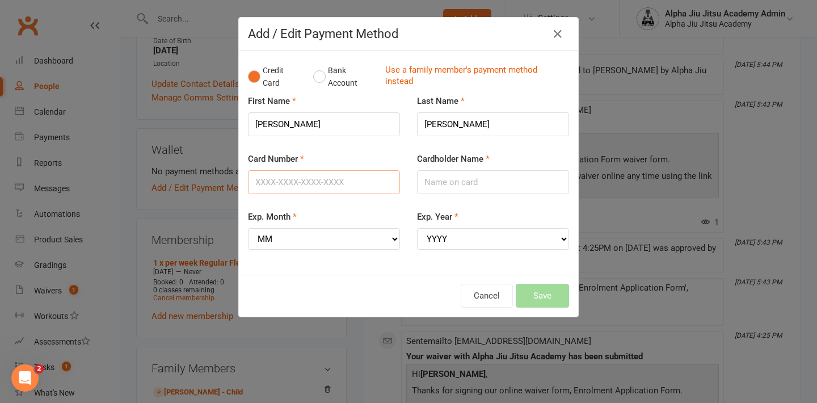
click at [279, 181] on input "Card Number" at bounding box center [324, 182] width 152 height 24
type input "[CREDIT_CARD_NUMBER]"
type input "[PERSON_NAME]"
select select "11"
select select "2028"
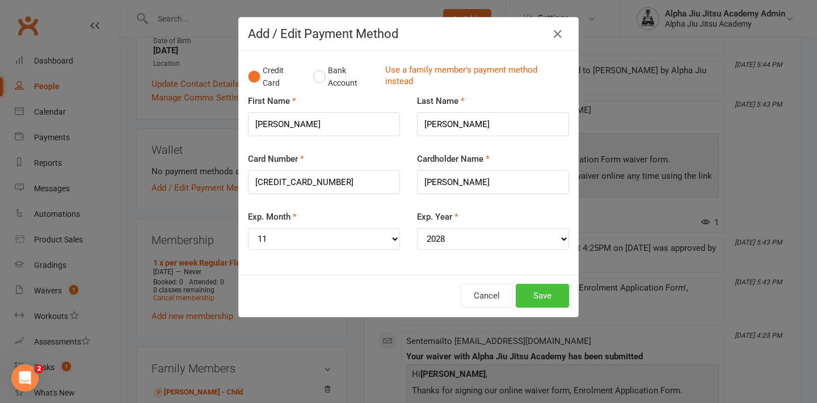
click at [539, 290] on button "Save" at bounding box center [542, 296] width 53 height 24
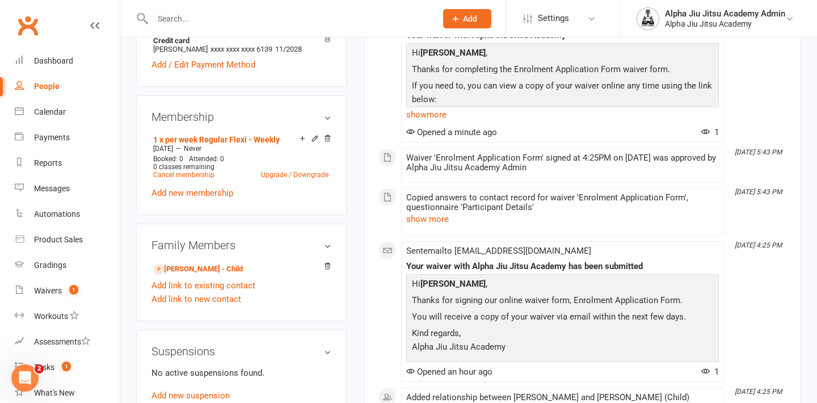
scroll to position [401, 0]
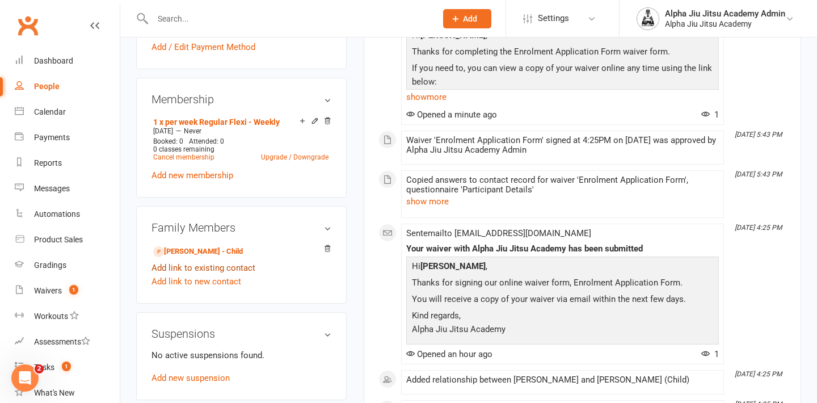
click at [230, 267] on link "Add link to existing contact" at bounding box center [204, 268] width 104 height 14
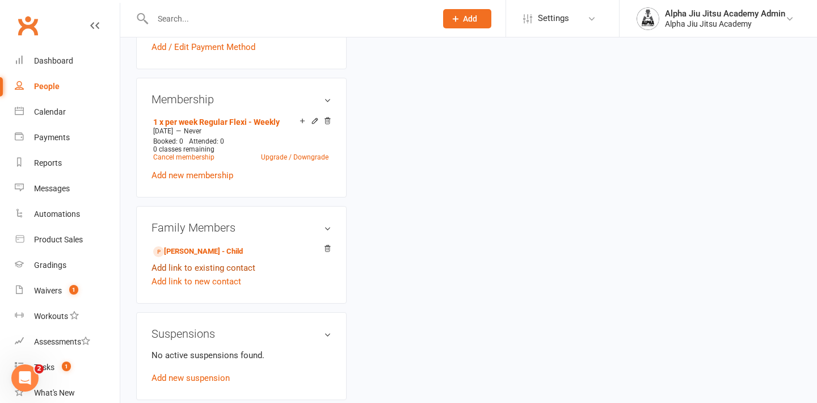
scroll to position [24, 0]
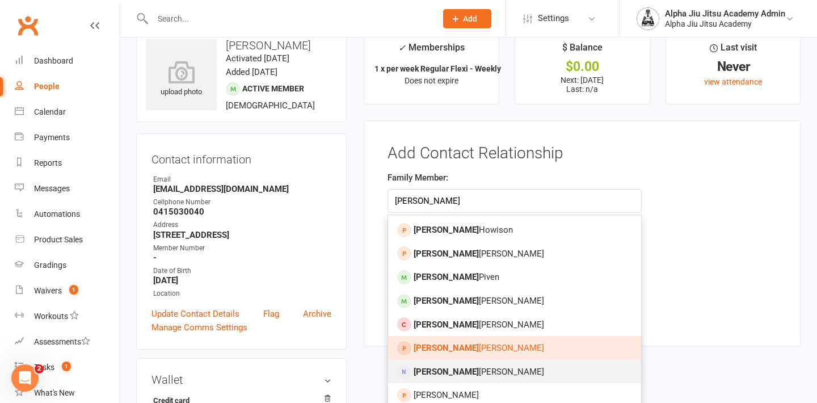
type input "[PERSON_NAME]"
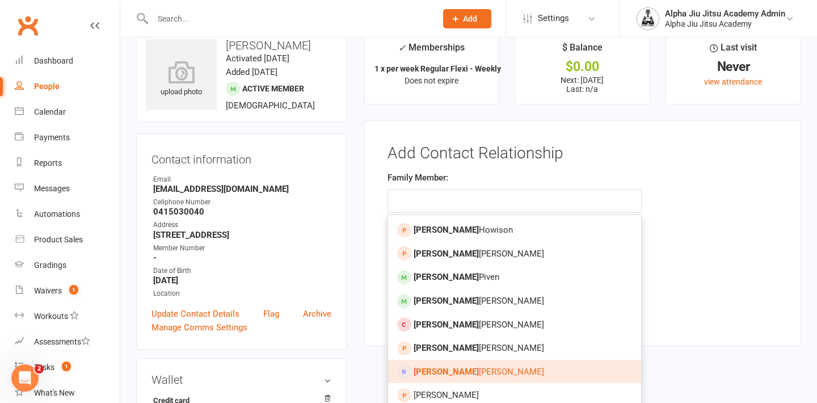
click at [437, 366] on link "[PERSON_NAME]" at bounding box center [514, 372] width 253 height 24
type input "[PERSON_NAME]"
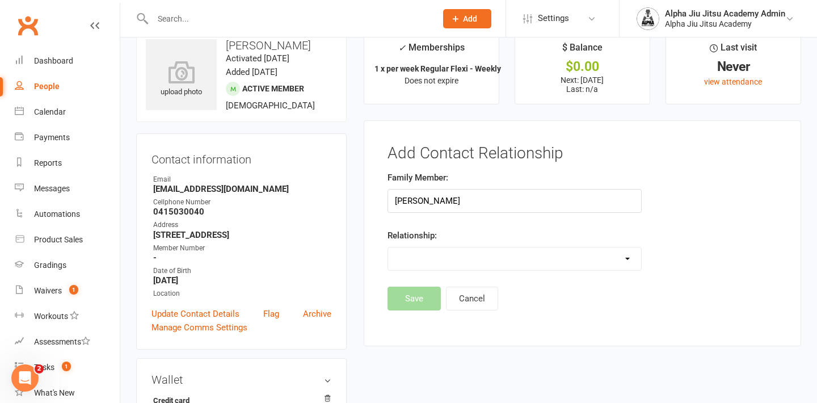
select select "3"
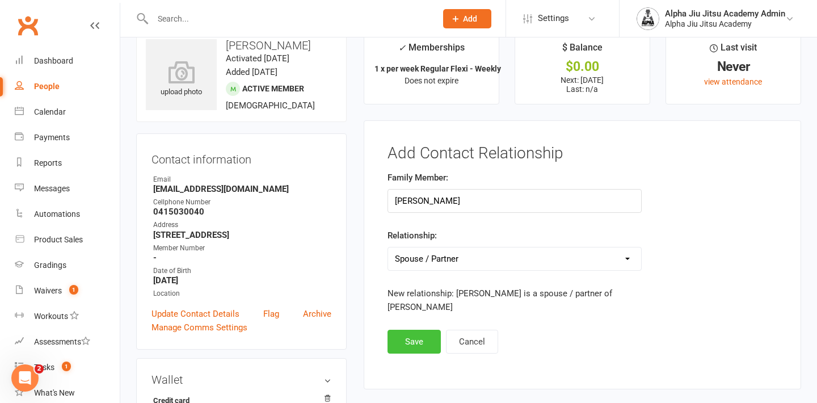
click at [419, 348] on button "Save" at bounding box center [414, 342] width 53 height 24
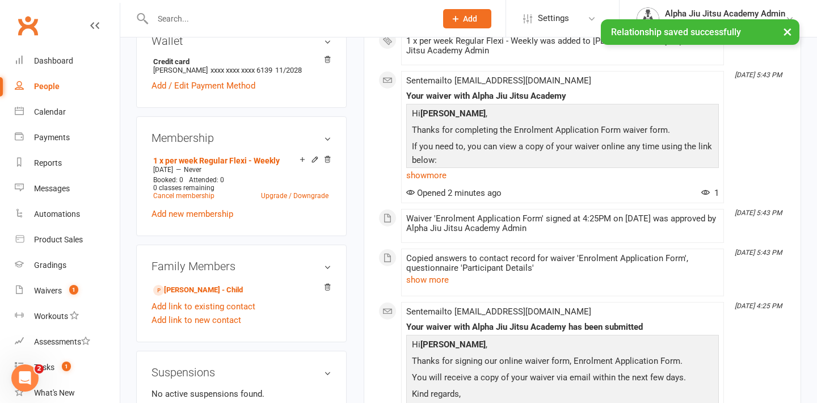
scroll to position [381, 0]
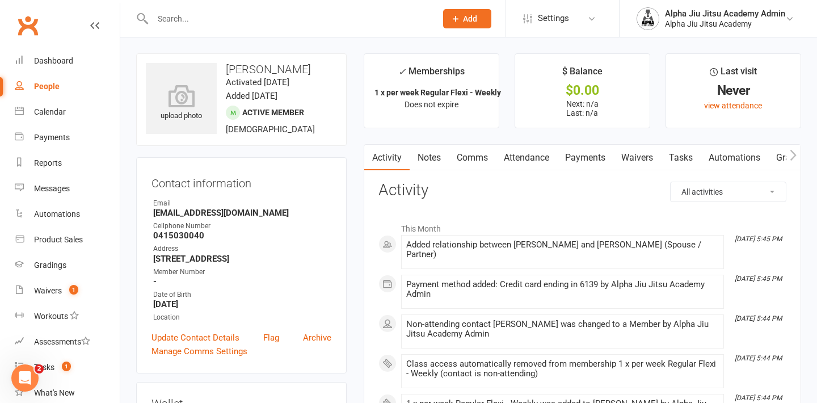
click at [52, 86] on div "People" at bounding box center [47, 86] width 26 height 9
select select "100"
